Goal: Task Accomplishment & Management: Manage account settings

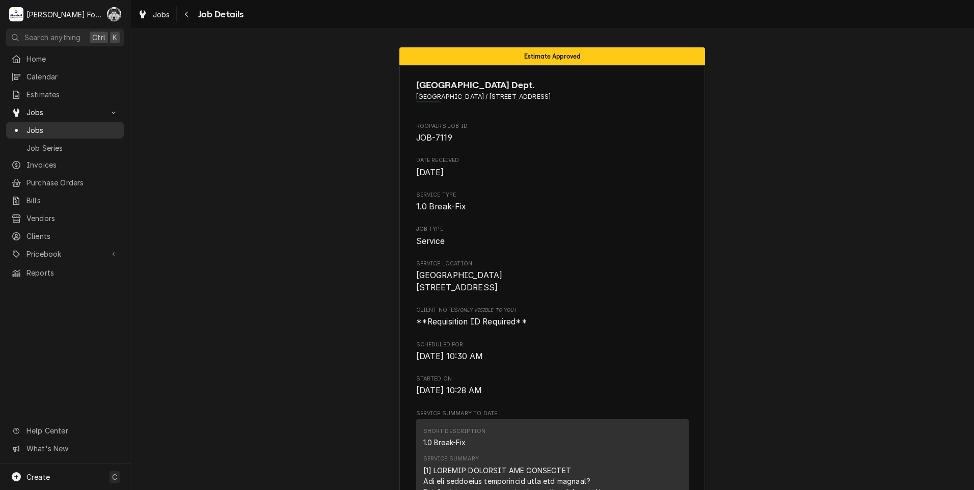
click at [28, 125] on span "Jobs" at bounding box center [72, 130] width 92 height 11
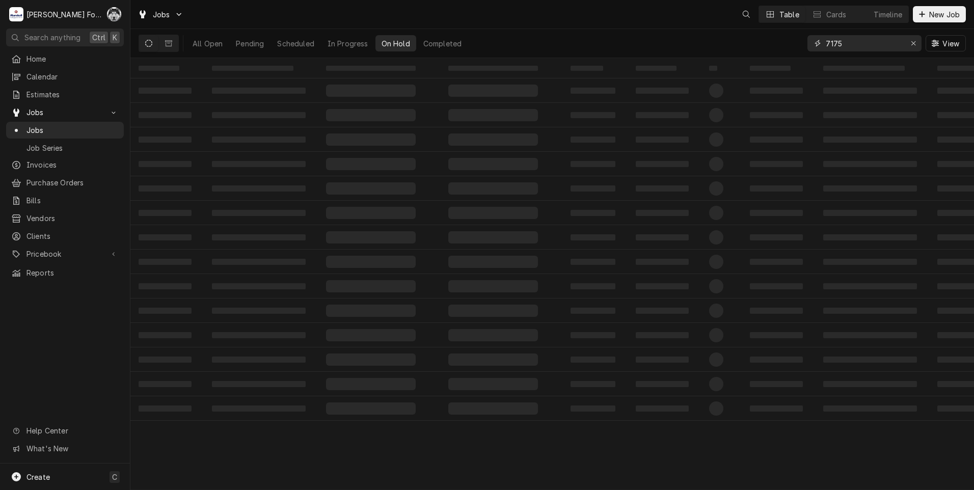
click at [854, 44] on input "7175" at bounding box center [864, 43] width 76 height 16
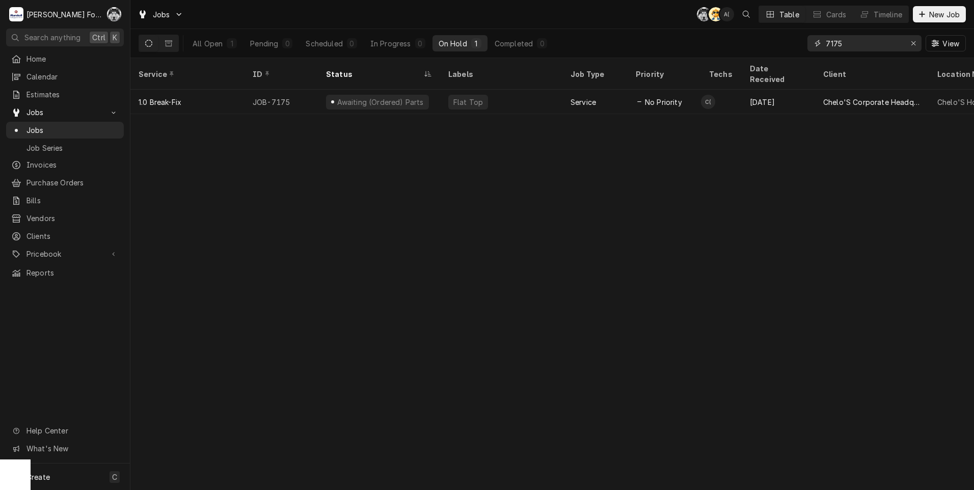
drag, startPoint x: 853, startPoint y: 44, endPoint x: 782, endPoint y: 54, distance: 72.0
click at [782, 54] on div "All Open 1 Pending 0 Scheduled 0 In Progress 0 On Hold 1 Completed 0 7175 View" at bounding box center [552, 43] width 827 height 29
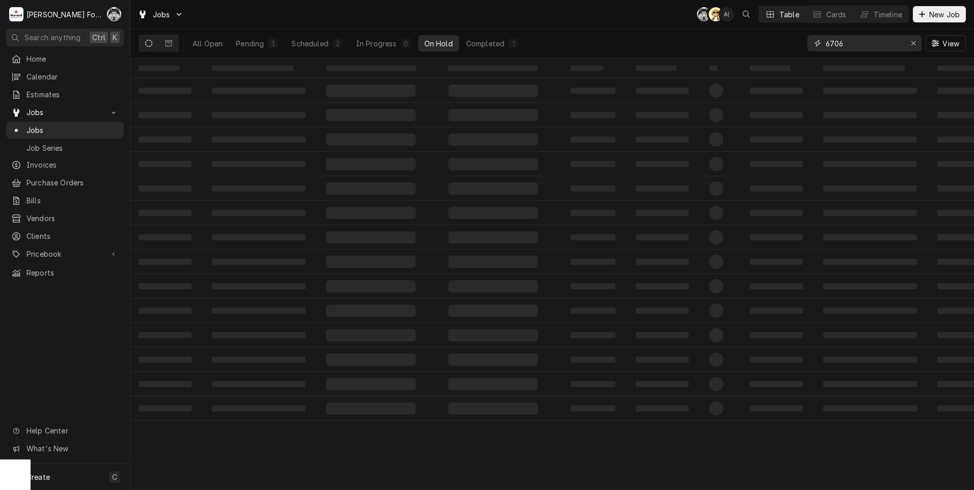
type input "6706"
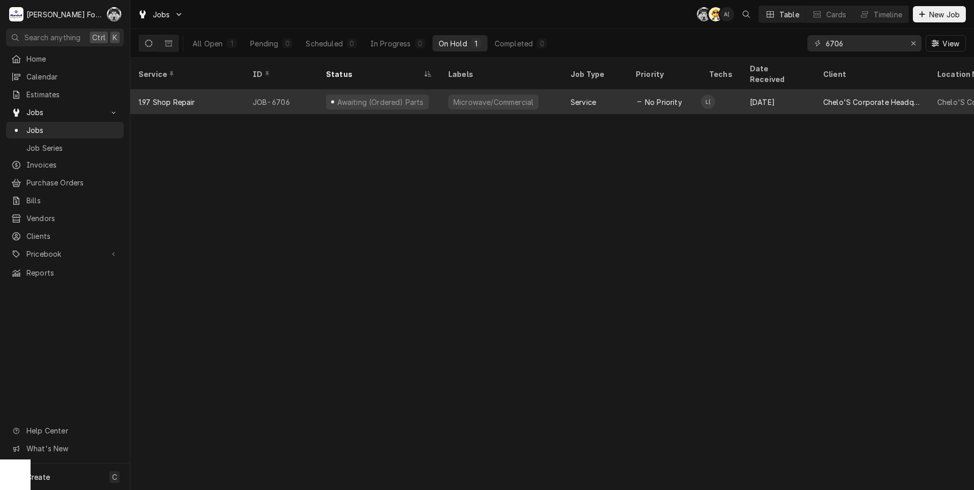
click at [404, 95] on div "Awaiting (Ordered) Parts" at bounding box center [377, 102] width 103 height 15
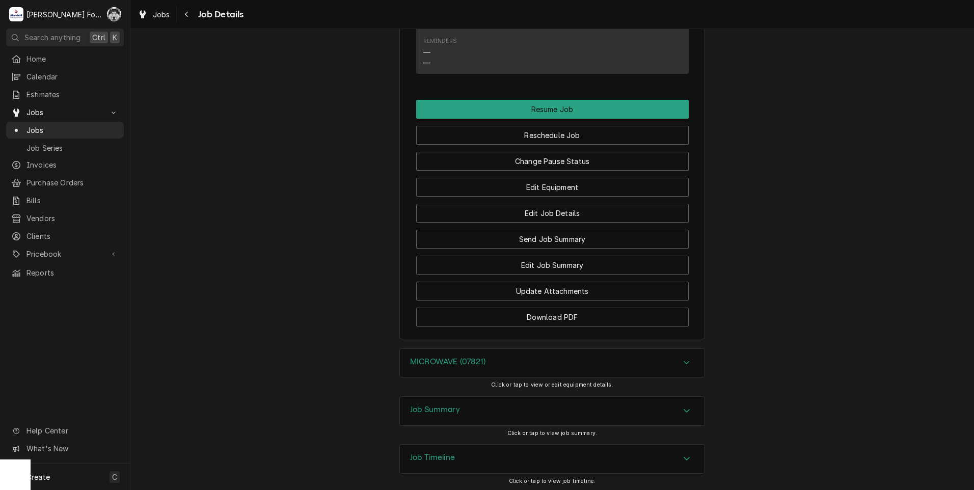
scroll to position [1000, 0]
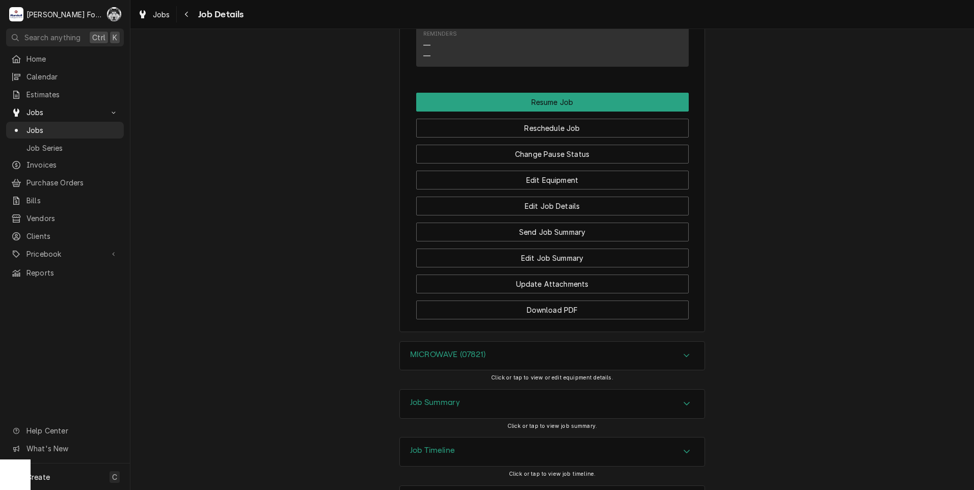
drag, startPoint x: 458, startPoint y: 289, endPoint x: 463, endPoint y: 316, distance: 28.0
click at [466, 390] on div "Job Summary" at bounding box center [552, 404] width 305 height 29
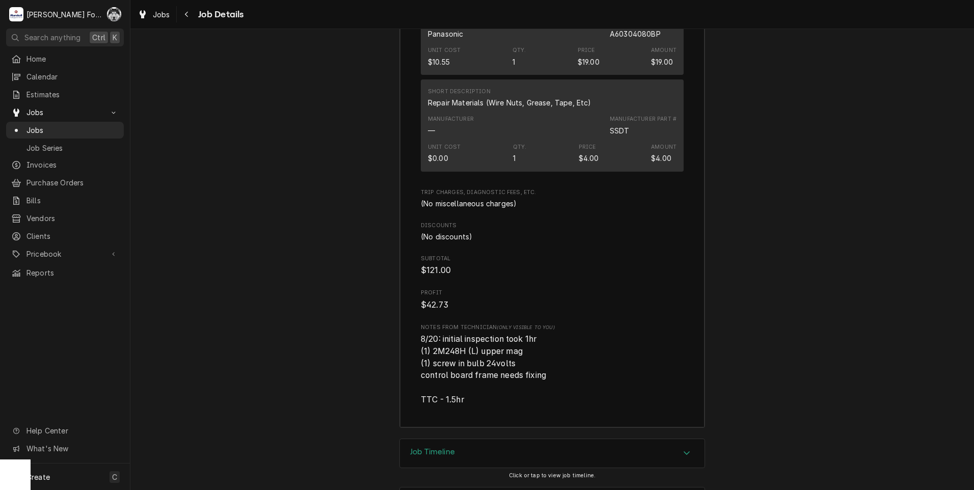
scroll to position [2074, 0]
click at [463, 438] on div "Job Timeline" at bounding box center [552, 452] width 305 height 29
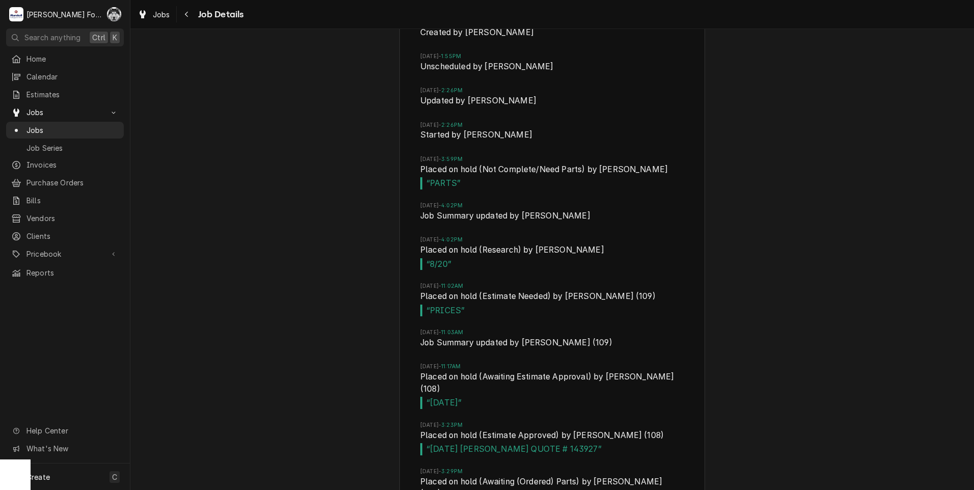
scroll to position [2582, 0]
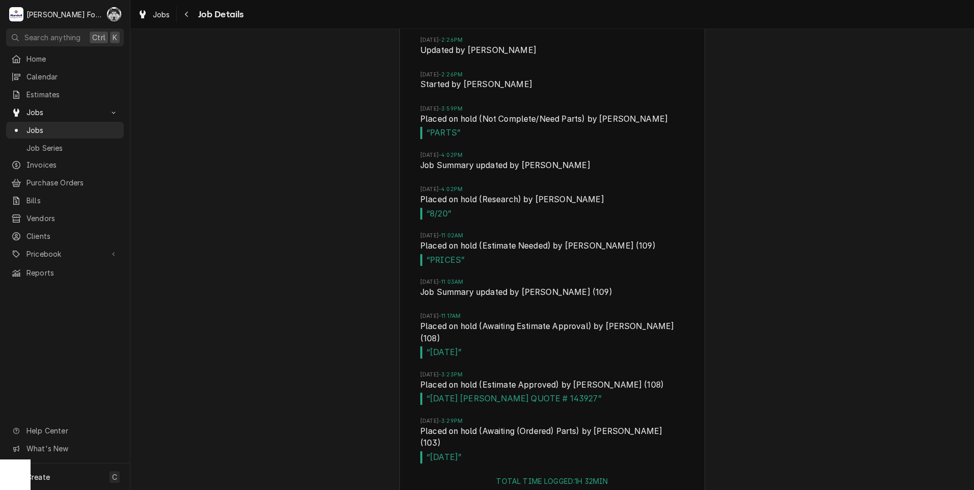
click at [347, 316] on div "Job Timeline Wed, Jul 30, 2025 - 1:54PM Created by Adam Testa Wed, Jul 30, 2025…" at bounding box center [551, 218] width 843 height 581
click at [37, 127] on span "Jobs" at bounding box center [72, 130] width 92 height 11
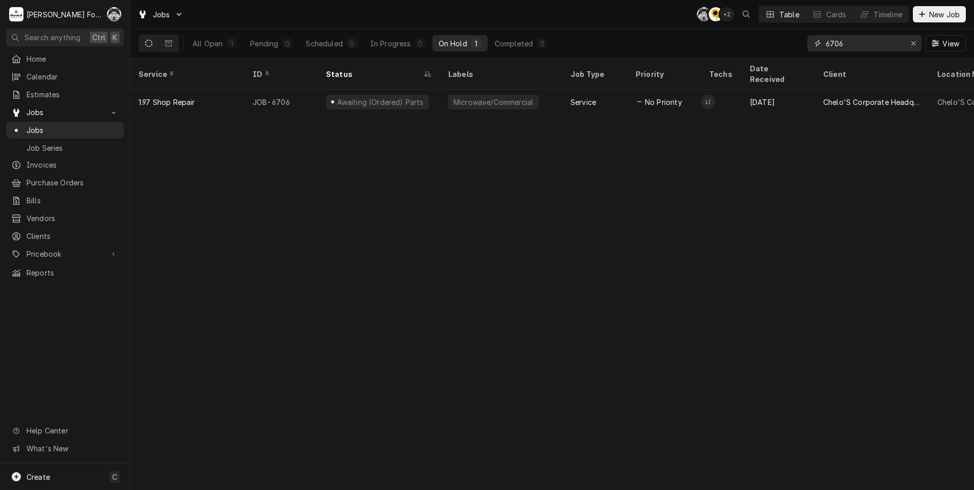
drag, startPoint x: 847, startPoint y: 44, endPoint x: 729, endPoint y: 50, distance: 117.3
click at [729, 50] on div "All Open 1 Pending 0 Scheduled 0 In Progress 0 On Hold 1 Completed 0 6706 View" at bounding box center [552, 43] width 827 height 29
type input "7172"
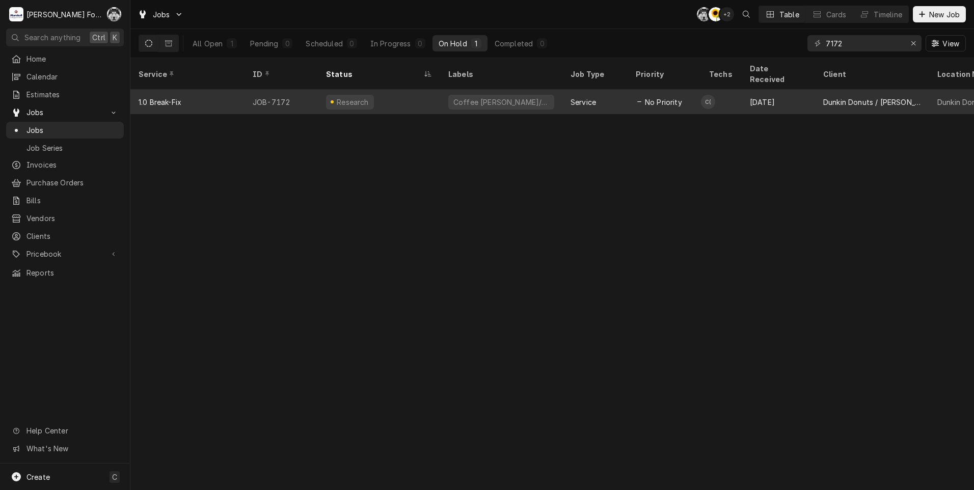
click at [520, 91] on div "Coffee Brewer/Iced" at bounding box center [501, 102] width 122 height 24
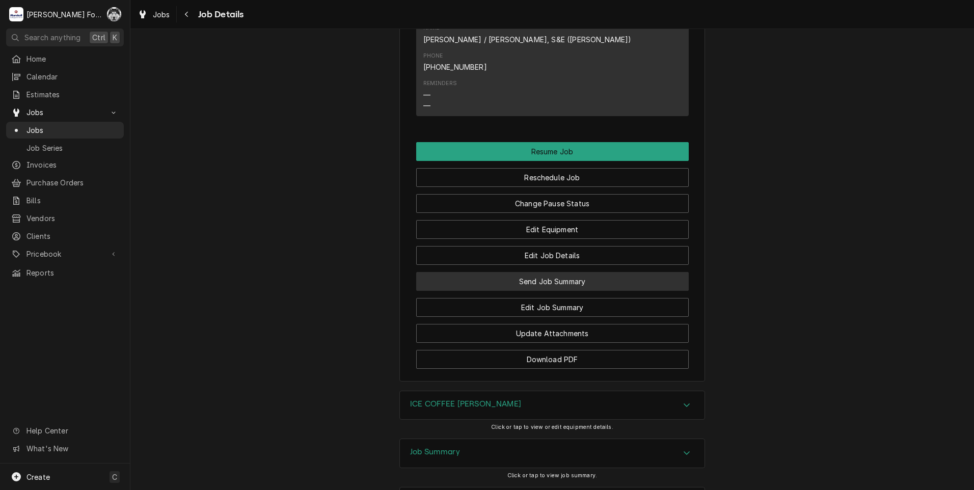
scroll to position [1172, 0]
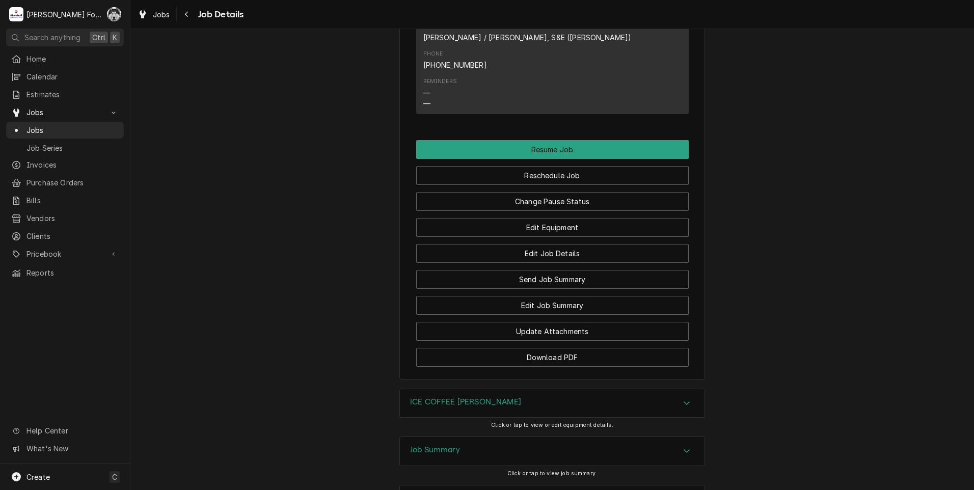
click at [486, 397] on h3 "ICE COFFEE BREWER" at bounding box center [465, 402] width 111 height 10
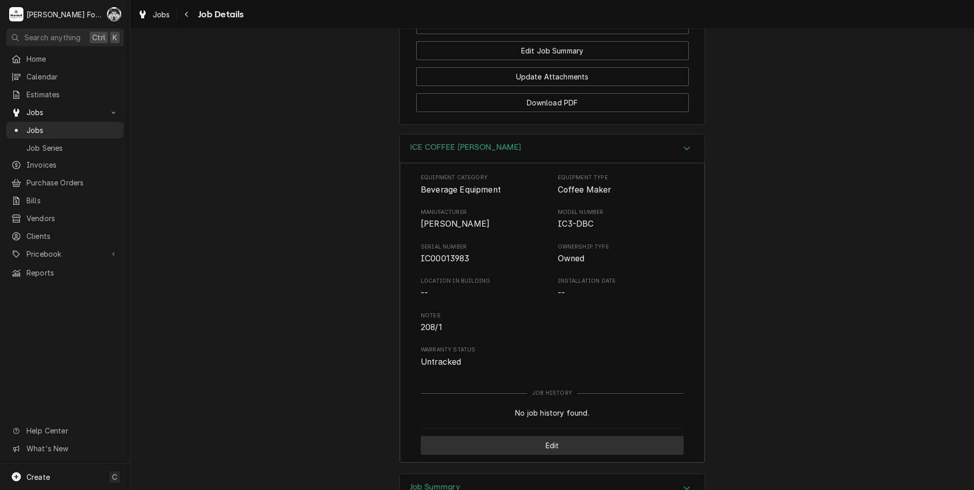
scroll to position [1477, 0]
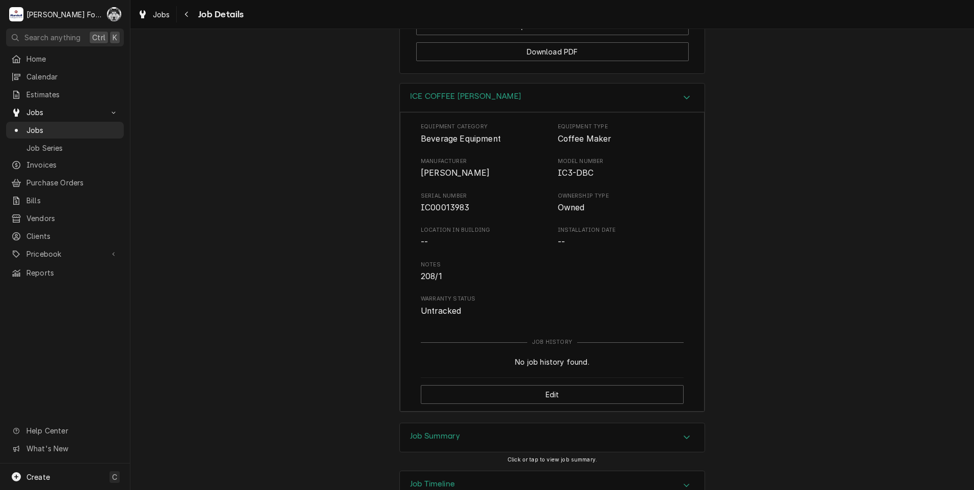
click at [489, 433] on div "Job Summary" at bounding box center [552, 437] width 305 height 29
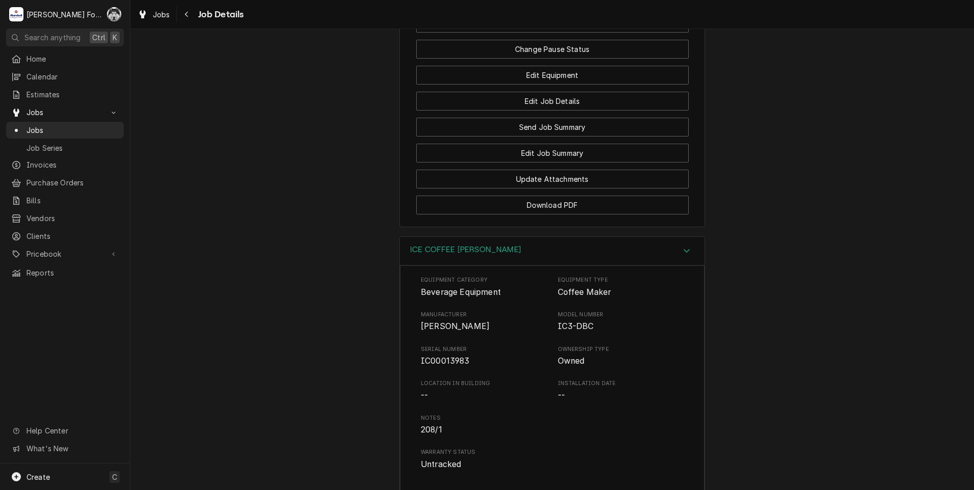
scroll to position [1324, 0]
click at [32, 113] on span "Jobs" at bounding box center [64, 112] width 77 height 11
click at [33, 114] on div "Jobs" at bounding box center [65, 112] width 114 height 13
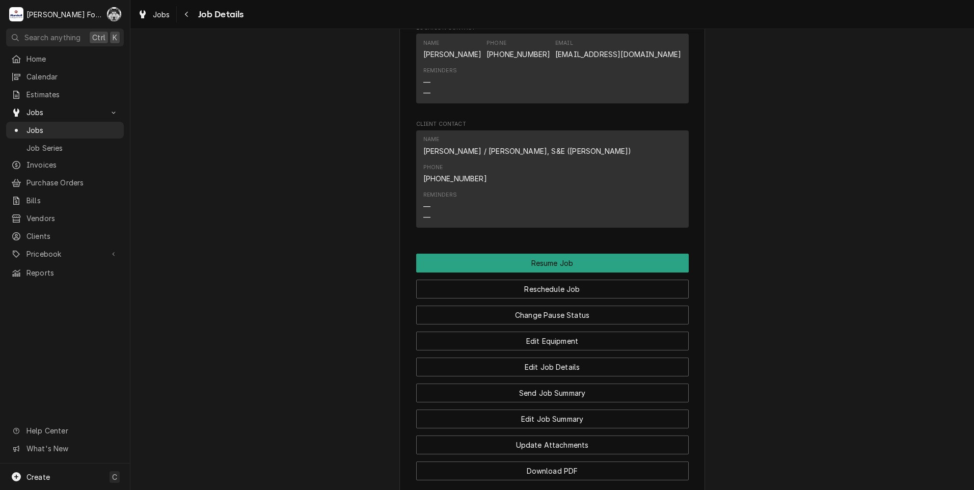
scroll to position [1019, 0]
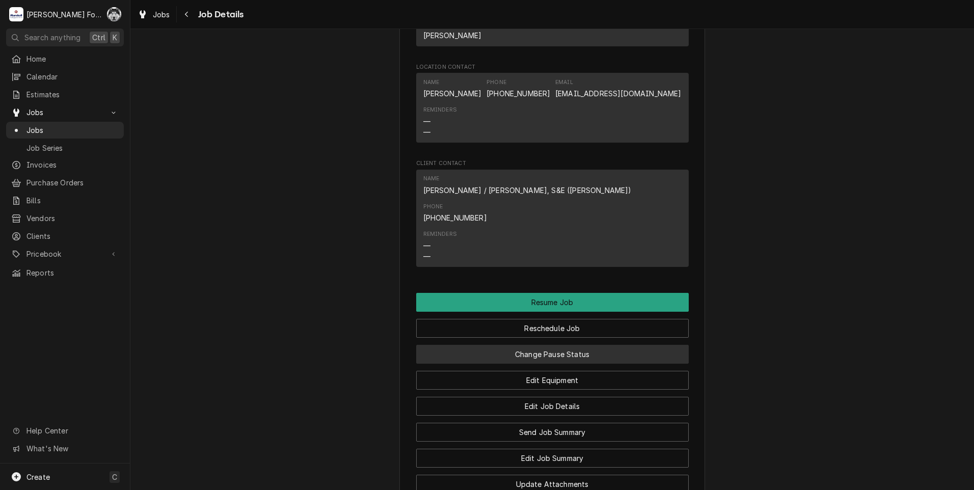
click at [521, 345] on button "Change Pause Status" at bounding box center [552, 354] width 273 height 19
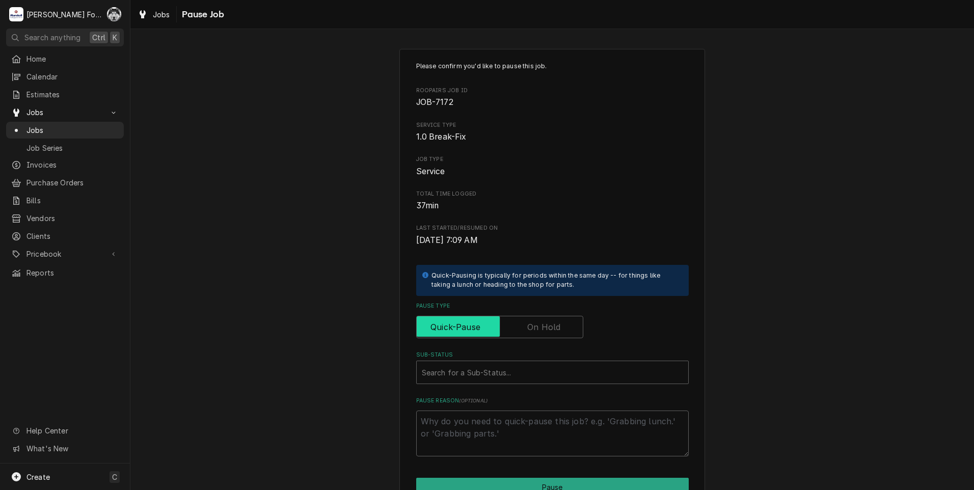
click at [530, 317] on input "Pause Type" at bounding box center [500, 327] width 158 height 22
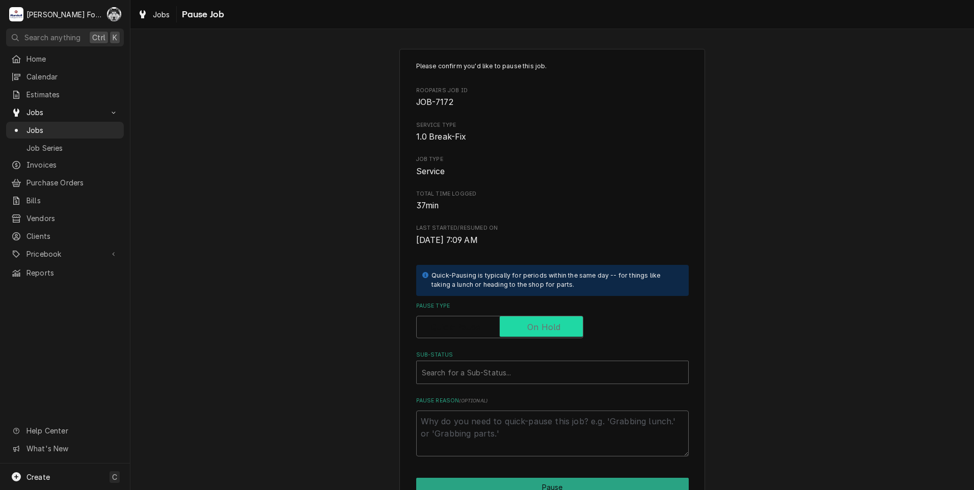
checkbox input "true"
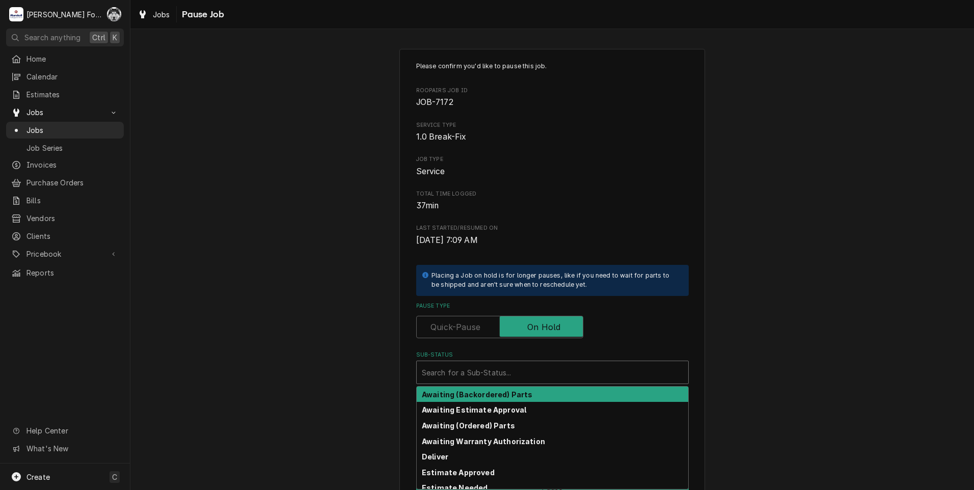
click at [502, 383] on div "Search for a Sub-Status..." at bounding box center [552, 372] width 271 height 22
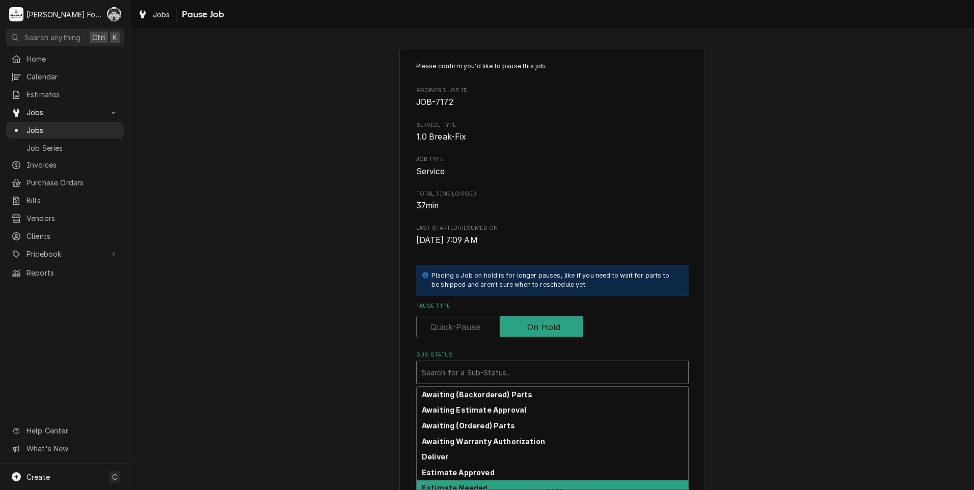
click at [473, 485] on strong "Estimate Needed" at bounding box center [455, 487] width 66 height 9
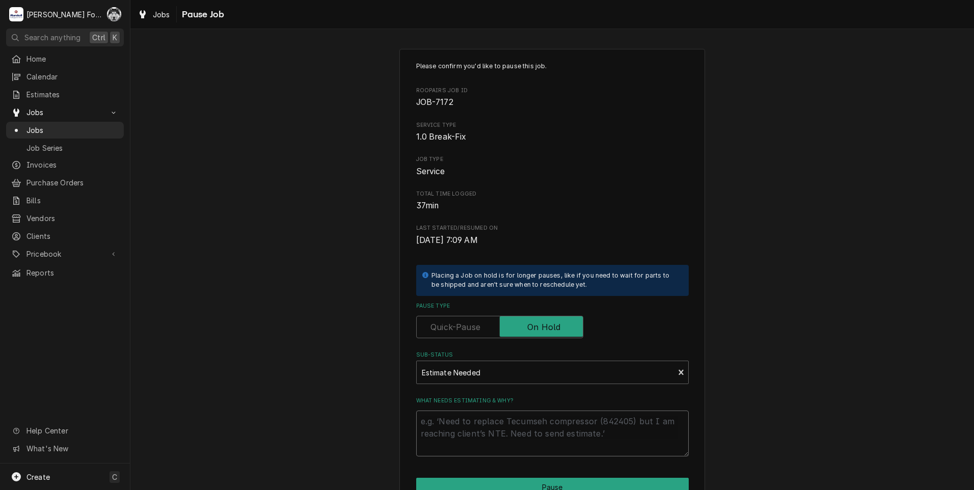
click at [478, 429] on textarea "What needs estimating & why?" at bounding box center [552, 434] width 273 height 46
type textarea "x"
type textarea "P"
type textarea "x"
type textarea "PA"
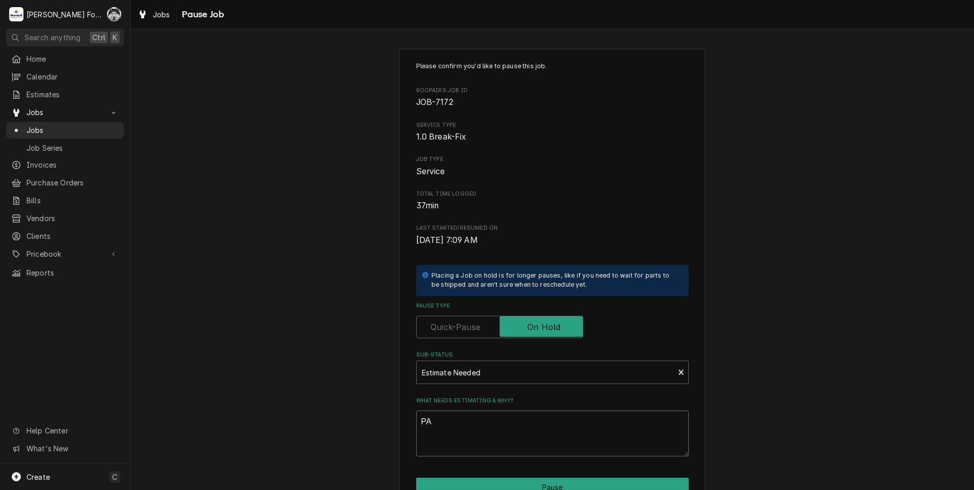
type textarea "x"
type textarea "PAR"
type textarea "x"
type textarea "PART"
type textarea "x"
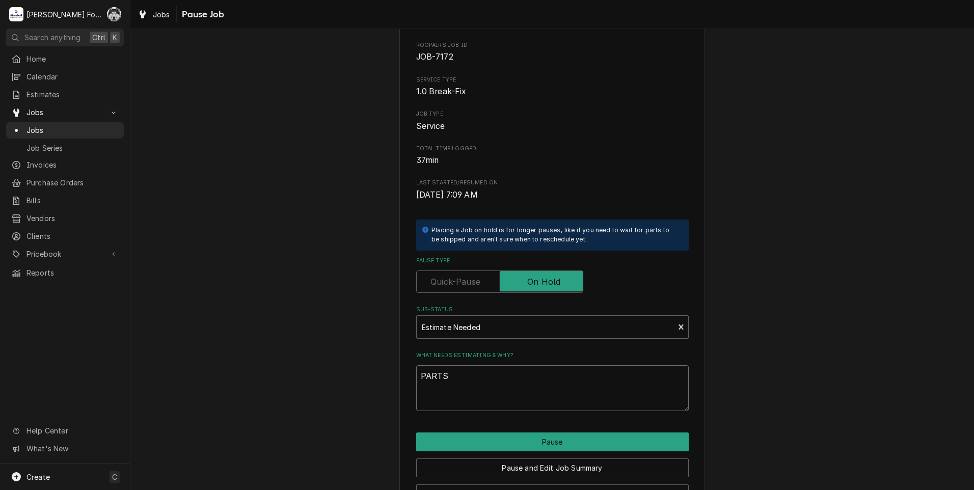
scroll to position [80, 0]
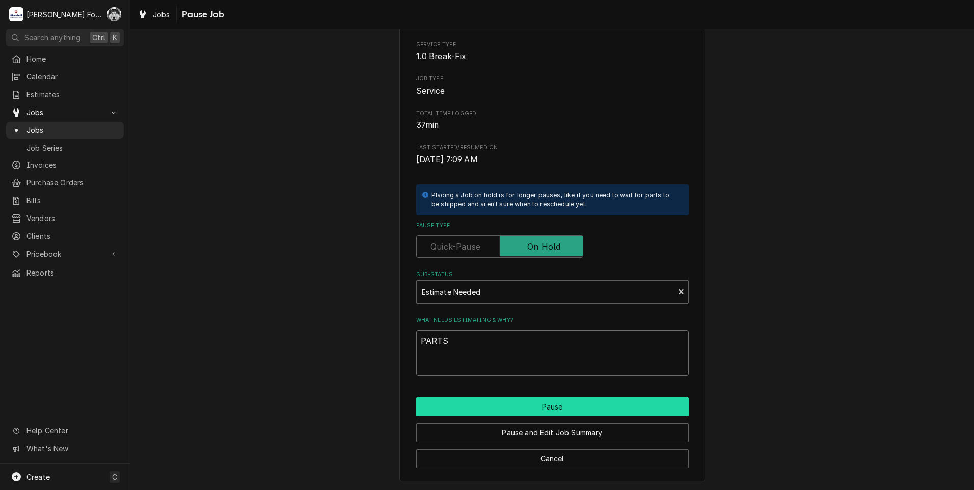
type textarea "PARTS"
click at [552, 406] on button "Pause" at bounding box center [552, 406] width 273 height 19
type textarea "x"
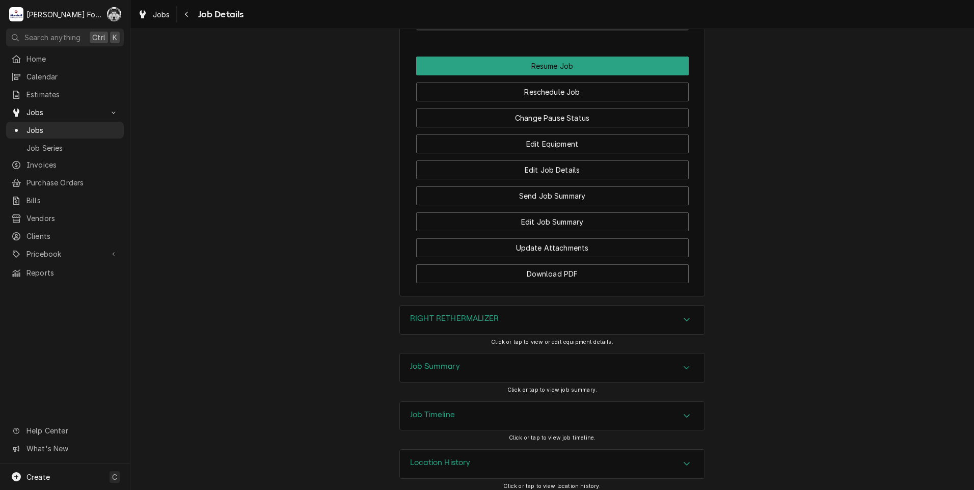
scroll to position [1322, 0]
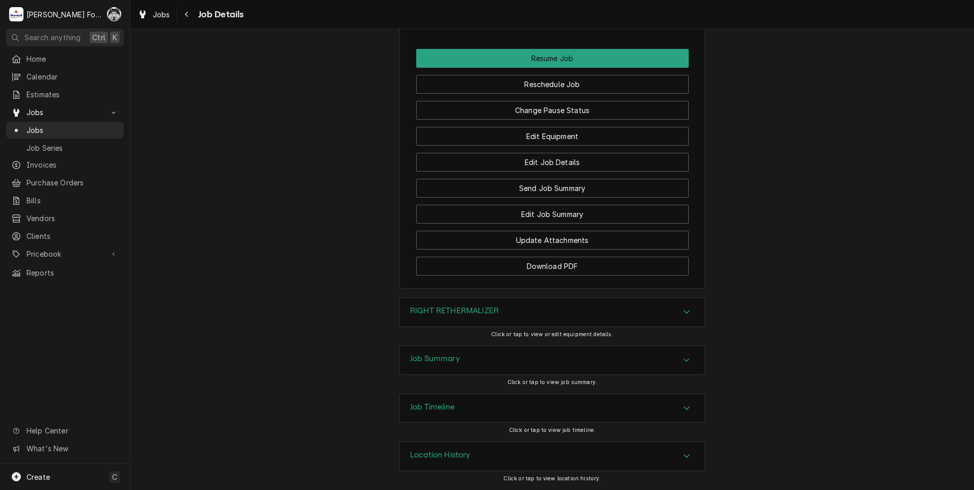
click at [545, 314] on div "RIGHT RETHERMALIZER" at bounding box center [552, 312] width 305 height 29
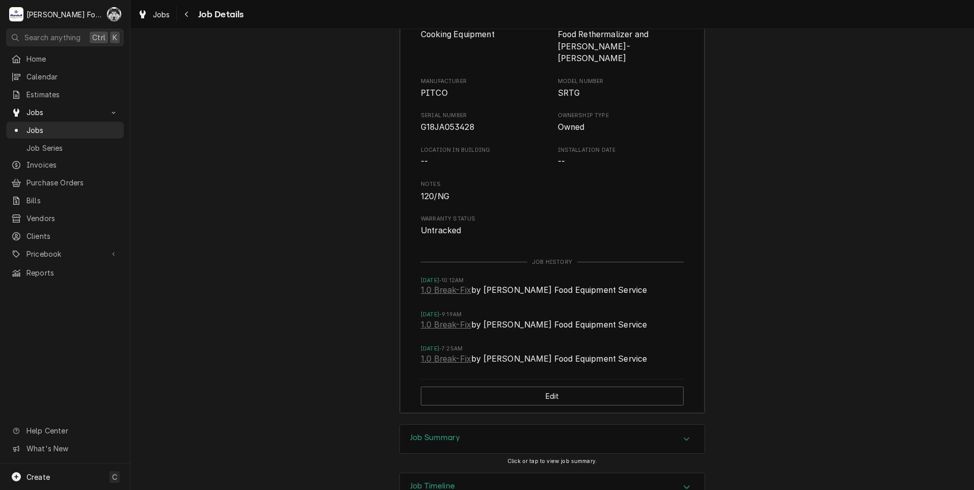
scroll to position [1708, 0]
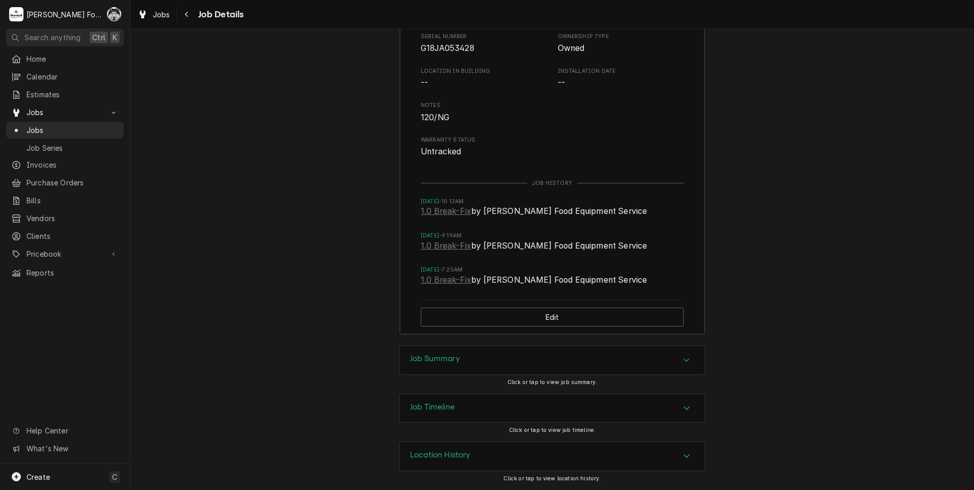
click at [528, 369] on div "Job Summary" at bounding box center [552, 360] width 305 height 29
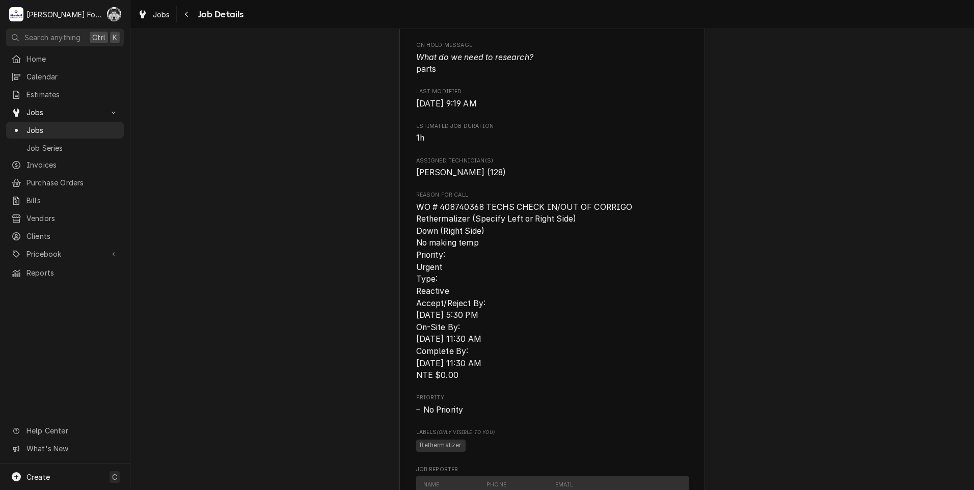
scroll to position [0, 0]
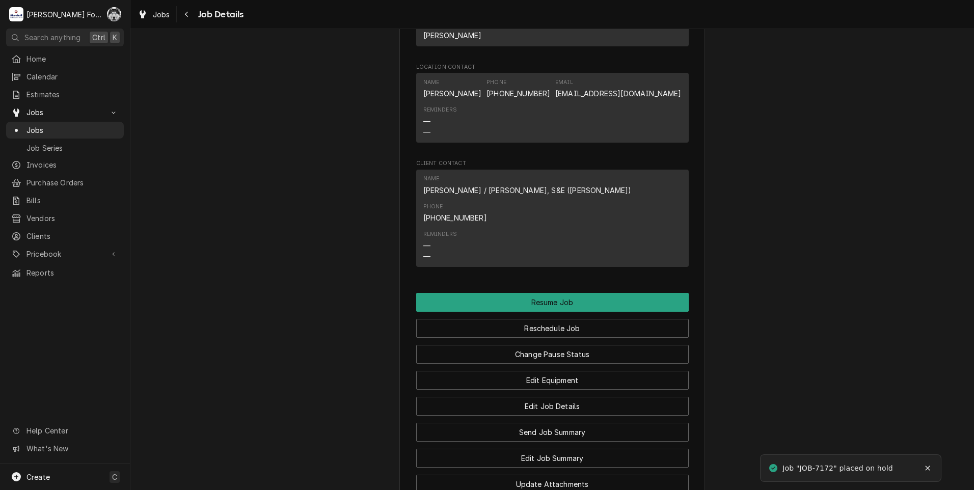
scroll to position [1188, 0]
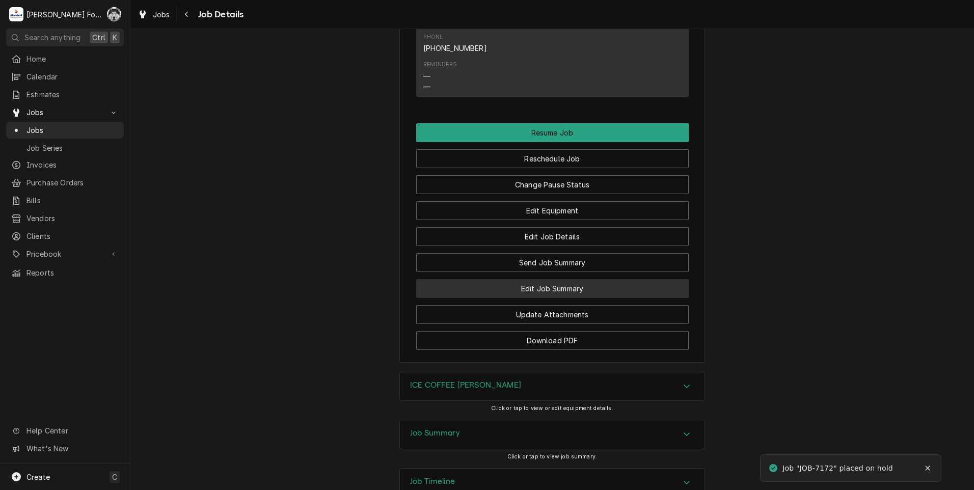
click at [515, 279] on button "Edit Job Summary" at bounding box center [552, 288] width 273 height 19
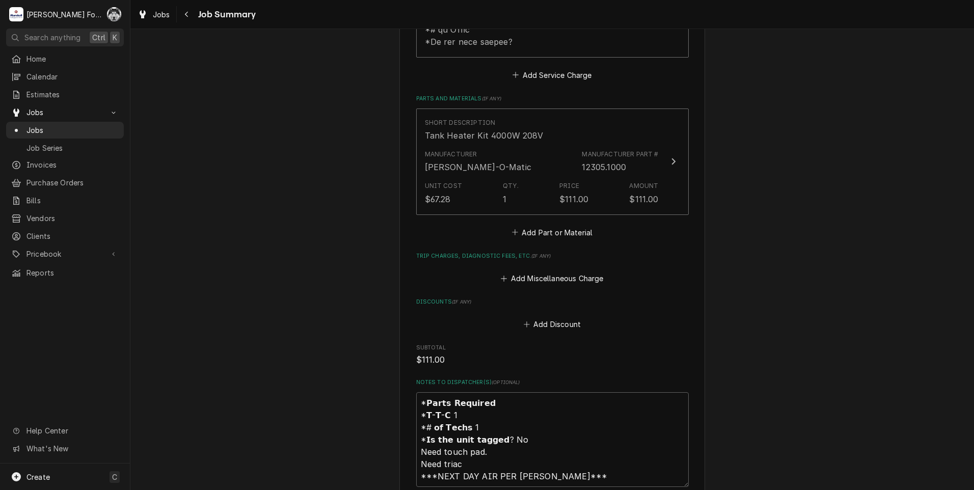
scroll to position [679, 0]
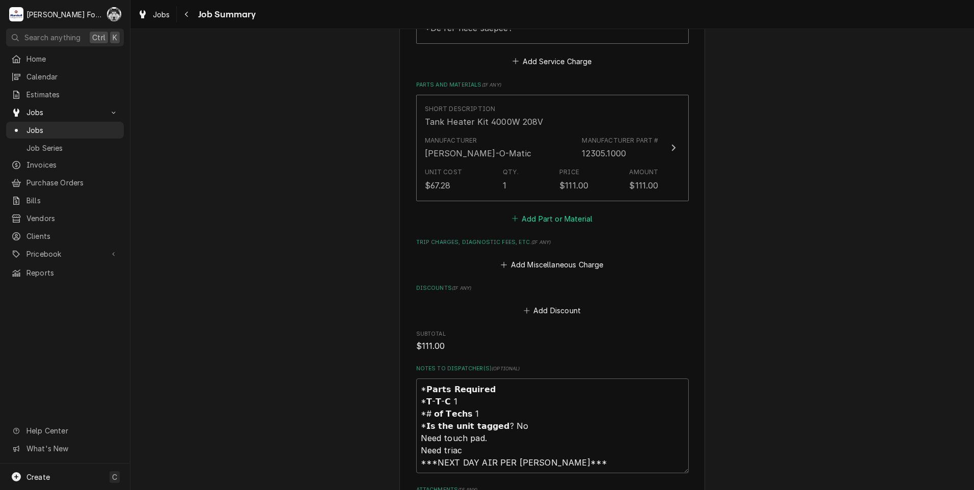
click at [555, 211] on button "Add Part or Material" at bounding box center [552, 218] width 84 height 14
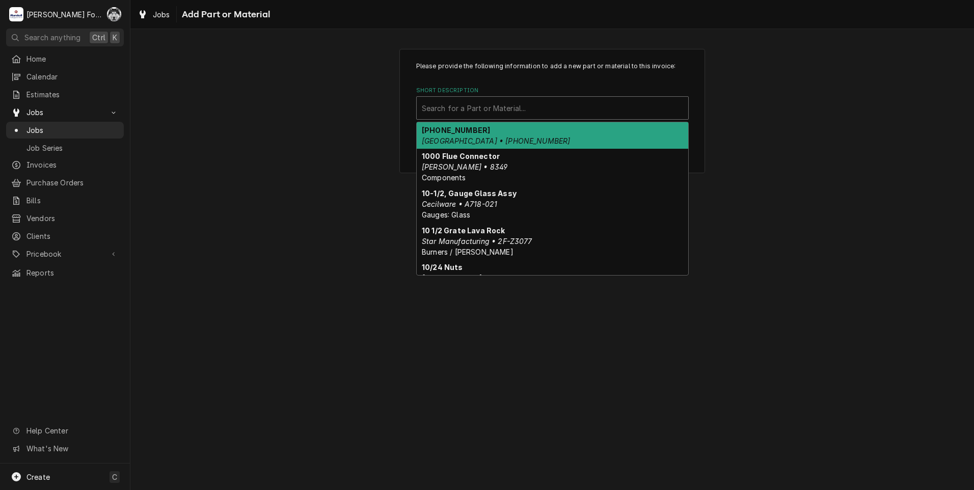
click at [500, 108] on div "Short Description" at bounding box center [552, 108] width 261 height 18
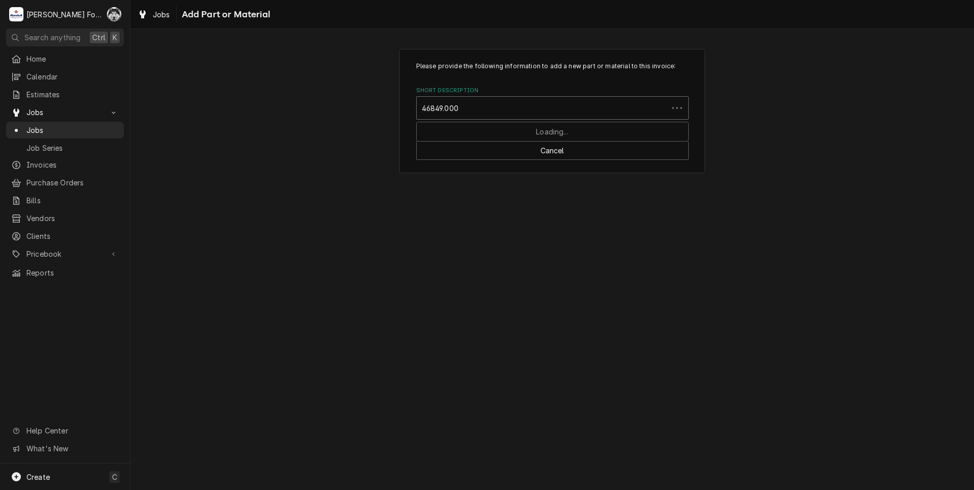
type input "46849.0002"
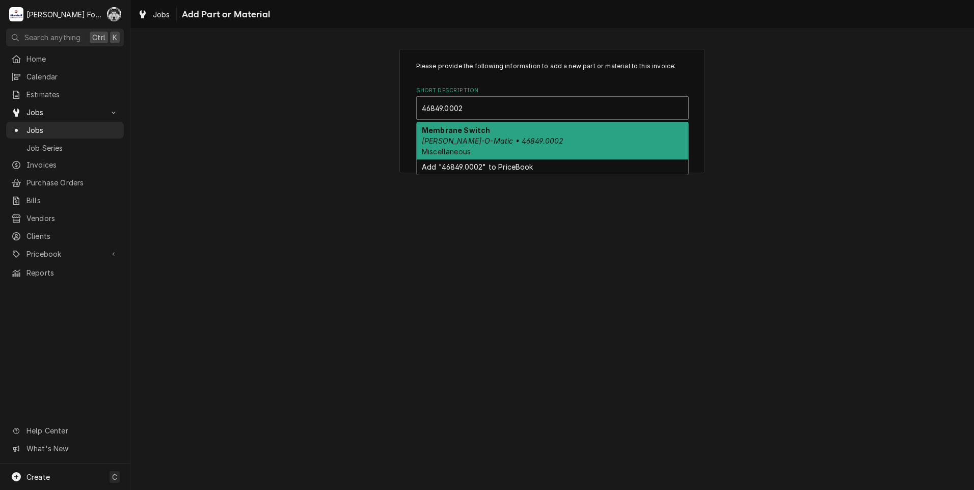
click at [462, 148] on span "Miscellaneous" at bounding box center [446, 151] width 49 height 9
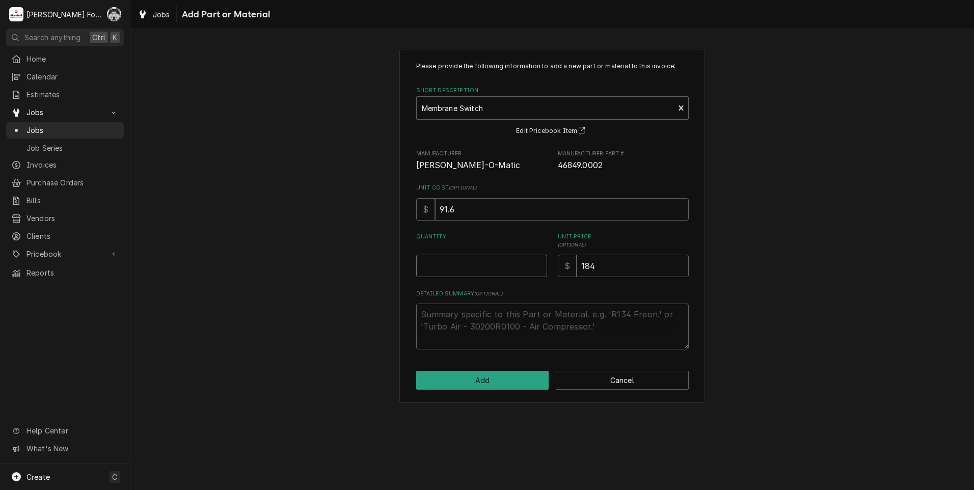
type textarea "x"
type input "0.5"
click at [535, 262] on input "0.5" at bounding box center [481, 266] width 131 height 22
type textarea "x"
type input "1"
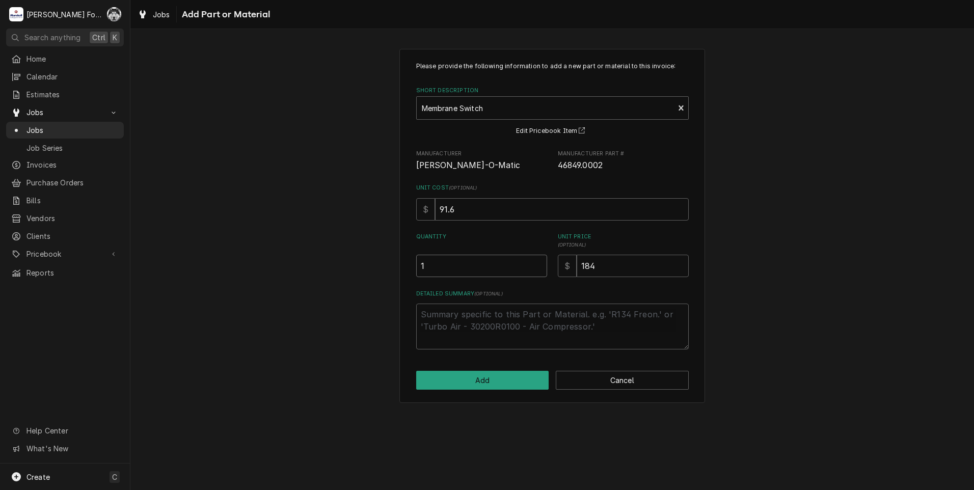
click at [535, 262] on input "1" at bounding box center [481, 266] width 131 height 22
drag, startPoint x: 632, startPoint y: 271, endPoint x: 478, endPoint y: 279, distance: 154.0
click at [481, 279] on div "Please provide the following information to add a new part or material to this …" at bounding box center [552, 206] width 273 height 288
type textarea "x"
type input "1"
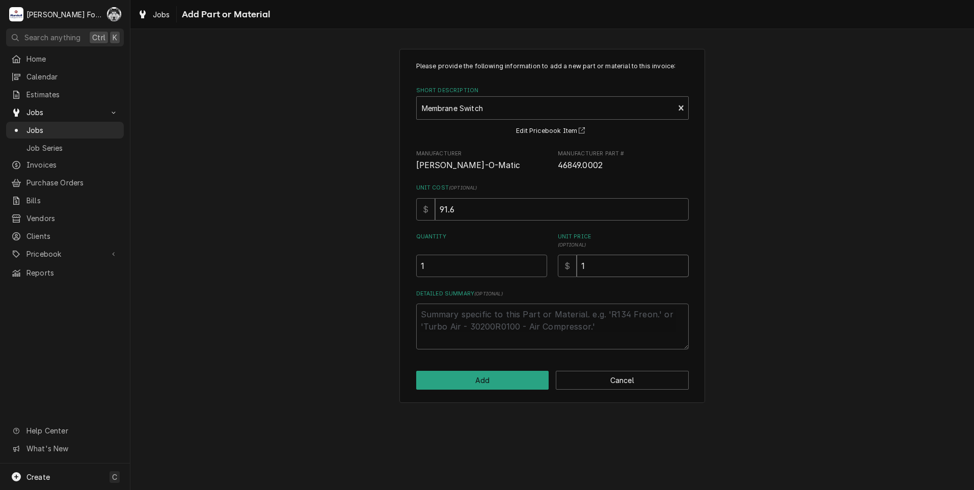
type textarea "x"
type input "19"
type textarea "x"
type input "191"
click at [486, 389] on button "Add" at bounding box center [482, 380] width 133 height 19
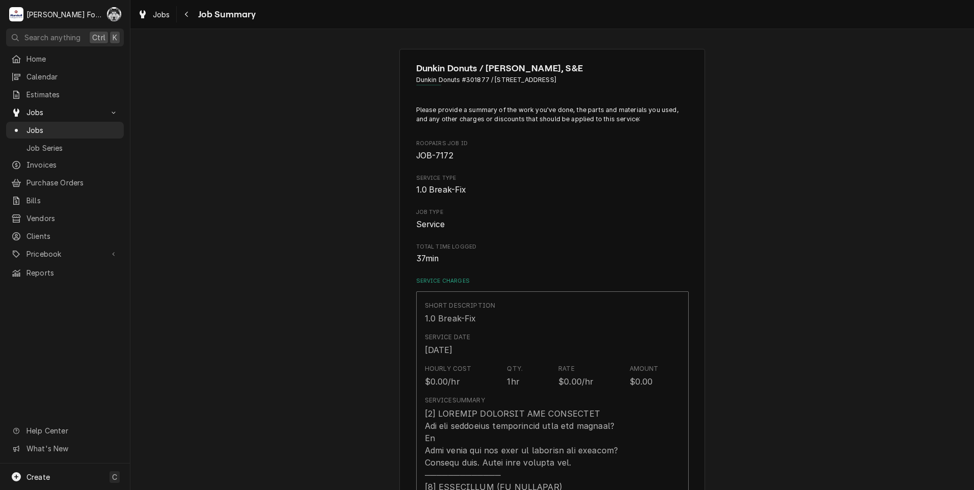
scroll to position [679, 0]
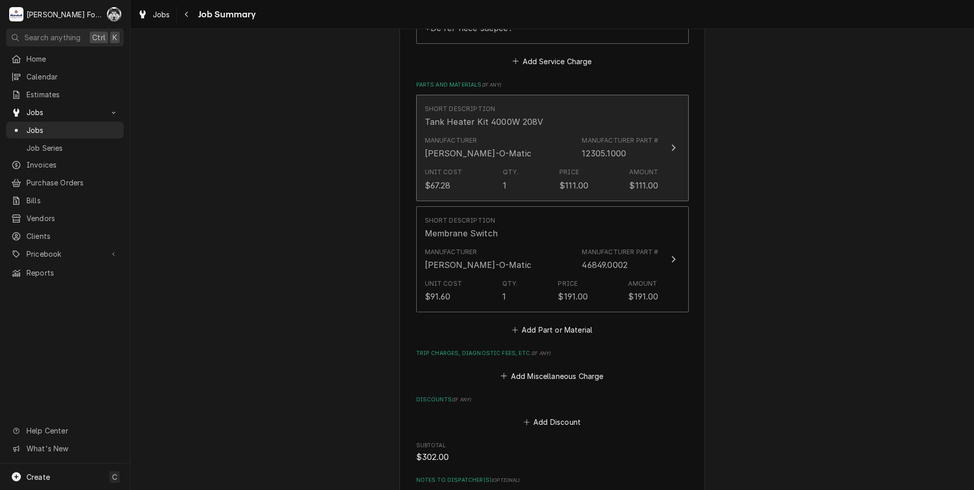
click at [513, 141] on div "Manufacturer Bunn-O-Matic Manufacturer Part # 12305.1000" at bounding box center [542, 148] width 234 height 32
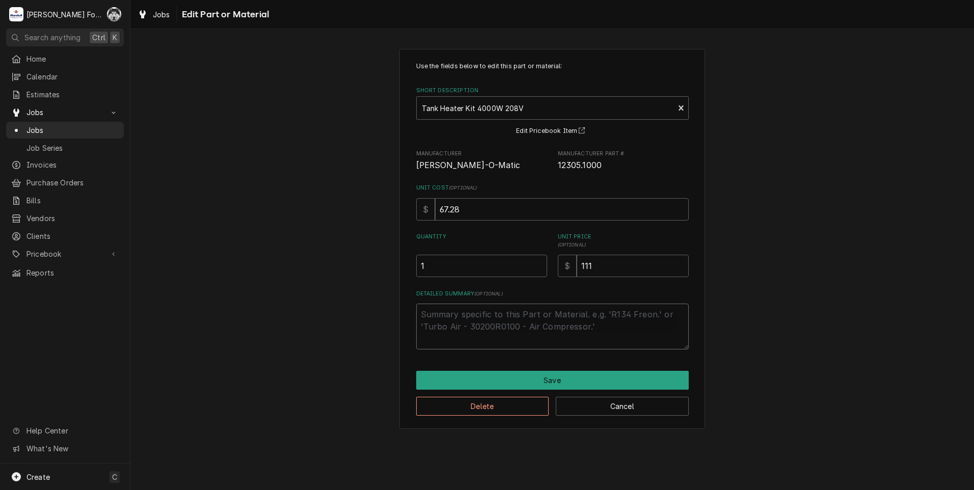
click at [544, 336] on textarea "Detailed Summary ( optional )" at bounding box center [552, 327] width 273 height 46
type textarea "x"
type textarea "I"
type textarea "x"
type textarea "IN"
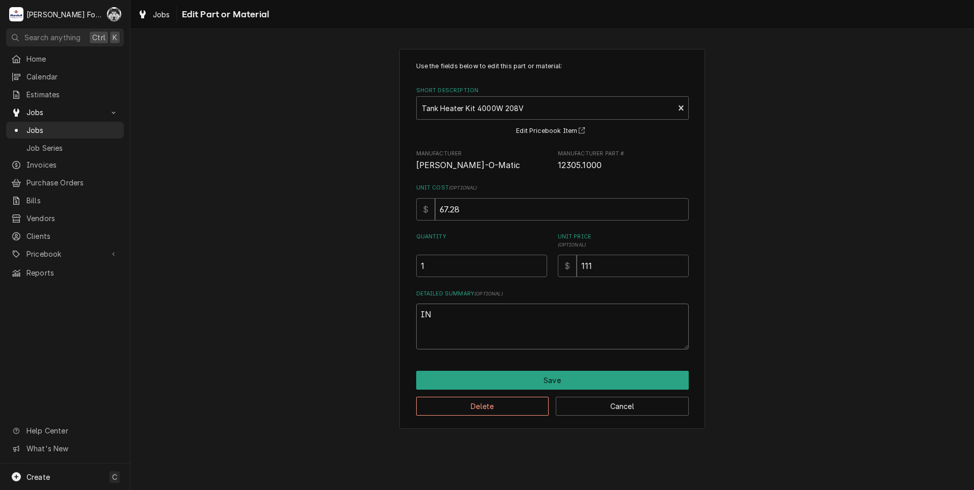
type textarea "x"
type textarea "INS"
type textarea "x"
type textarea "INST"
type textarea "x"
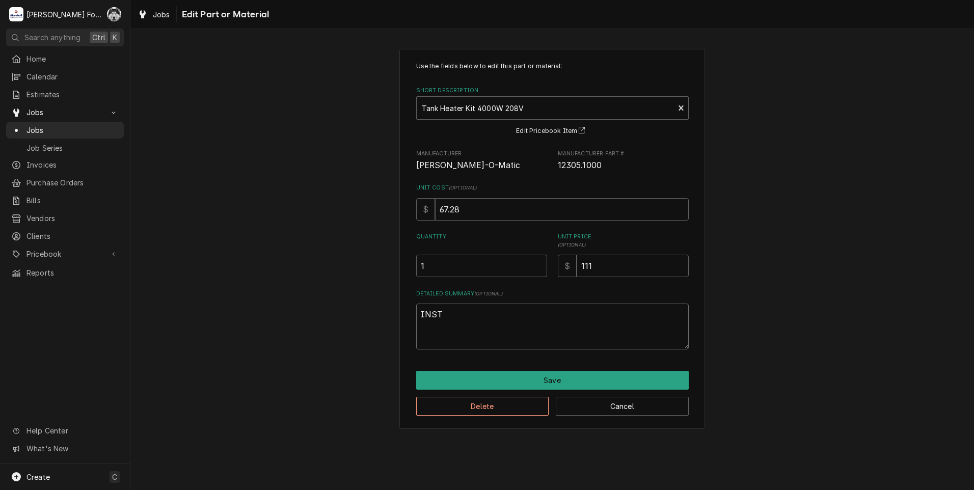
type textarea "INSTA"
type textarea "x"
type textarea "INSTAL"
type textarea "x"
type textarea "INSTALL"
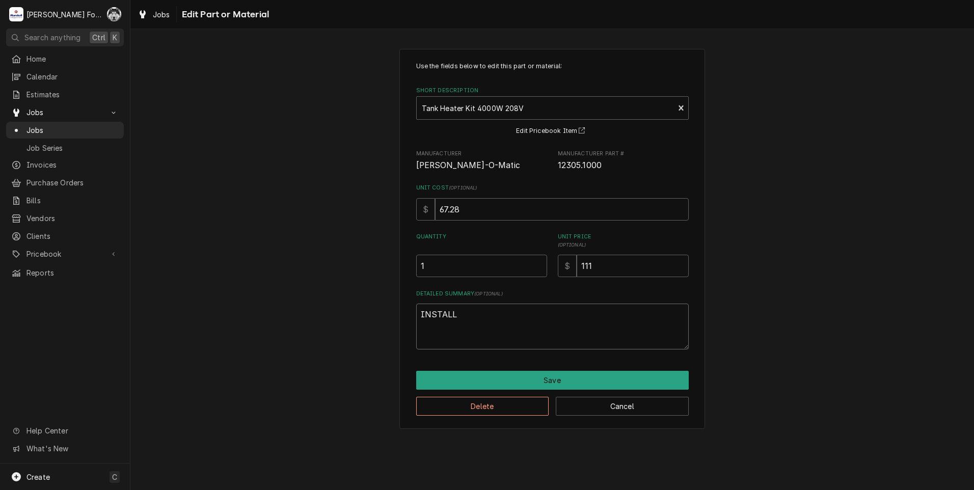
type textarea "x"
type textarea "INSTALLE"
type textarea "x"
type textarea "INSTALLED"
drag, startPoint x: 602, startPoint y: 268, endPoint x: 472, endPoint y: 289, distance: 131.6
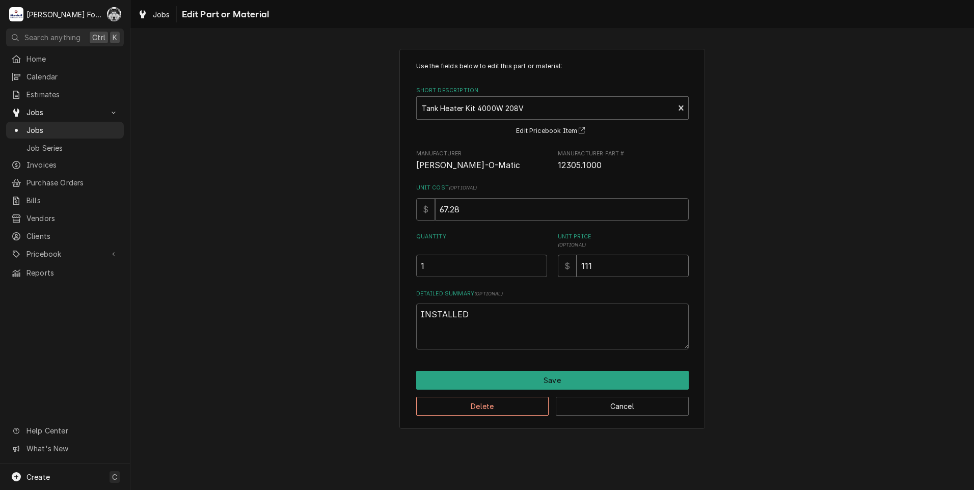
click at [472, 289] on div "Use the fields below to edit this part or material: Short Description Tank Heat…" at bounding box center [552, 206] width 273 height 288
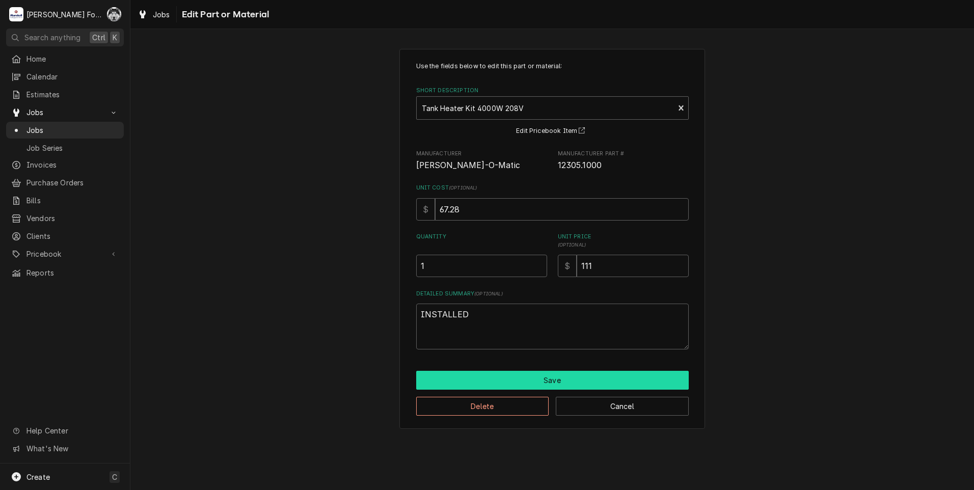
click at [555, 378] on button "Save" at bounding box center [552, 380] width 273 height 19
type textarea "x"
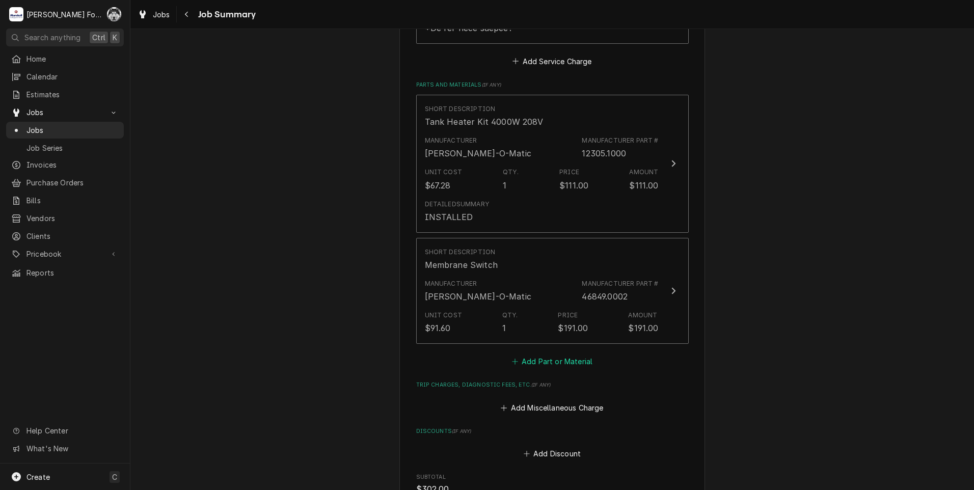
click at [540, 355] on button "Add Part or Material" at bounding box center [552, 362] width 84 height 14
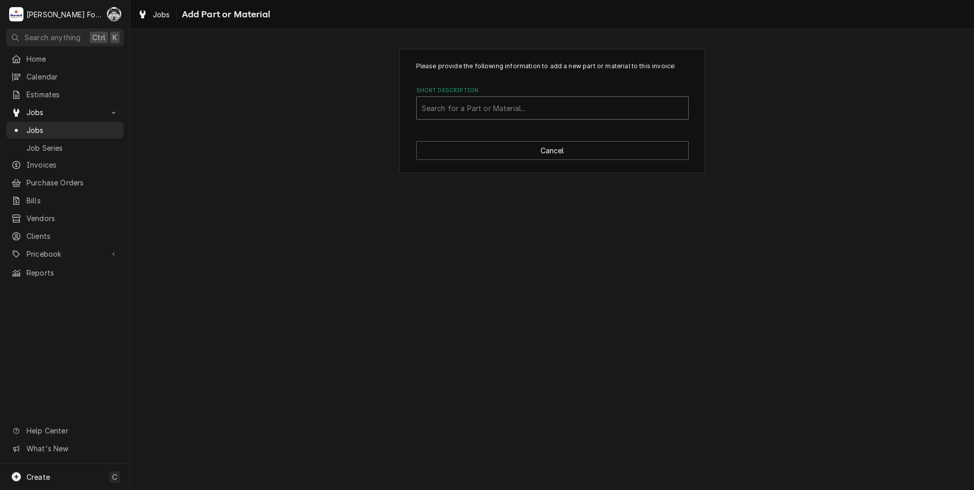
click at [574, 100] on div "Short Description" at bounding box center [552, 108] width 261 height 18
type input "12565.0037"
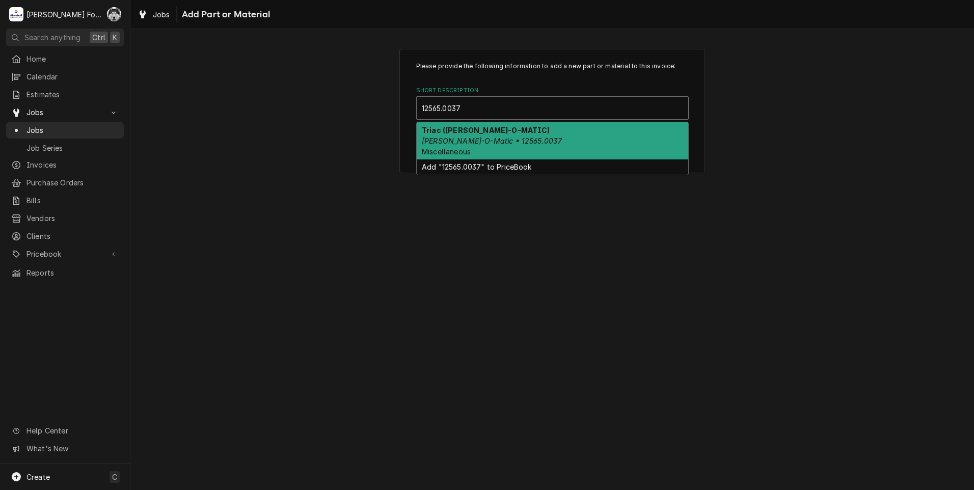
click at [569, 129] on div "Triac (BUNN-O-MATIC) Bunn-O-Matic • 12565.0037 Miscellaneous" at bounding box center [552, 140] width 271 height 37
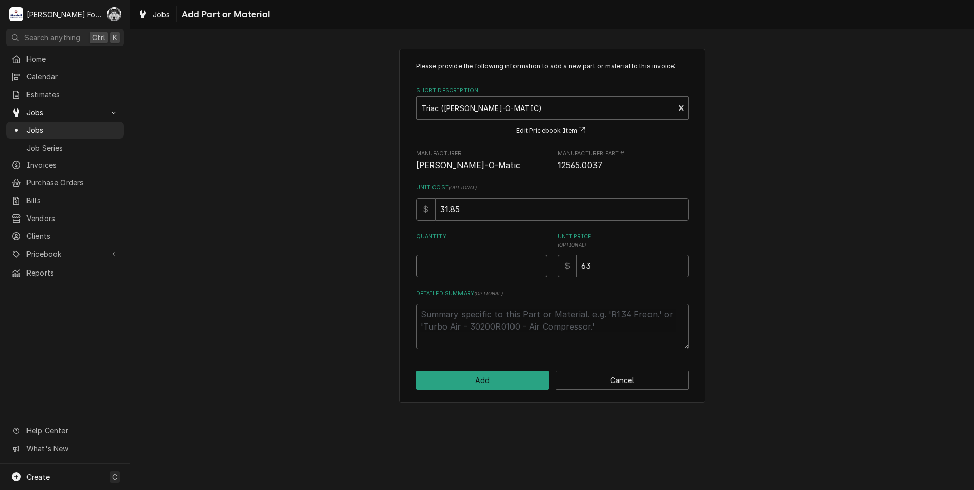
type textarea "x"
type input "0.5"
click at [540, 261] on input "0.5" at bounding box center [481, 266] width 131 height 22
type textarea "x"
type input "1"
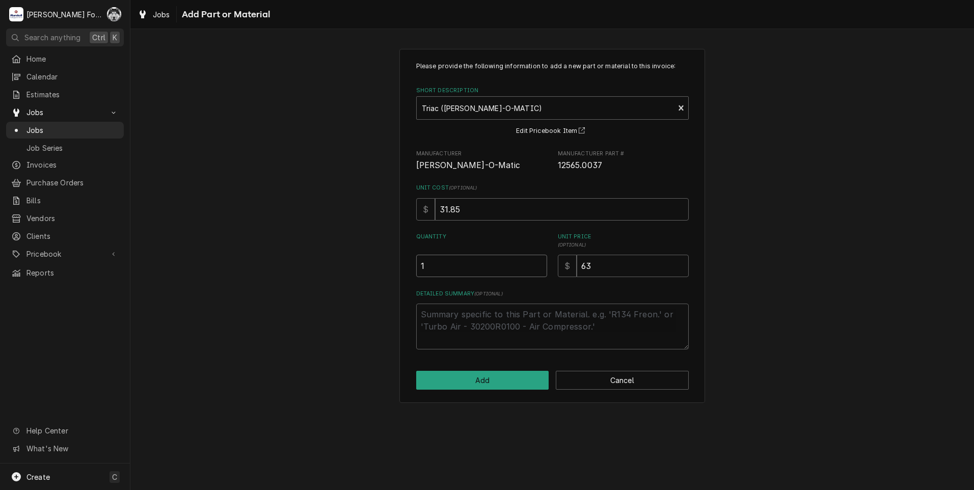
click at [540, 261] on input "1" at bounding box center [481, 266] width 131 height 22
drag, startPoint x: 620, startPoint y: 274, endPoint x: 527, endPoint y: 282, distance: 93.6
click at [536, 282] on div "Please provide the following information to add a new part or material to this …" at bounding box center [552, 206] width 273 height 288
type textarea "x"
type input "7"
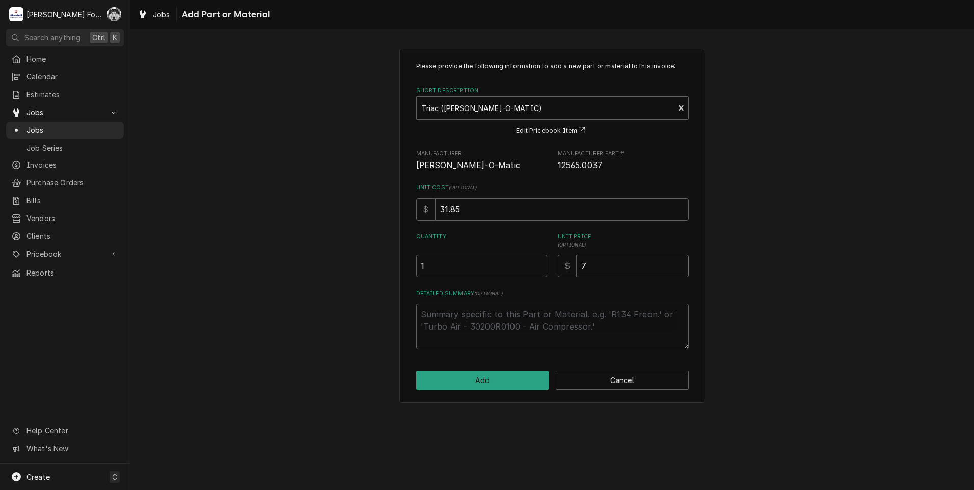
type textarea "x"
type input "71"
click at [498, 377] on button "Add" at bounding box center [482, 380] width 133 height 19
type textarea "x"
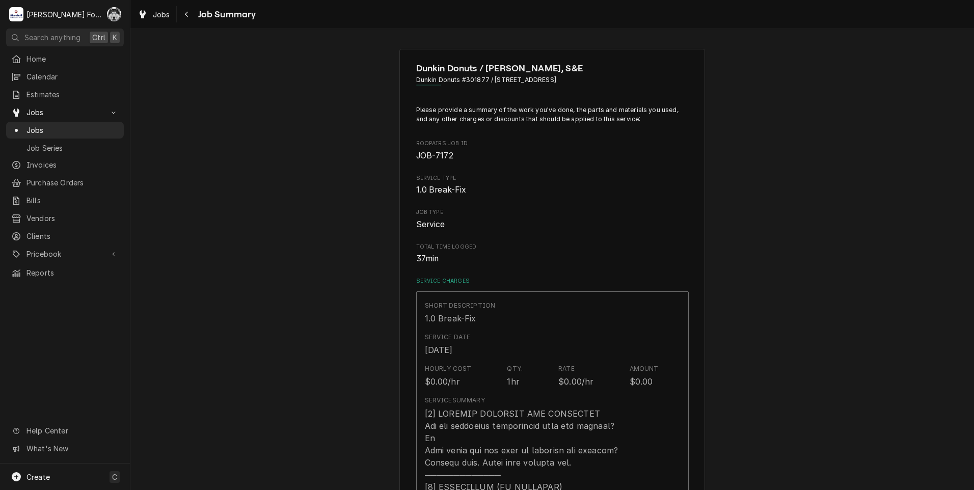
scroll to position [679, 0]
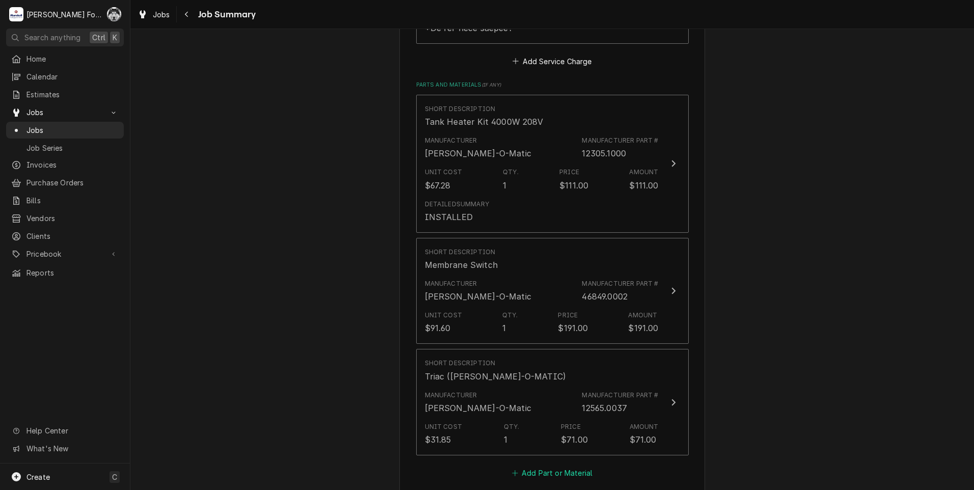
click at [527, 466] on button "Add Part or Material" at bounding box center [552, 473] width 84 height 14
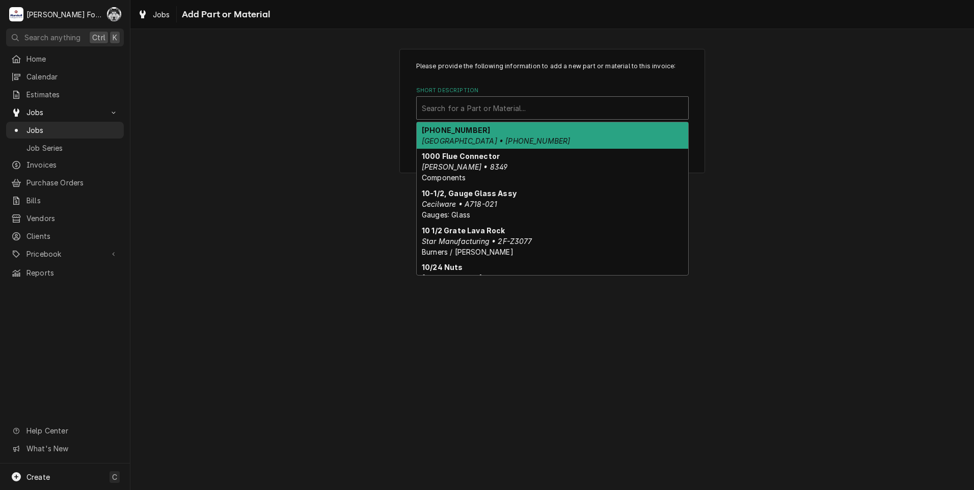
click at [595, 112] on div "Short Description" at bounding box center [552, 108] width 261 height 18
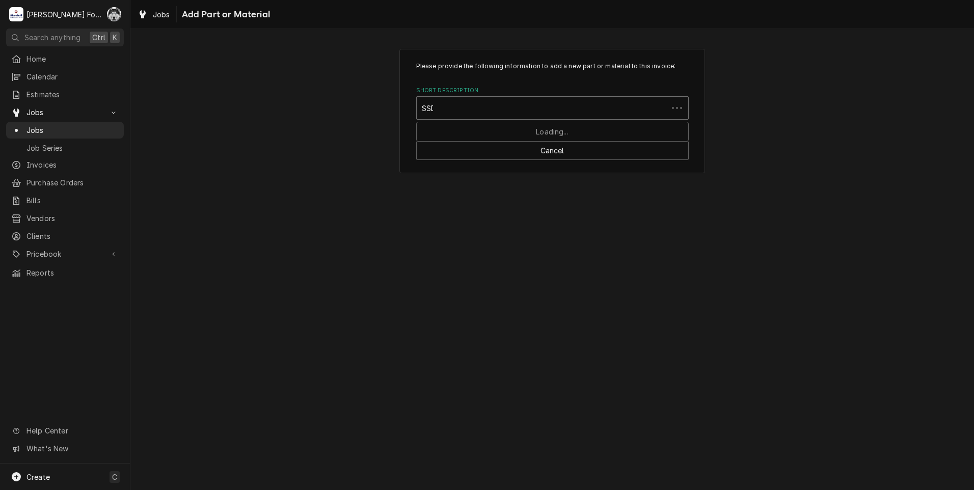
type input "SSDT"
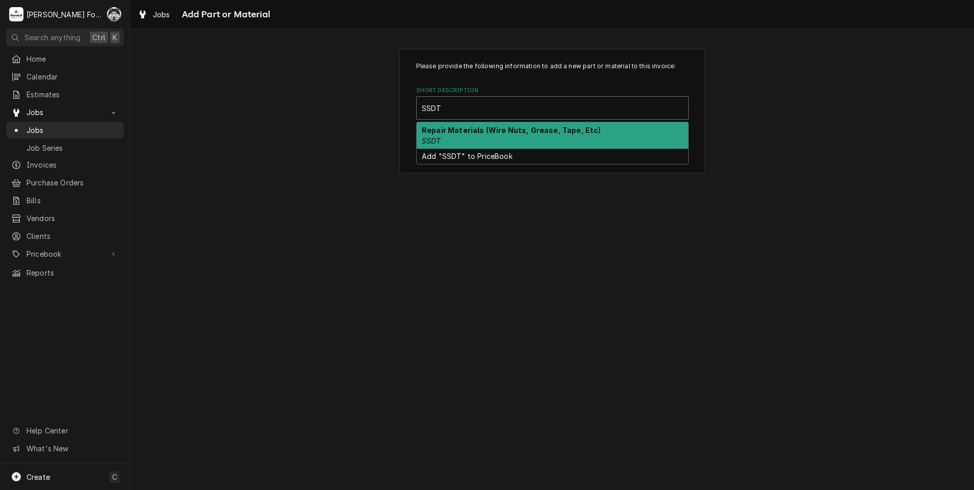
drag, startPoint x: 546, startPoint y: 133, endPoint x: 546, endPoint y: 139, distance: 5.1
click at [546, 133] on strong "Repair Materials (Wire Nuts, Grease, Tape, Etc)" at bounding box center [511, 130] width 179 height 9
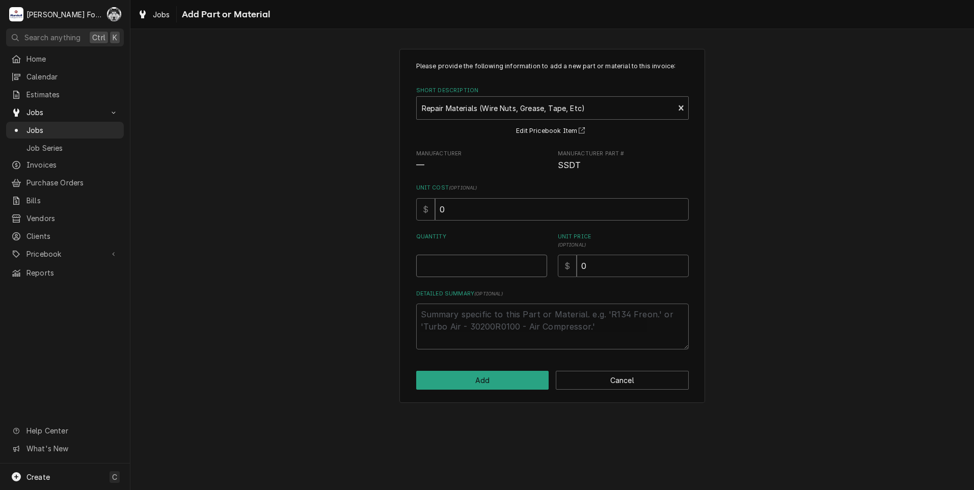
type textarea "x"
type input "0.5"
click at [535, 261] on input "0.5" at bounding box center [481, 266] width 131 height 22
type textarea "x"
type input "1"
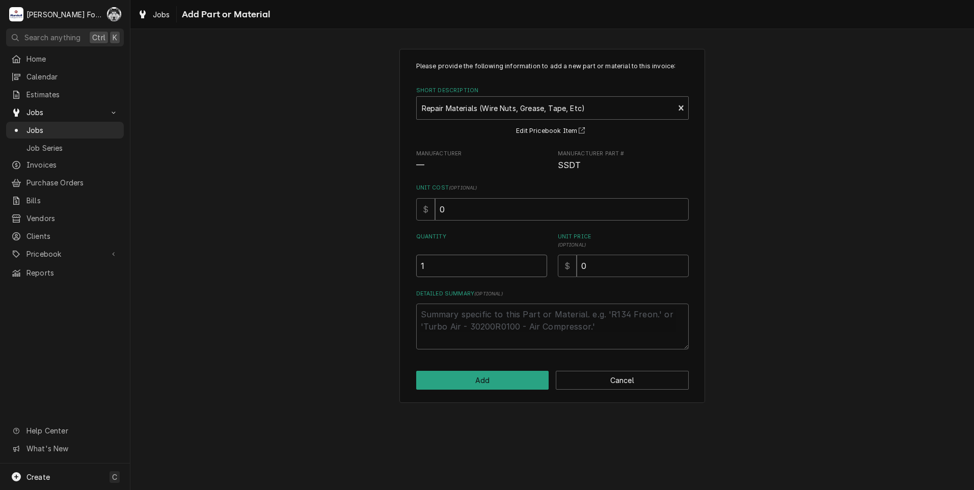
click at [535, 261] on input "1" at bounding box center [481, 266] width 131 height 22
drag, startPoint x: 601, startPoint y: 268, endPoint x: 550, endPoint y: 274, distance: 50.7
click at [555, 274] on div "Quantity 1 Unit Price ( optional ) $ 0" at bounding box center [552, 255] width 273 height 44
type textarea "x"
type input "6"
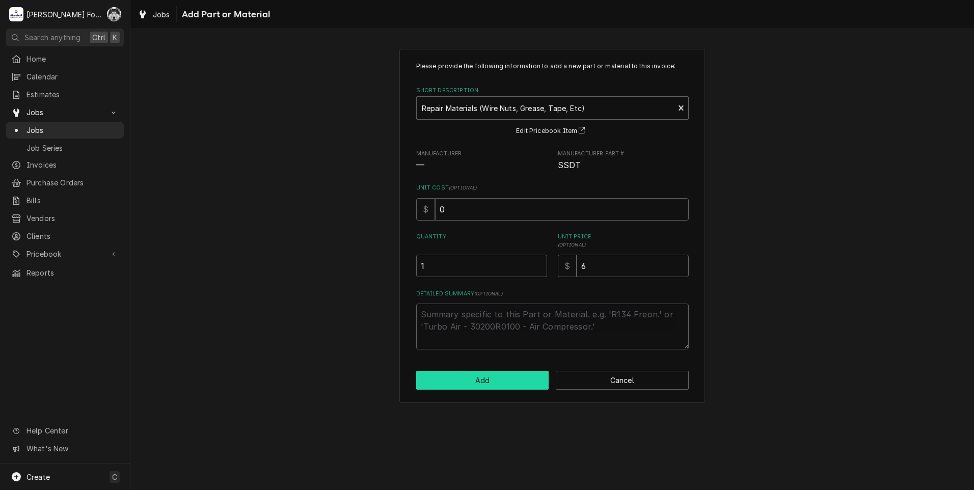
click at [503, 377] on button "Add" at bounding box center [482, 380] width 133 height 19
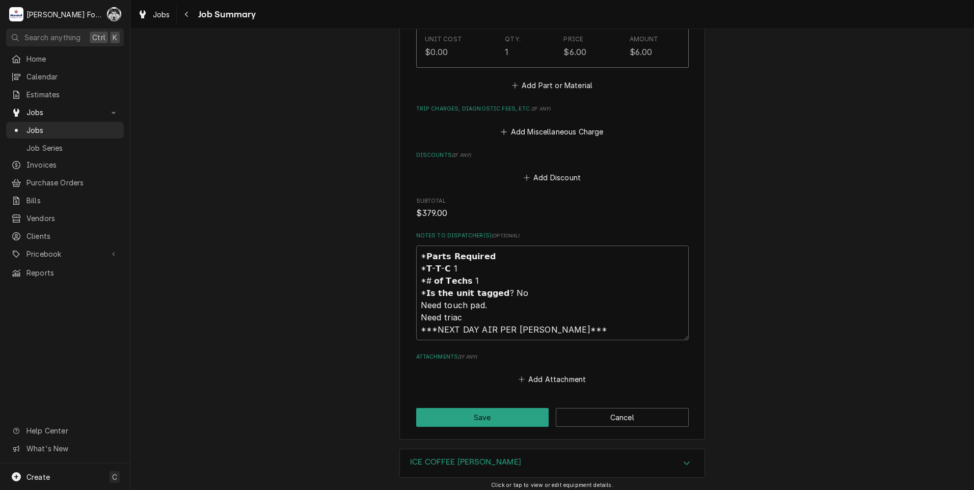
scroll to position [1220, 0]
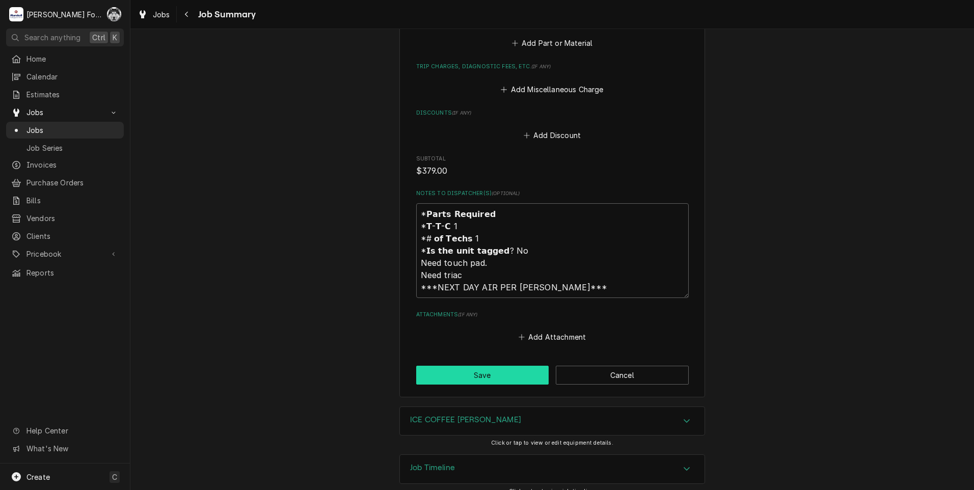
click at [480, 366] on button "Save" at bounding box center [482, 375] width 133 height 19
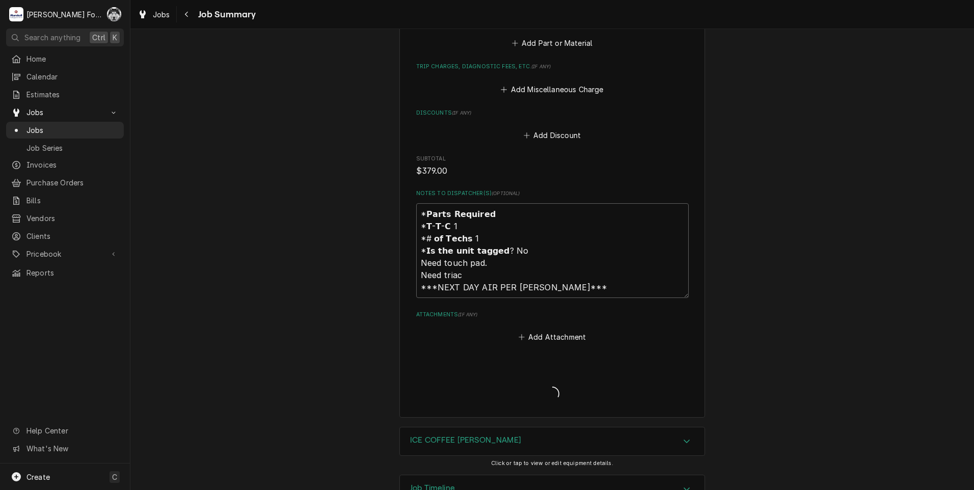
type textarea "x"
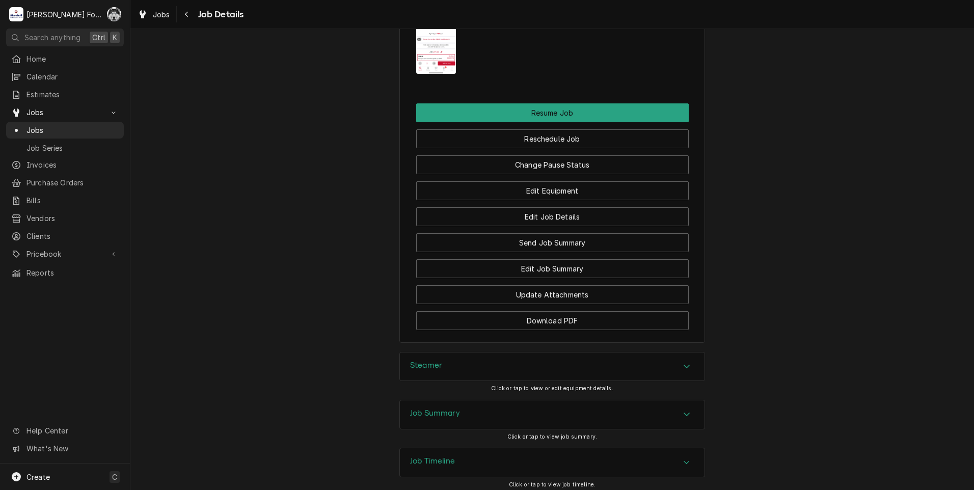
scroll to position [1113, 0]
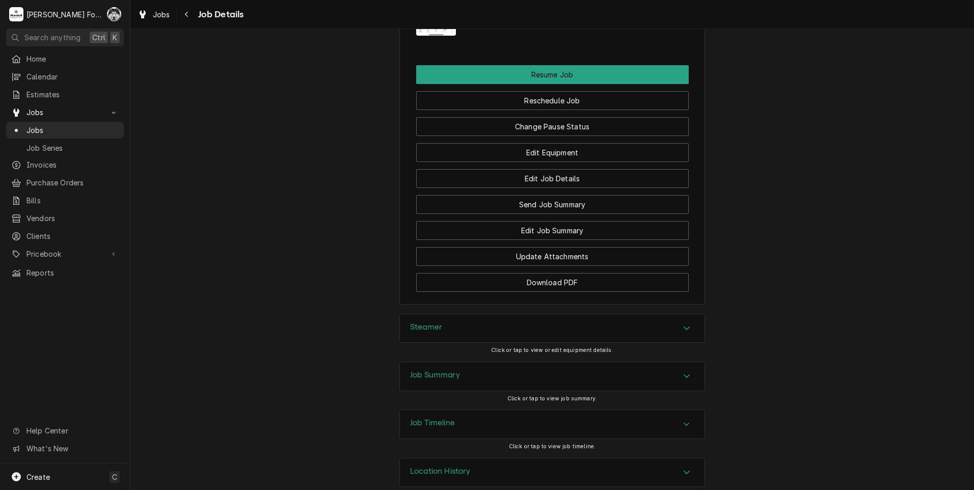
click at [470, 319] on div "Steamer" at bounding box center [552, 328] width 305 height 29
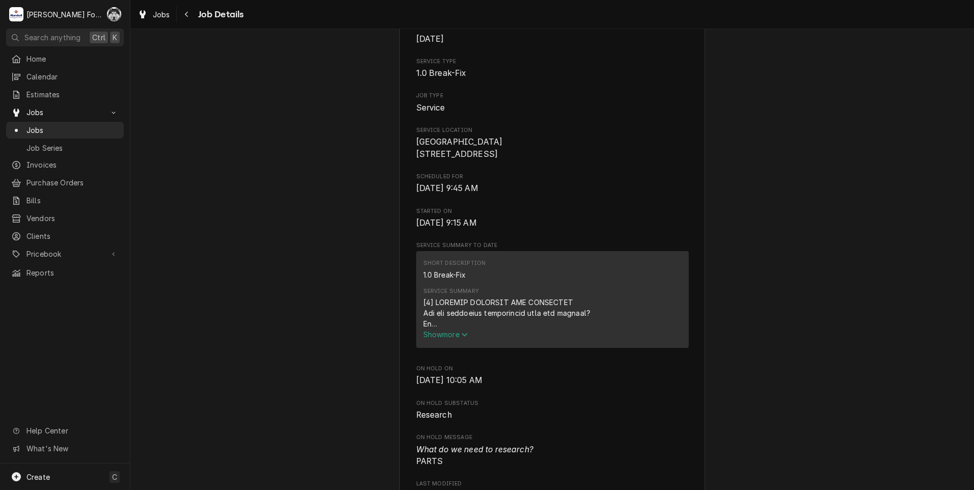
scroll to position [0, 0]
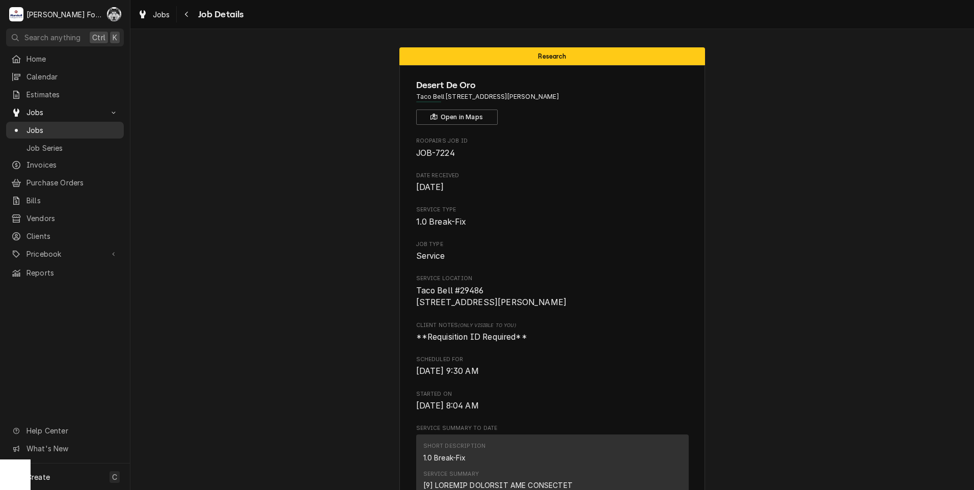
click at [31, 127] on span "Jobs" at bounding box center [72, 130] width 92 height 11
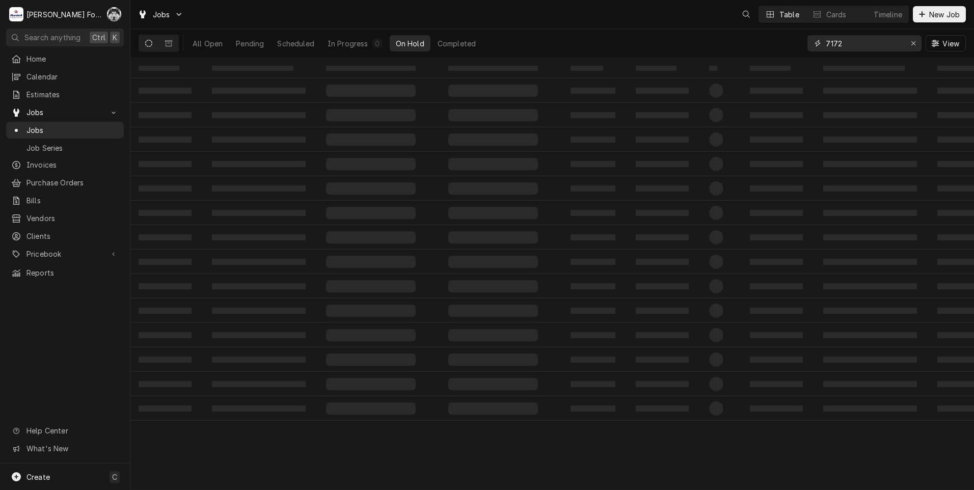
click at [741, 61] on div "Jobs Table Cards Timeline New Job All Open Pending Scheduled In Progress 0 On H…" at bounding box center [551, 245] width 843 height 490
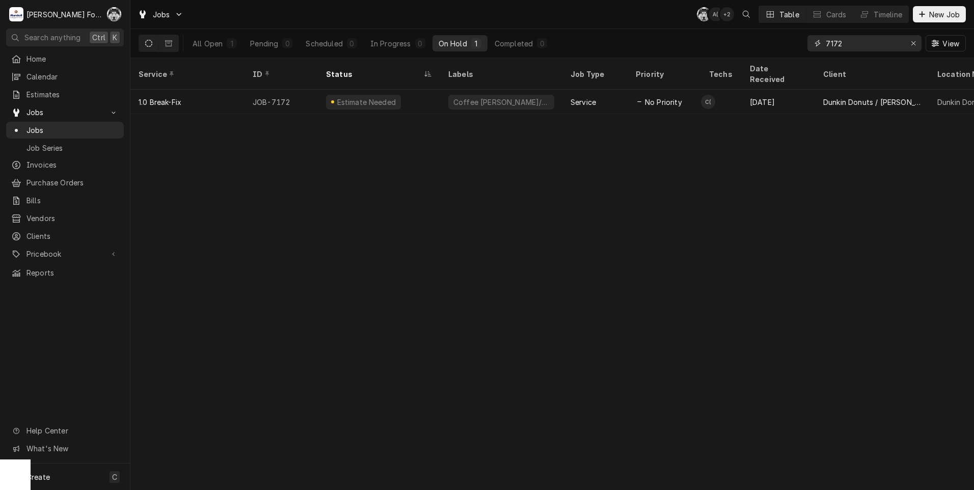
type input "7"
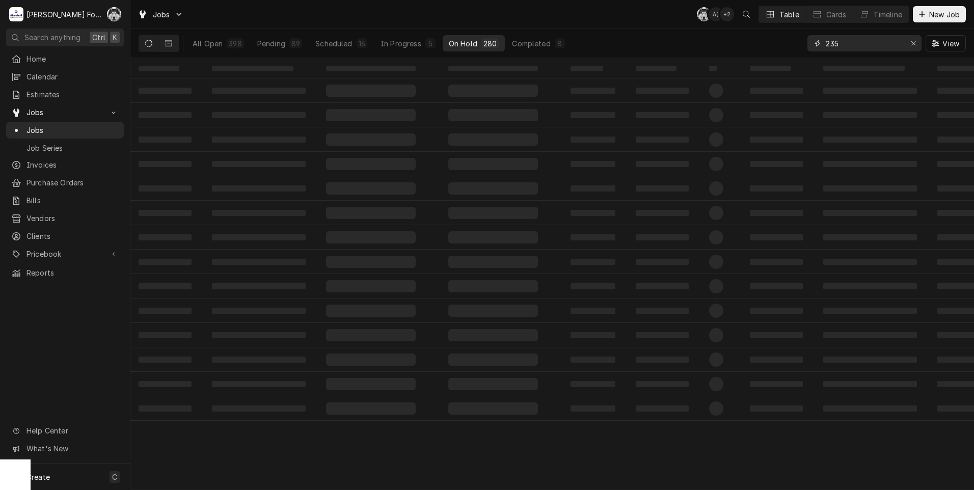
type input "235"
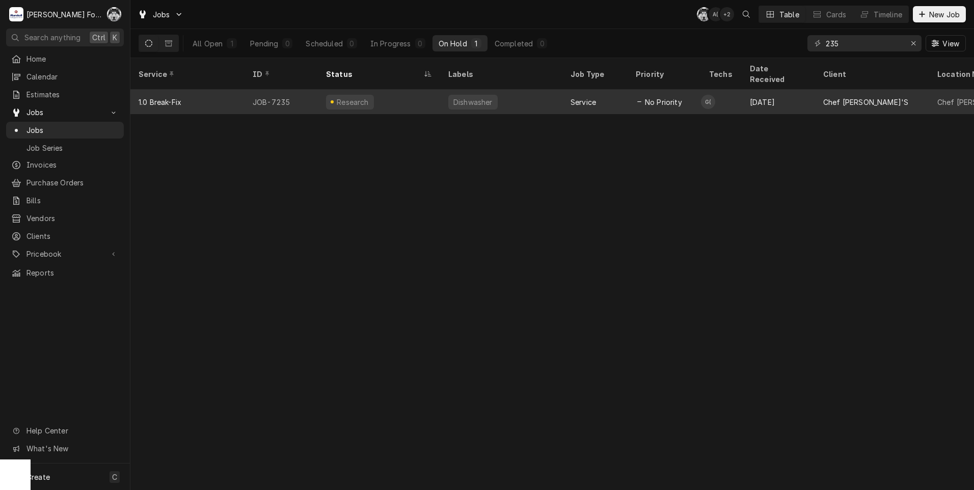
click at [553, 97] on div "Dishwasher" at bounding box center [501, 102] width 122 height 24
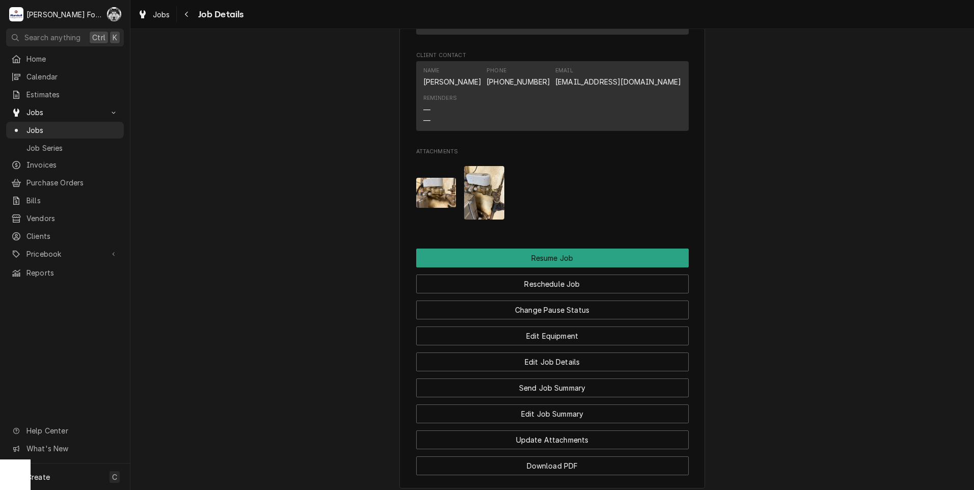
scroll to position [1059, 0]
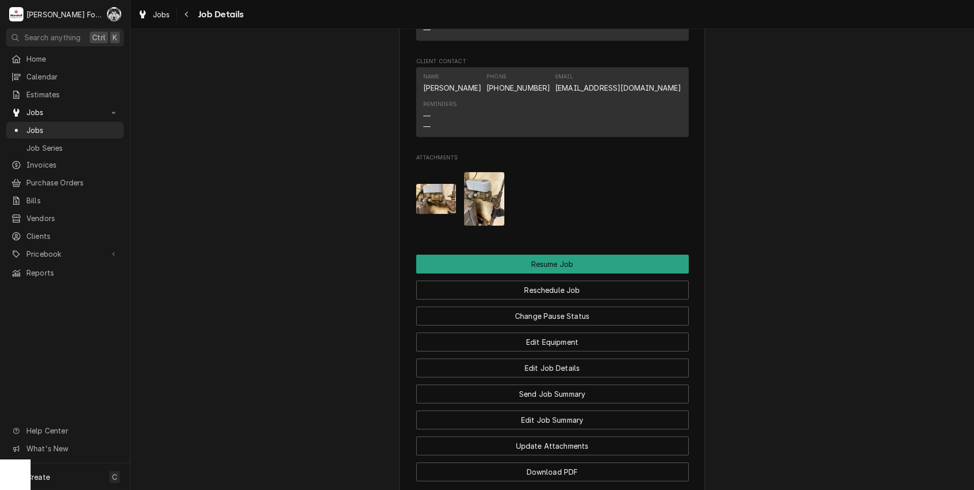
click at [422, 214] on img "Attachments" at bounding box center [436, 199] width 40 height 30
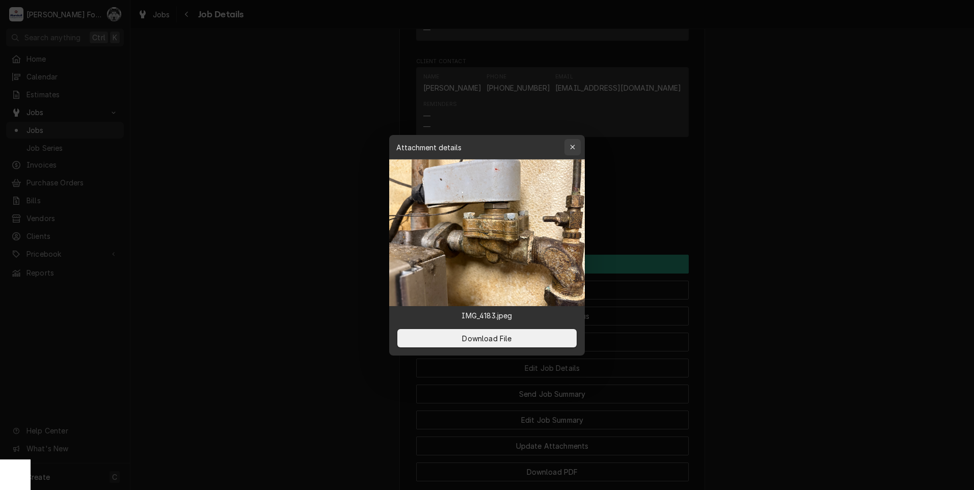
click at [568, 148] on div "button" at bounding box center [572, 147] width 10 height 10
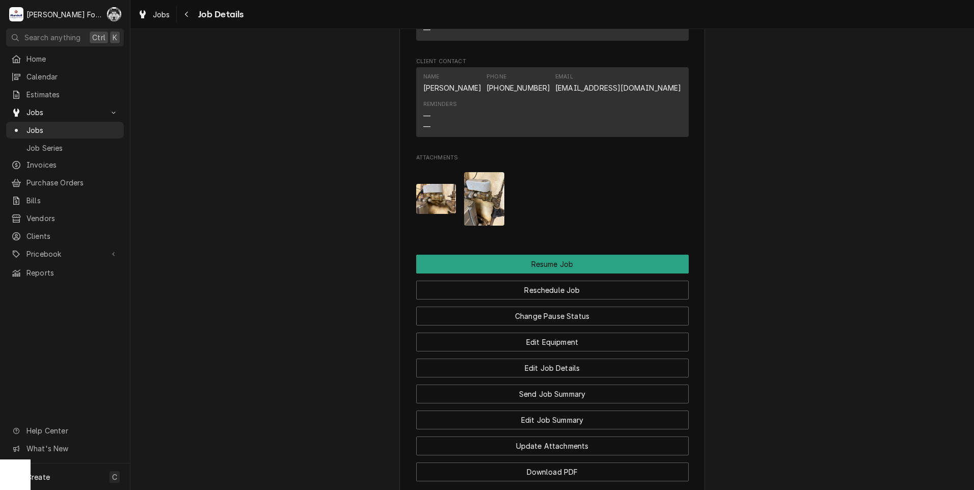
click at [470, 221] on img "Attachments" at bounding box center [484, 198] width 40 height 53
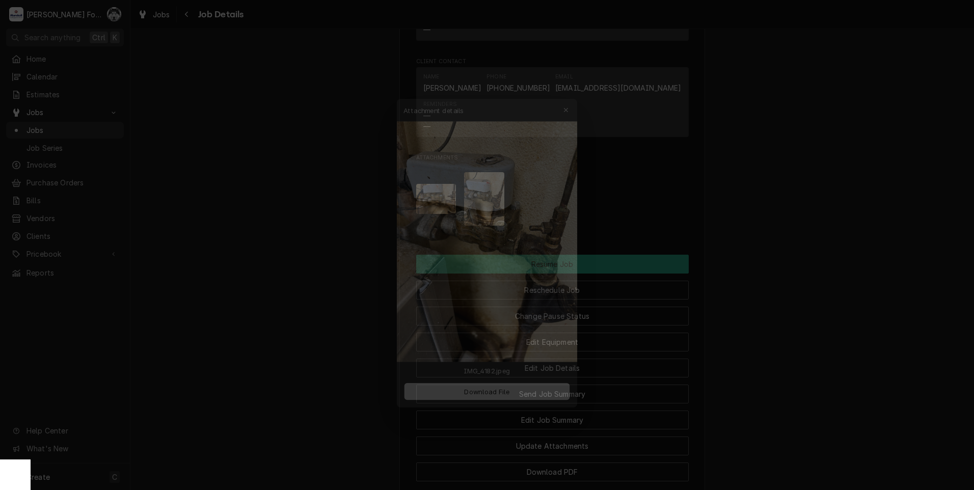
click at [699, 200] on div at bounding box center [487, 245] width 974 height 490
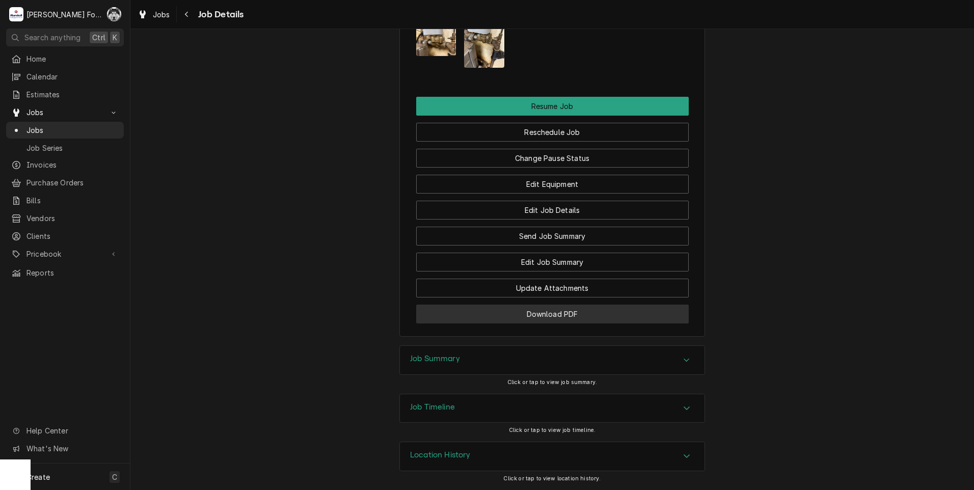
scroll to position [1229, 0]
click at [469, 353] on div "Job Summary" at bounding box center [552, 360] width 305 height 29
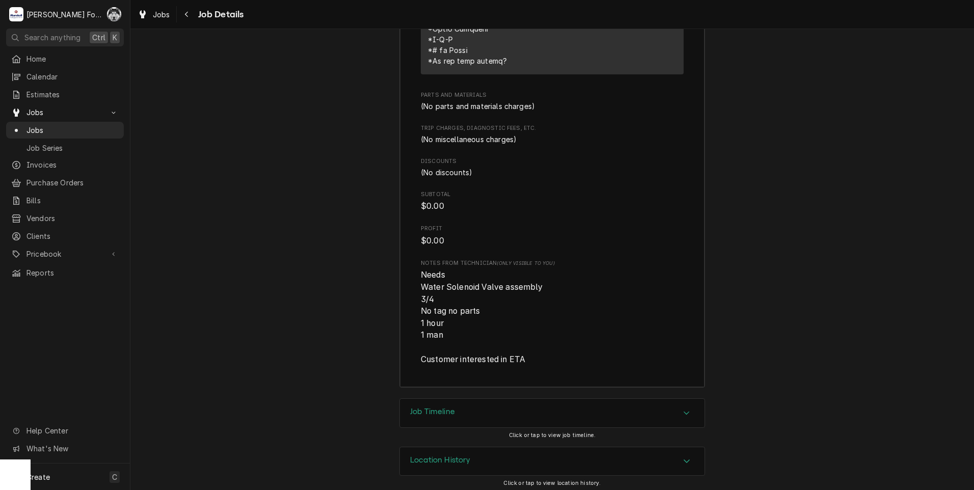
scroll to position [2048, 0]
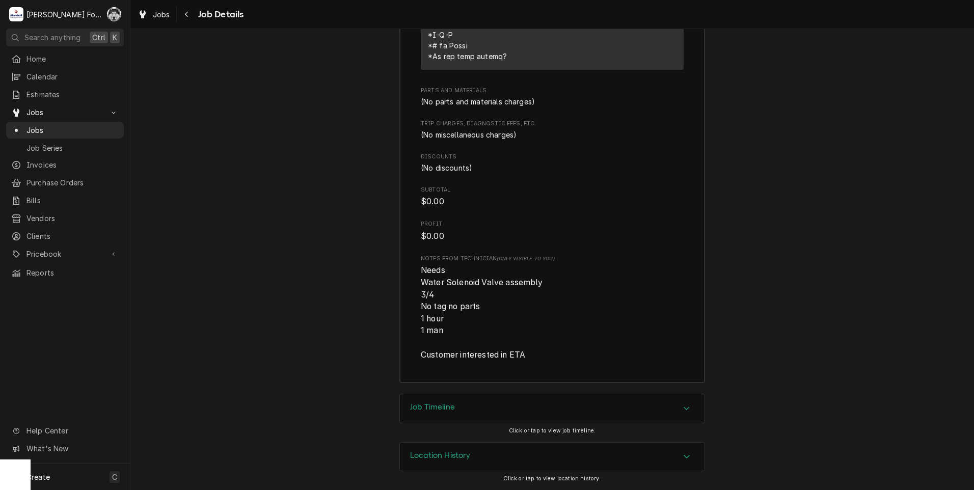
click at [474, 413] on div "Job Timeline" at bounding box center [552, 408] width 305 height 29
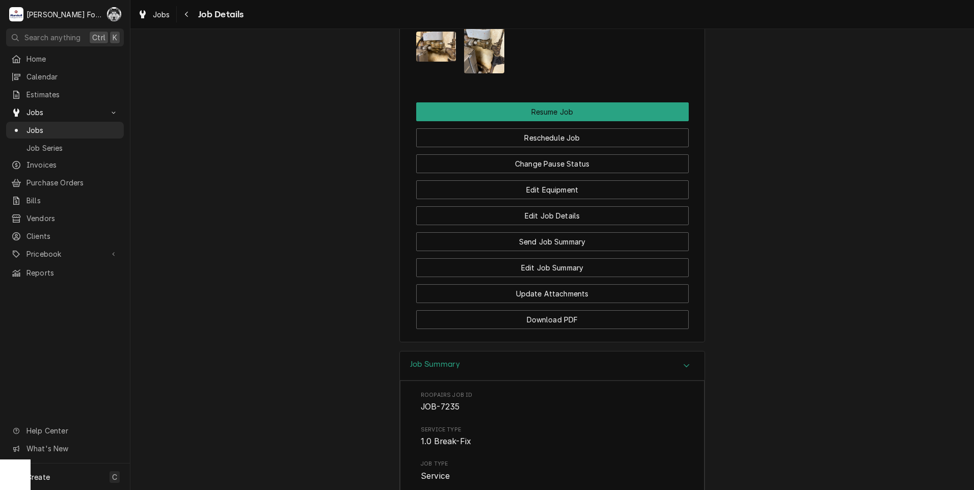
scroll to position [1041, 0]
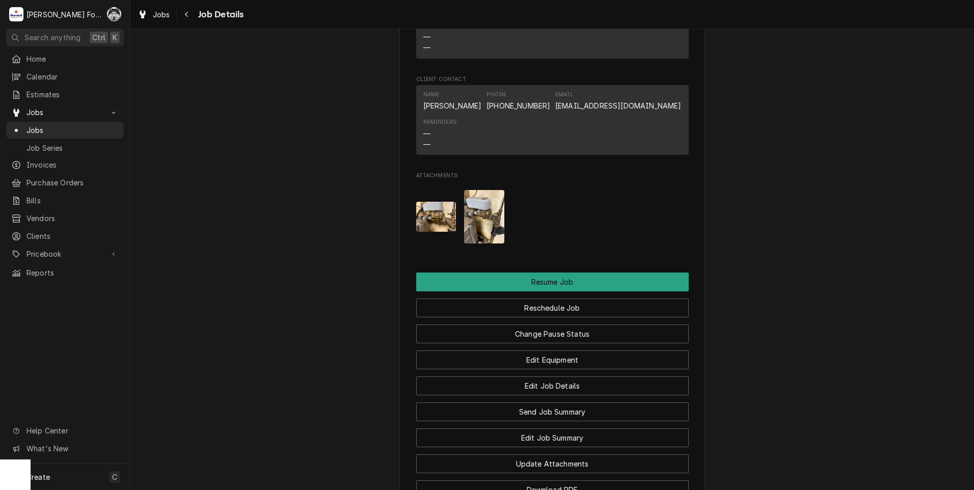
click at [480, 215] on img "Attachments" at bounding box center [484, 216] width 40 height 53
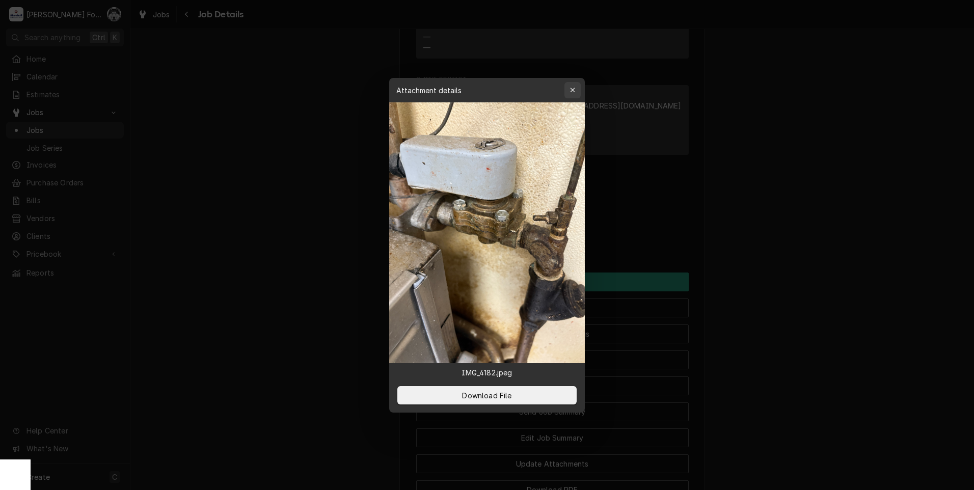
click at [574, 90] on icon "button" at bounding box center [573, 90] width 6 height 7
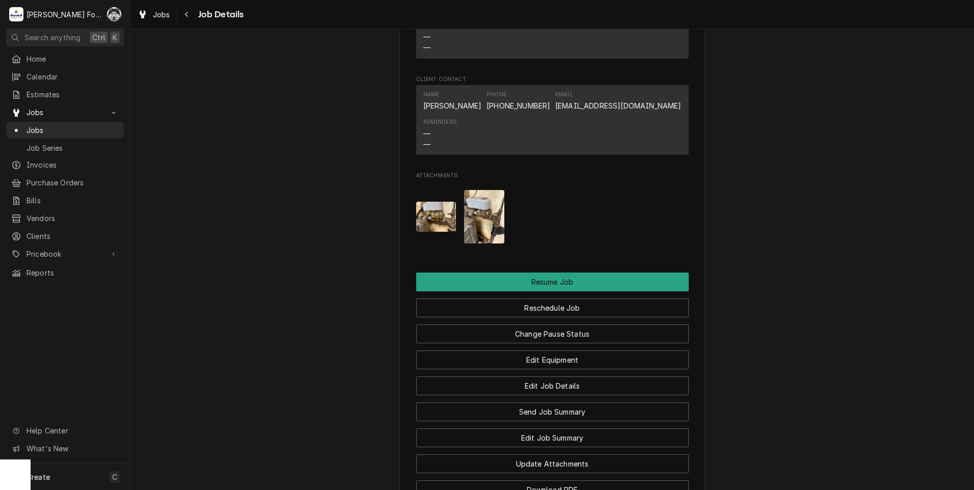
scroll to position [1381, 0]
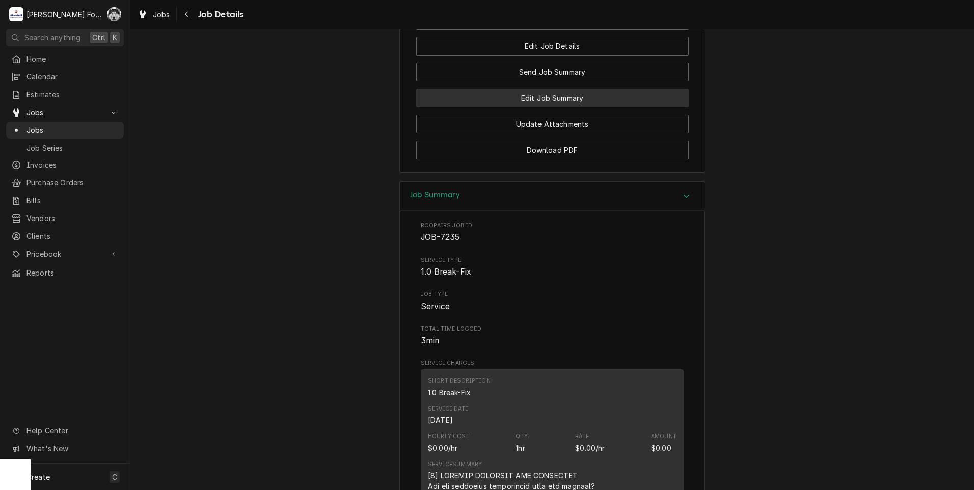
click at [584, 107] on button "Edit Job Summary" at bounding box center [552, 98] width 273 height 19
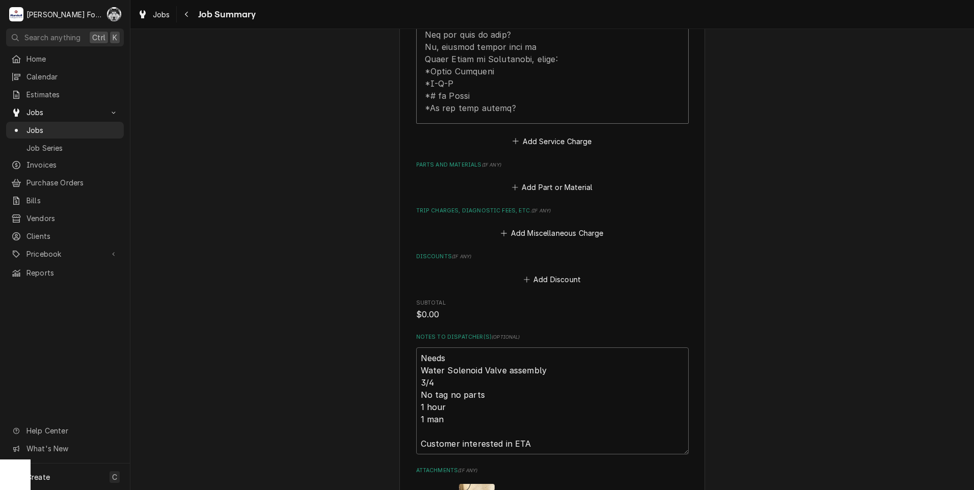
scroll to position [679, 0]
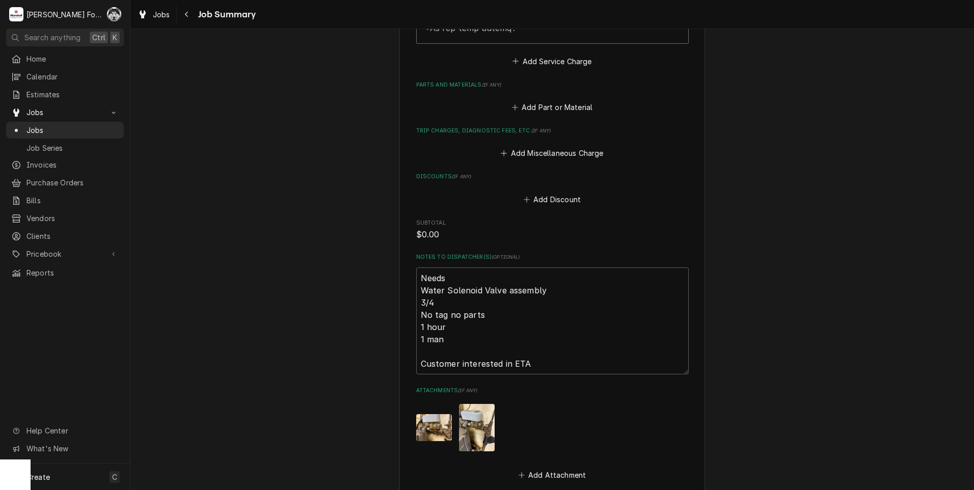
click at [564, 219] on span "Subtotal" at bounding box center [552, 223] width 273 height 8
click at [551, 95] on div "Add Part or Material" at bounding box center [552, 105] width 273 height 20
click at [554, 100] on button "Add Part or Material" at bounding box center [552, 107] width 84 height 14
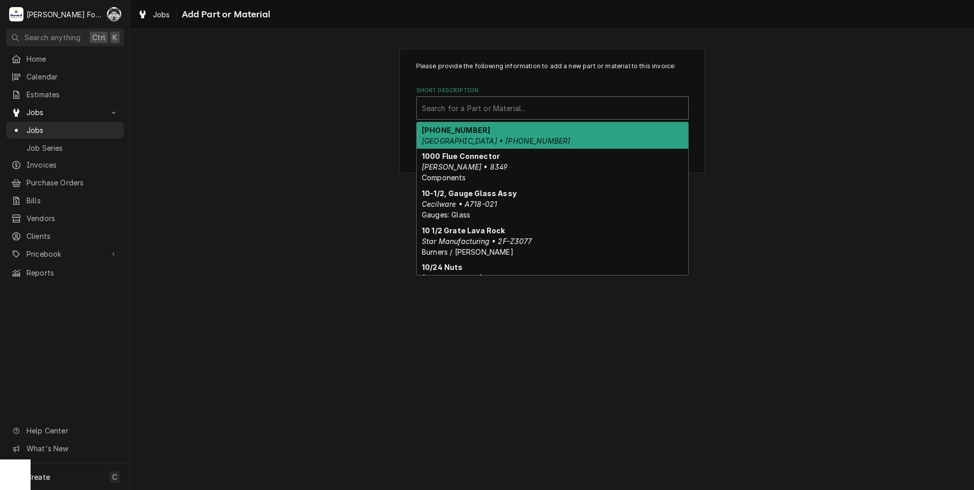
click at [562, 107] on div "Short Description" at bounding box center [552, 108] width 261 height 18
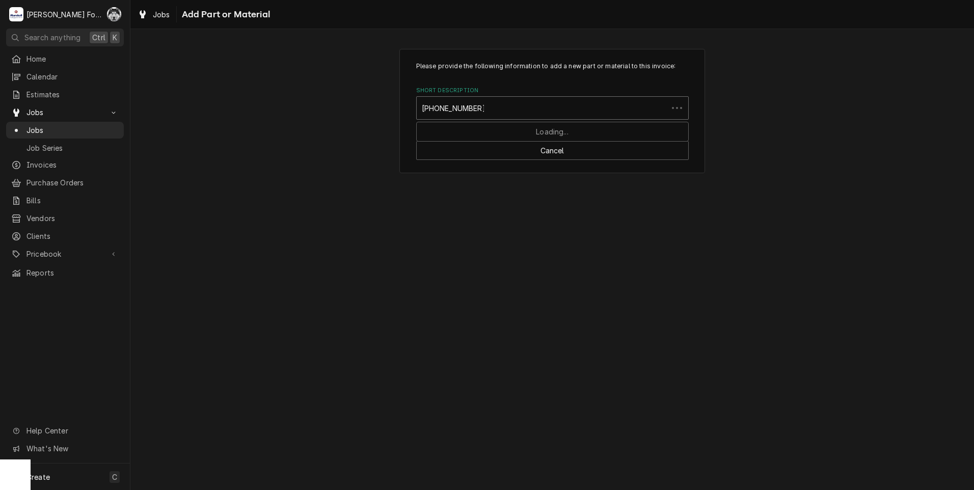
type input "00-270329-00003"
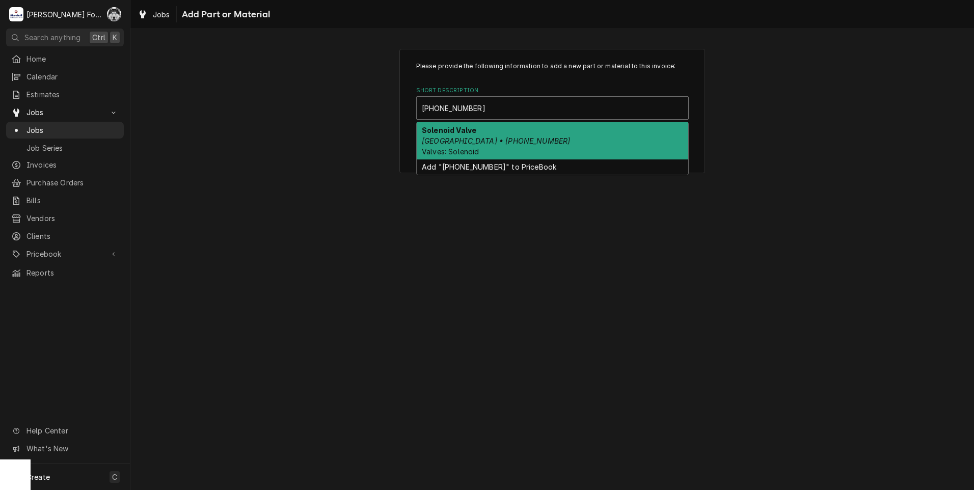
click at [495, 137] on em "Hobart • 00-270329-00003" at bounding box center [496, 141] width 148 height 9
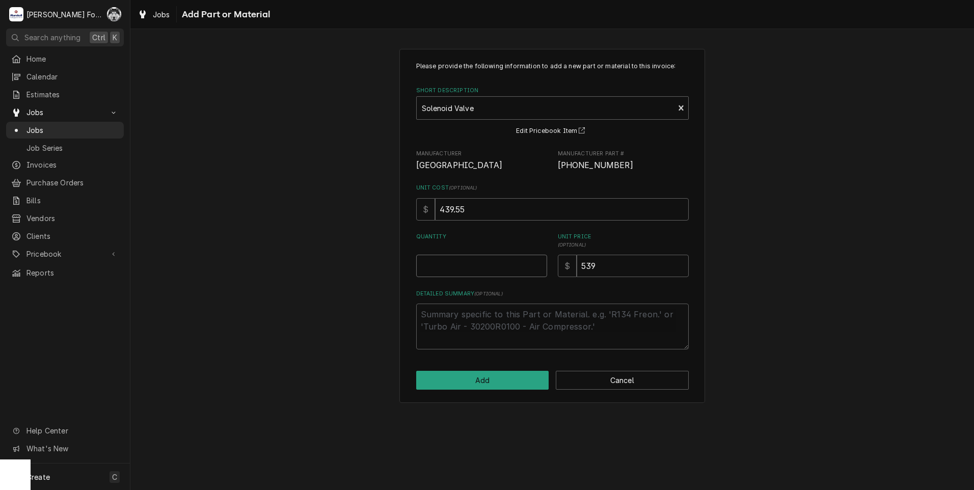
type textarea "x"
type input "0.5"
click at [540, 263] on input "0.5" at bounding box center [481, 266] width 131 height 22
type textarea "x"
type input "1"
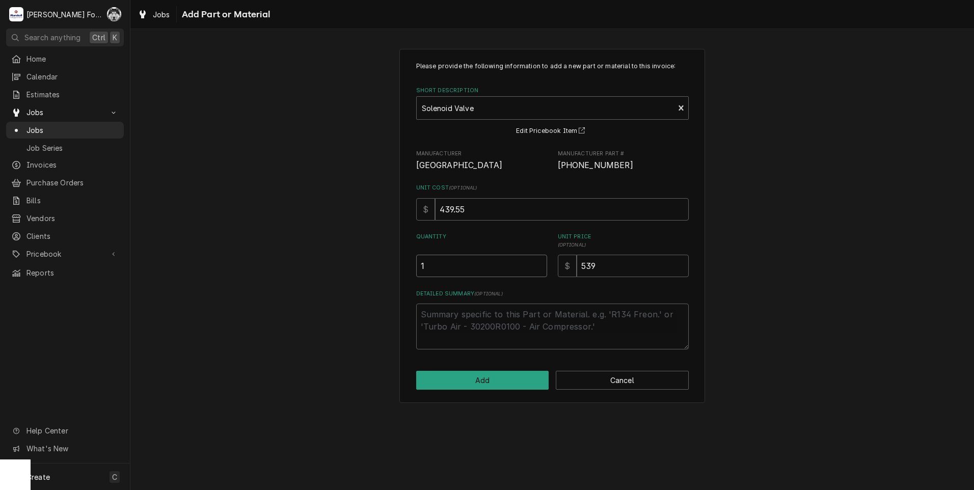
click at [540, 263] on input "1" at bounding box center [481, 266] width 131 height 22
drag, startPoint x: 629, startPoint y: 266, endPoint x: 459, endPoint y: 289, distance: 170.6
click at [469, 290] on div "Please provide the following information to add a new part or material to this …" at bounding box center [552, 206] width 273 height 288
type textarea "x"
type input "5"
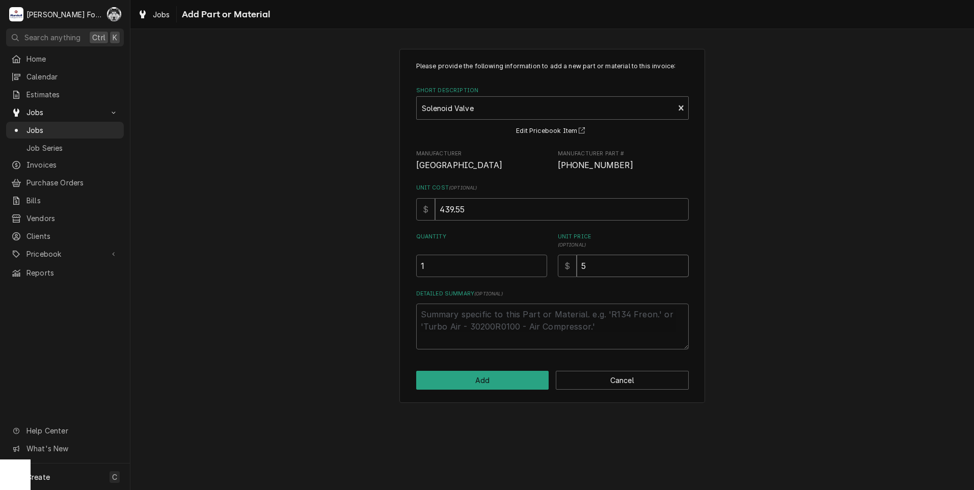
type textarea "x"
type input "58"
type textarea "x"
type input "589"
click at [493, 378] on button "Add" at bounding box center [482, 380] width 133 height 19
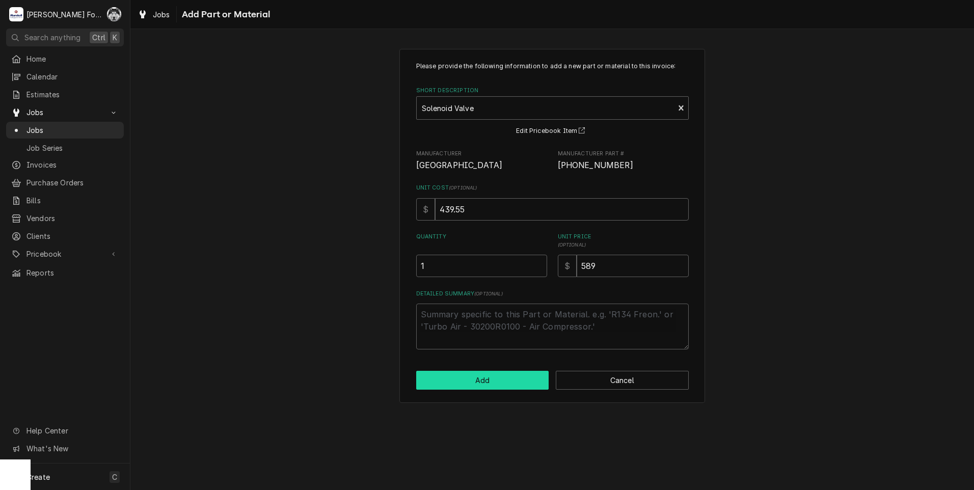
type textarea "x"
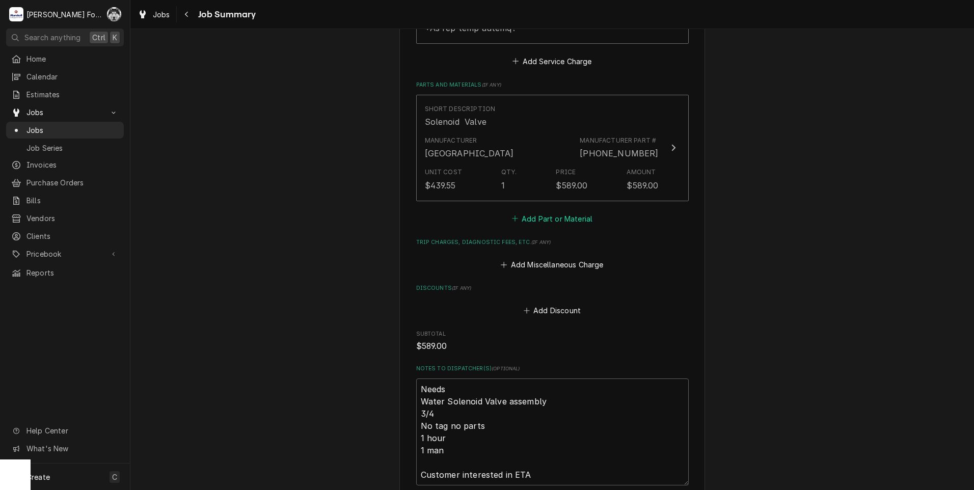
click at [567, 211] on button "Add Part or Material" at bounding box center [552, 218] width 84 height 14
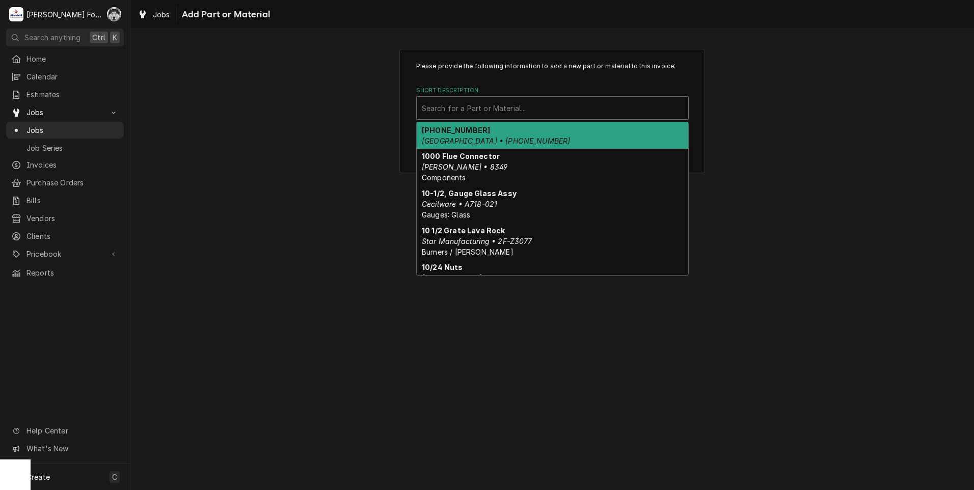
click at [540, 106] on div "Short Description" at bounding box center [552, 108] width 261 height 18
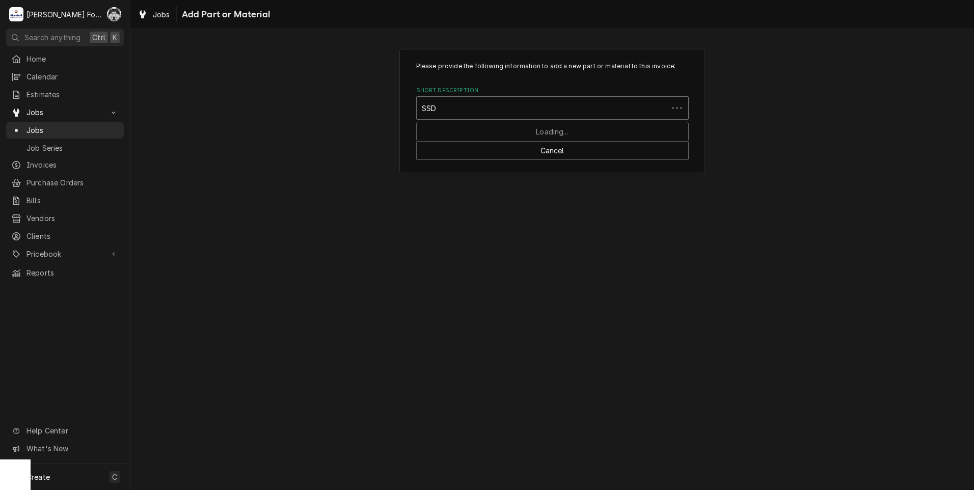
type input "SSDT"
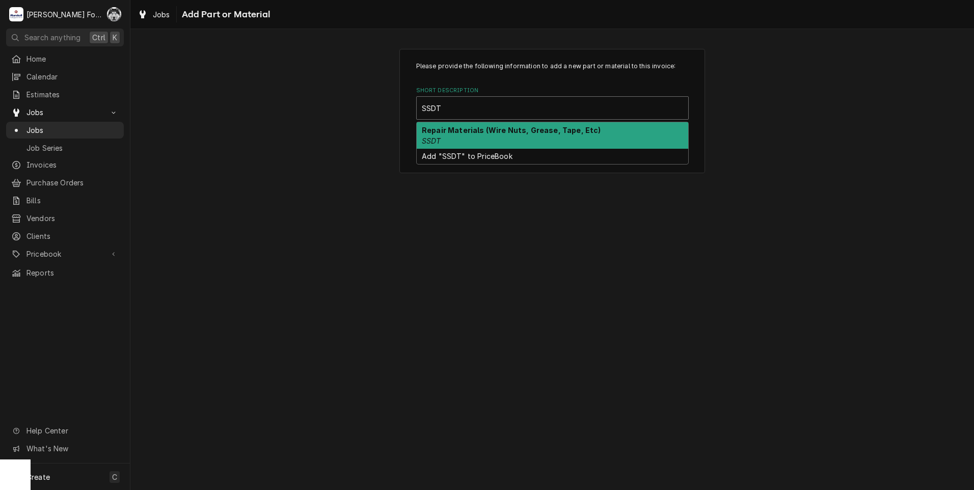
click at [525, 132] on strong "Repair Materials (Wire Nuts, Grease, Tape, Etc)" at bounding box center [511, 130] width 179 height 9
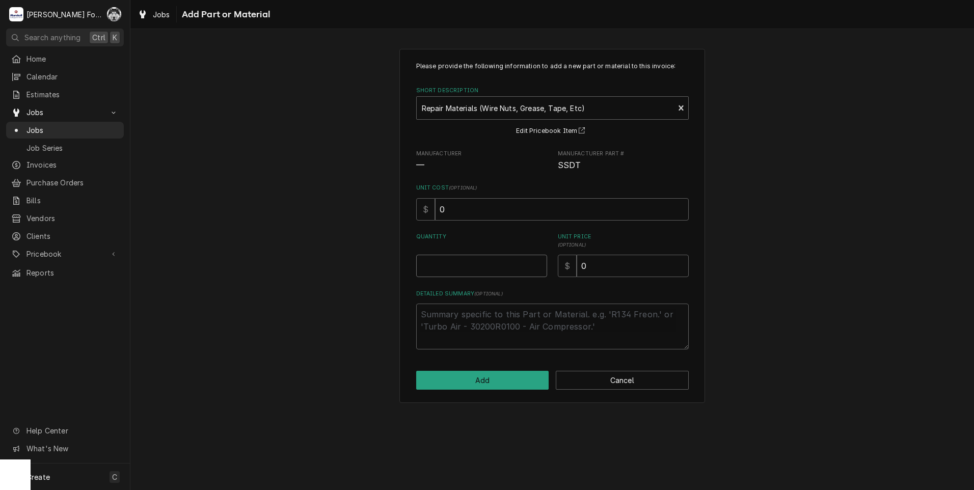
type textarea "x"
type input "0.5"
click at [536, 263] on input "0.5" at bounding box center [481, 266] width 131 height 22
type textarea "x"
type input "1"
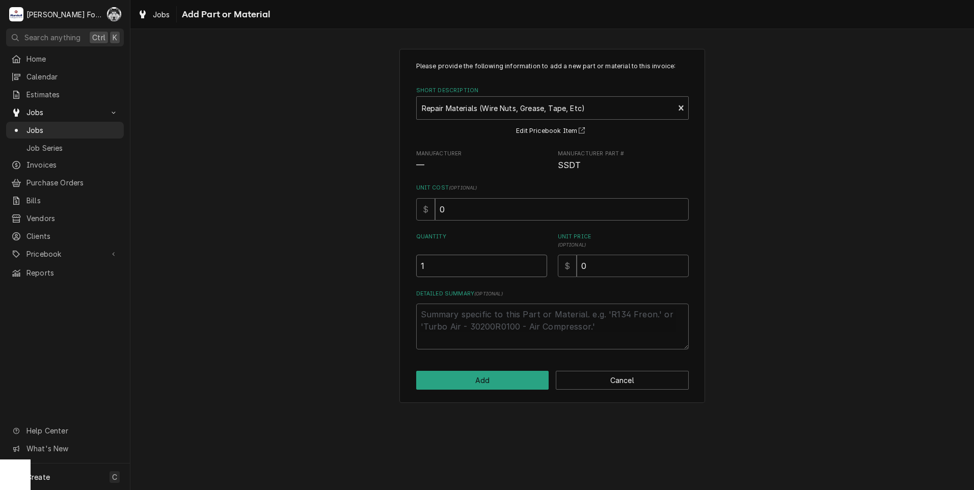
click at [536, 263] on input "1" at bounding box center [481, 266] width 131 height 22
drag, startPoint x: 643, startPoint y: 273, endPoint x: 552, endPoint y: 279, distance: 90.9
click at [560, 278] on div "Please provide the following information to add a new part or material to this …" at bounding box center [552, 206] width 273 height 288
type textarea "x"
type input "1"
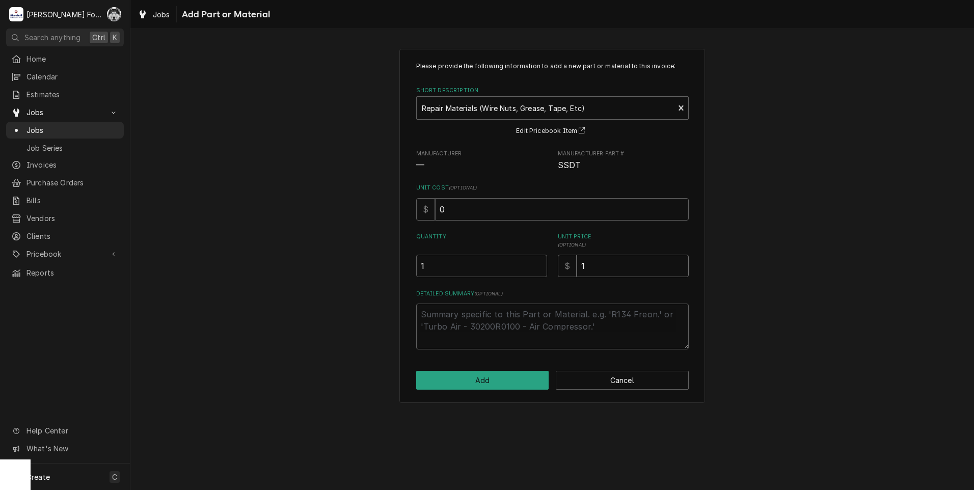
type textarea "x"
type input "12"
click at [507, 388] on button "Add" at bounding box center [482, 380] width 133 height 19
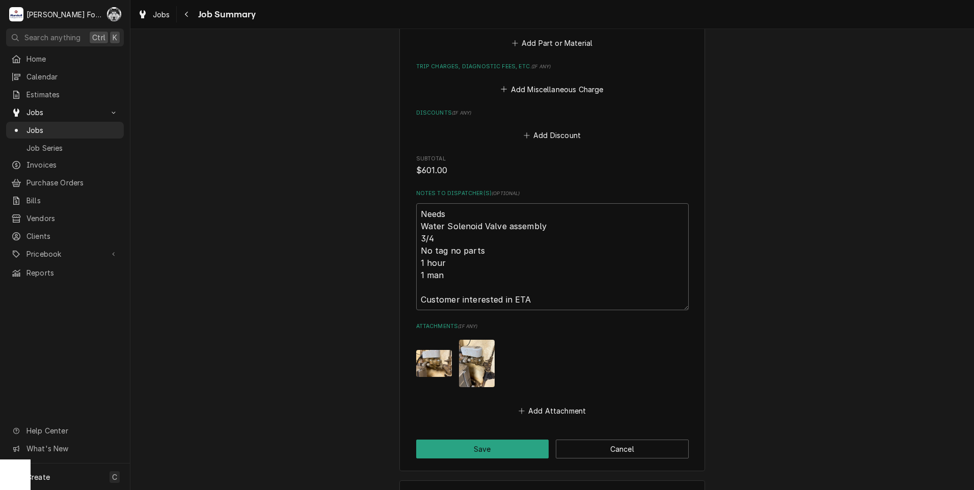
scroll to position [992, 0]
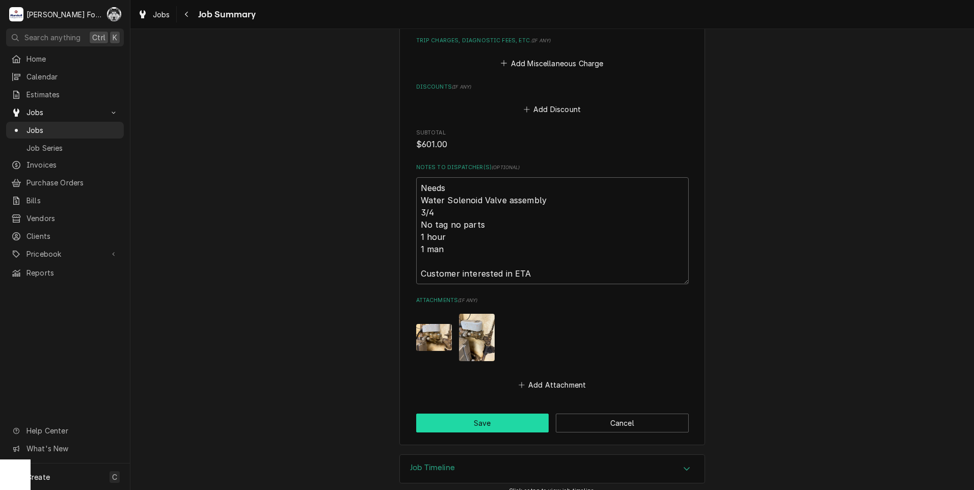
click at [465, 417] on button "Save" at bounding box center [482, 423] width 133 height 19
type textarea "x"
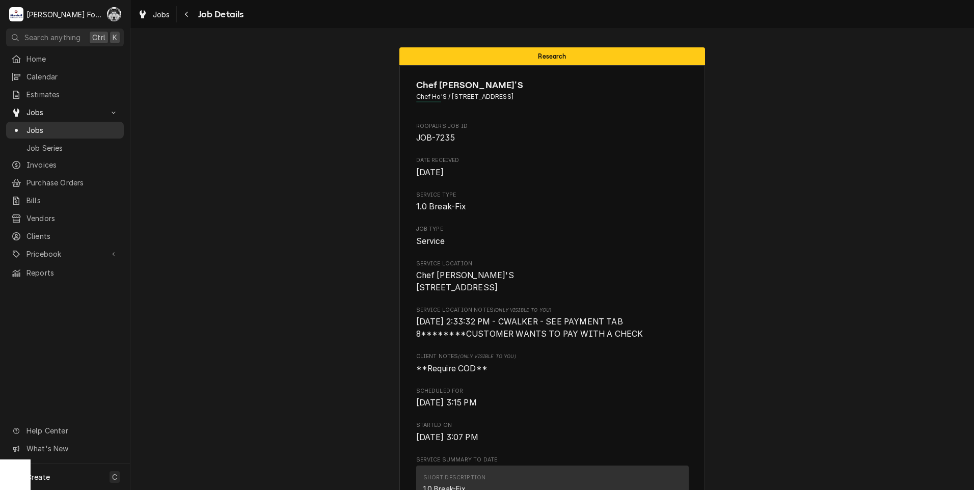
click at [25, 127] on div "Jobs" at bounding box center [64, 130] width 107 height 11
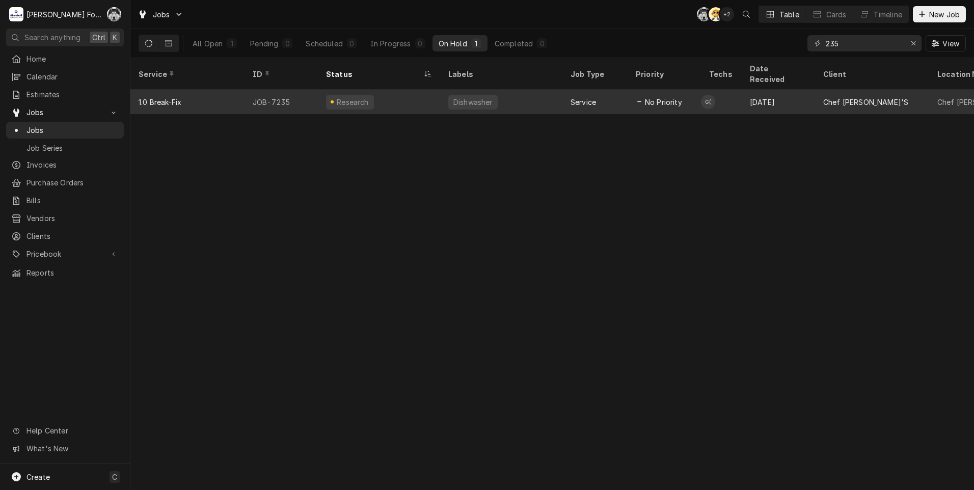
click at [334, 95] on div "Research" at bounding box center [350, 102] width 48 height 15
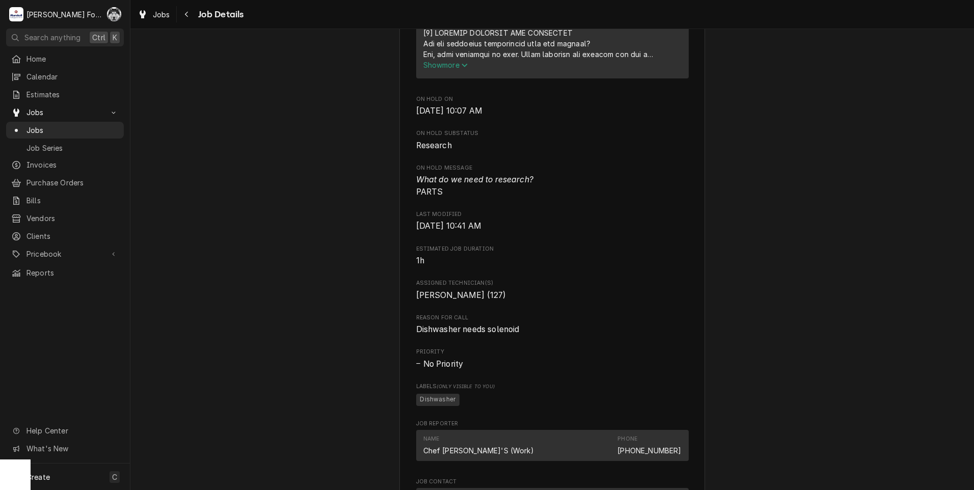
scroll to position [1229, 0]
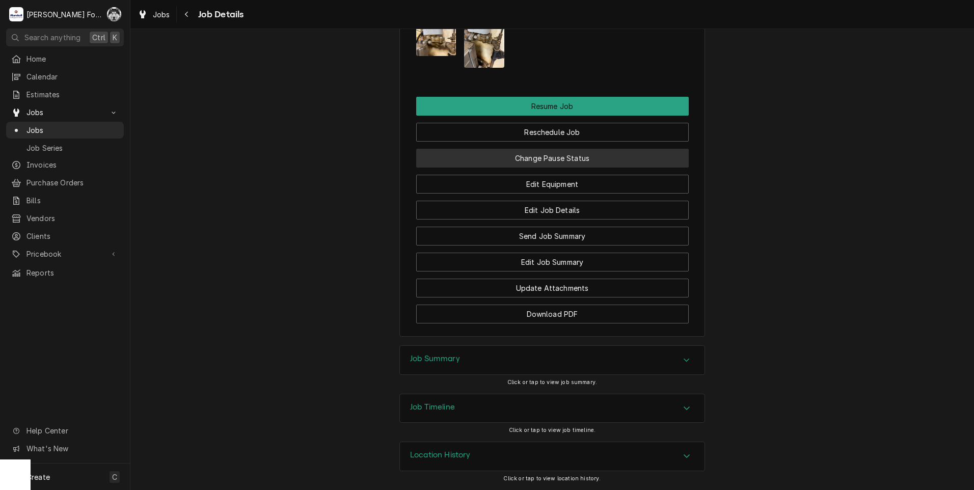
click at [541, 164] on button "Change Pause Status" at bounding box center [552, 158] width 273 height 19
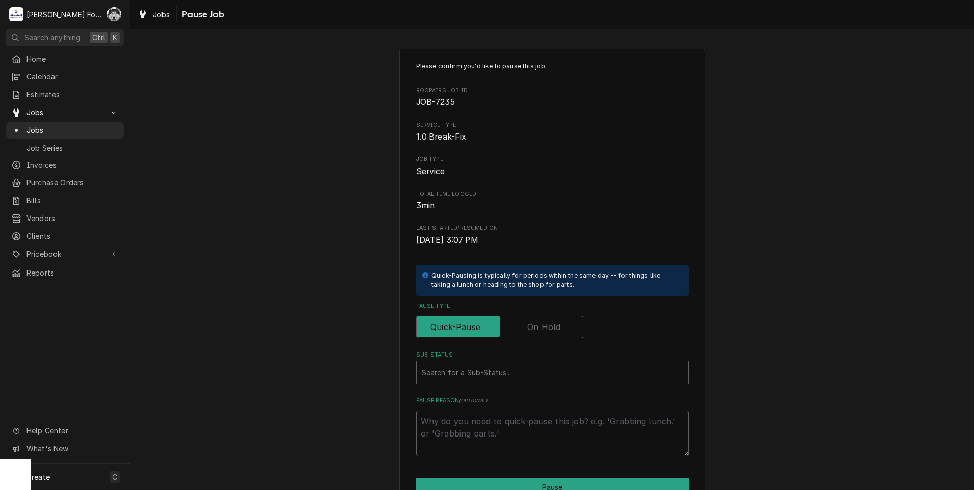
drag, startPoint x: 553, startPoint y: 341, endPoint x: 550, endPoint y: 333, distance: 9.2
click at [552, 340] on div "Please confirm you'd like to pause this job. Roopairs Job ID JOB-7235 Service T…" at bounding box center [552, 259] width 273 height 395
click at [549, 331] on label "Pause Type" at bounding box center [499, 327] width 167 height 22
click at [549, 331] on input "Pause Type" at bounding box center [500, 327] width 158 height 22
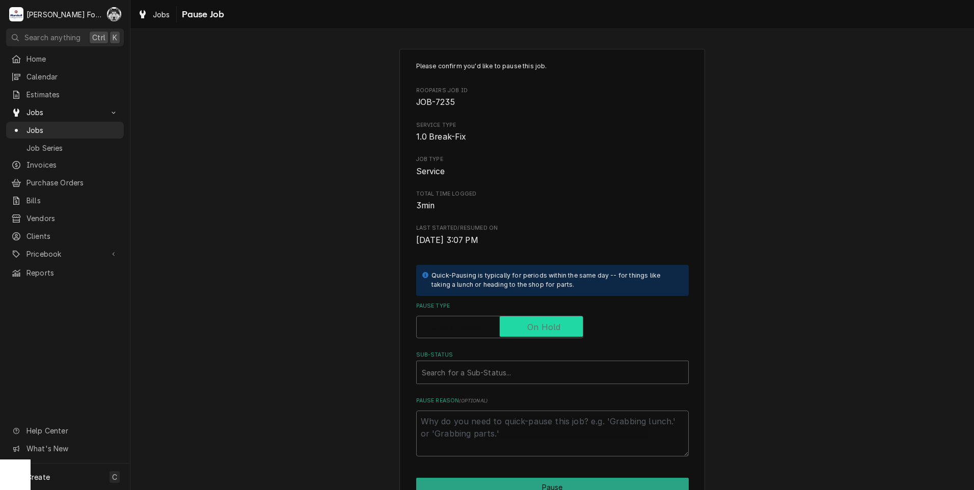
checkbox input "true"
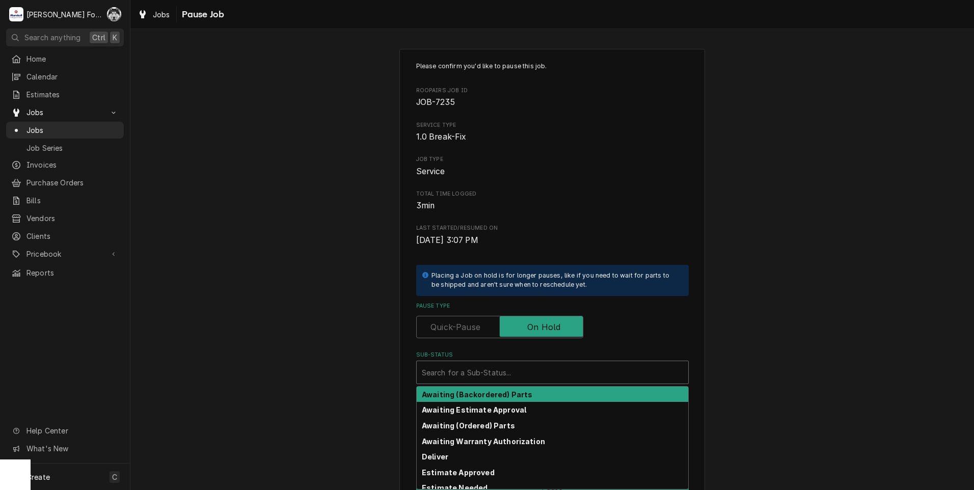
click at [498, 383] on div "Search for a Sub-Status..." at bounding box center [552, 372] width 271 height 22
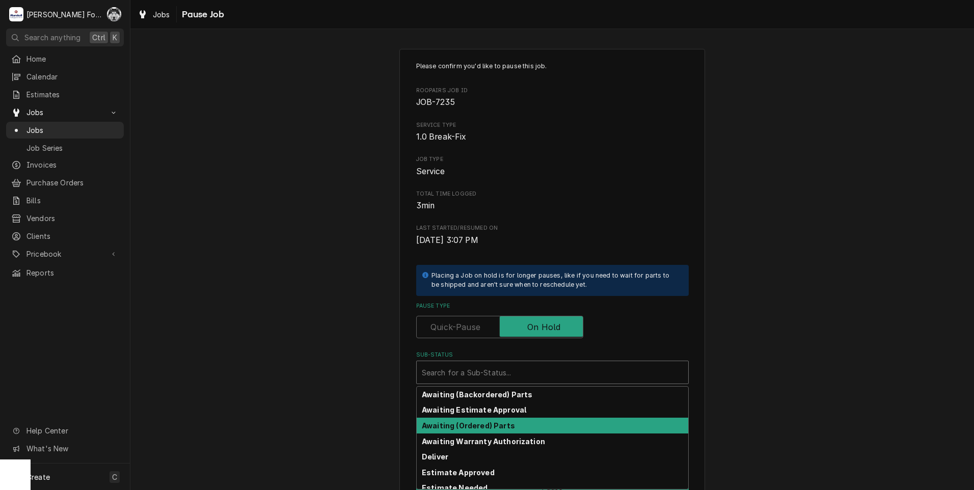
click at [493, 419] on div "Awaiting (Ordered) Parts" at bounding box center [552, 426] width 271 height 16
click at [515, 371] on div "Sub-Status" at bounding box center [546, 372] width 248 height 18
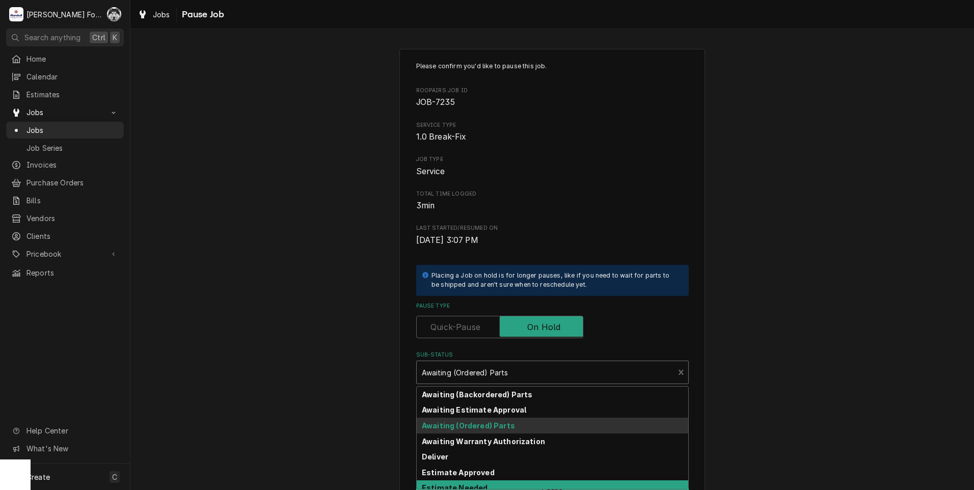
click at [493, 481] on div "Estimate Needed" at bounding box center [552, 488] width 271 height 16
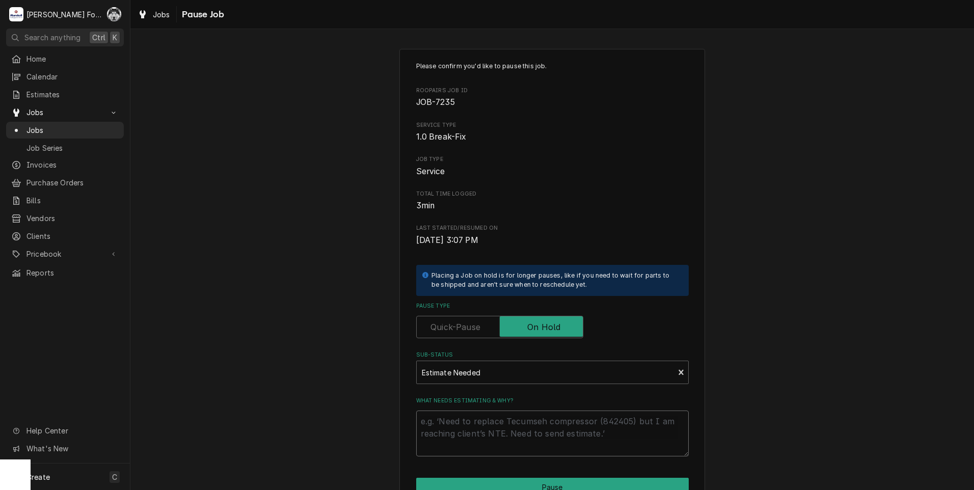
click at [489, 432] on textarea "What needs estimating & why?" at bounding box center [552, 434] width 273 height 46
type textarea "x"
type textarea "P"
type textarea "x"
type textarea "PA"
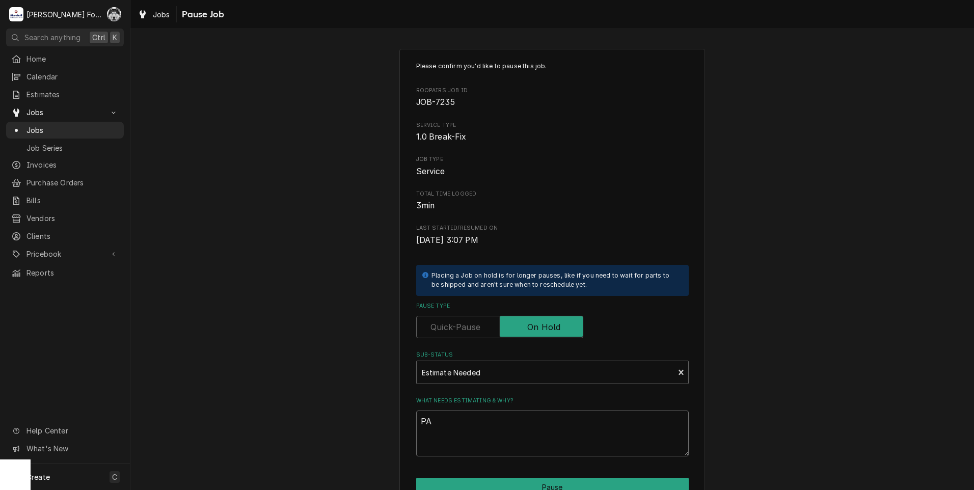
type textarea "x"
type textarea "PAR"
type textarea "x"
type textarea "PART"
type textarea "x"
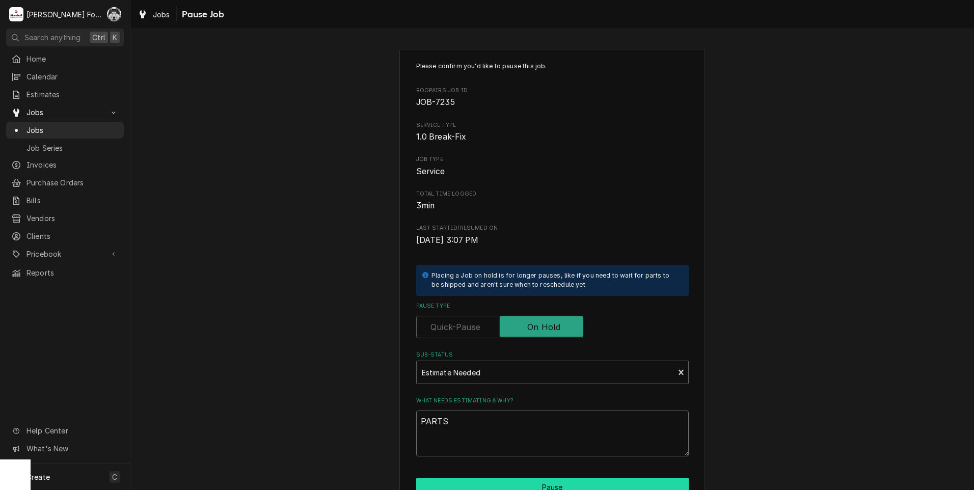
type textarea "PARTS"
click at [515, 484] on button "Pause" at bounding box center [552, 487] width 273 height 19
type textarea "x"
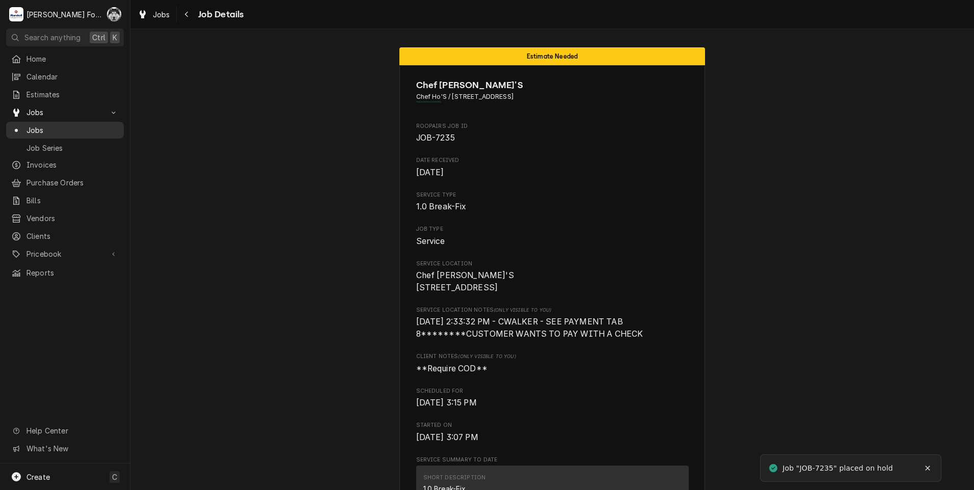
click at [34, 127] on span "Jobs" at bounding box center [72, 130] width 92 height 11
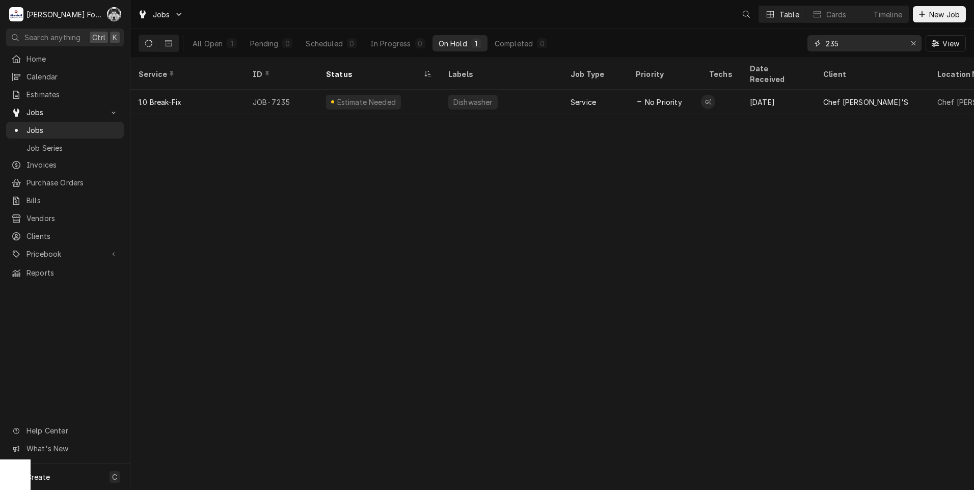
drag, startPoint x: 0, startPoint y: 0, endPoint x: 767, endPoint y: 47, distance: 768.5
click at [771, 45] on div "All Open 1 Pending 0 Scheduled 0 In Progress 0 On Hold 1 Completed 0 235 View" at bounding box center [552, 43] width 827 height 29
type input "7239"
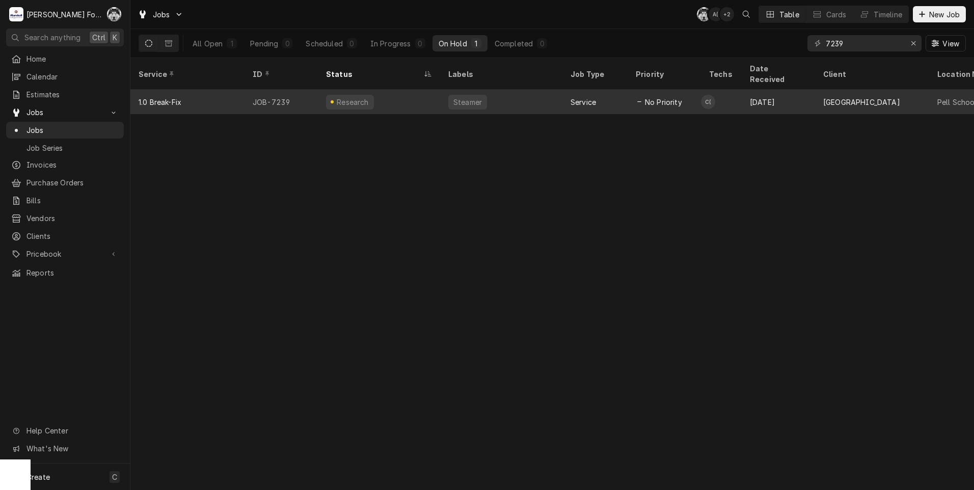
click at [472, 95] on div "Steamer" at bounding box center [467, 102] width 39 height 15
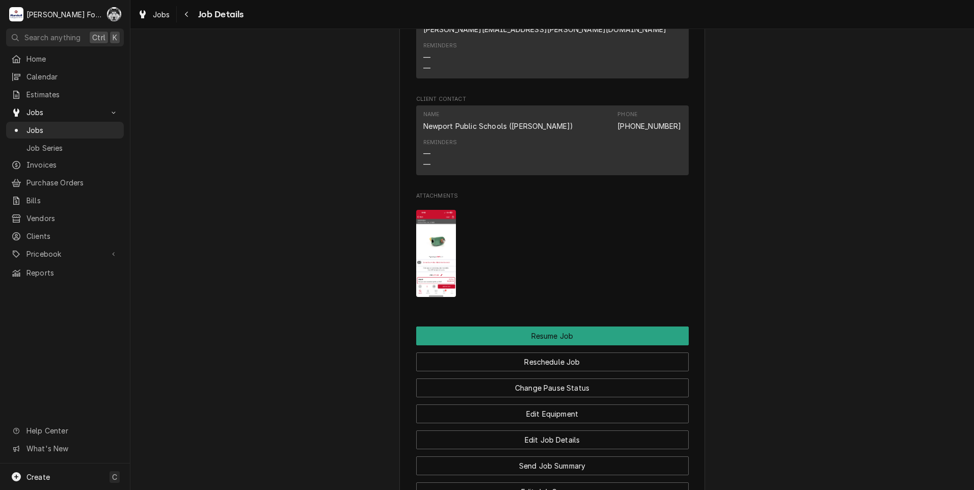
scroll to position [679, 0]
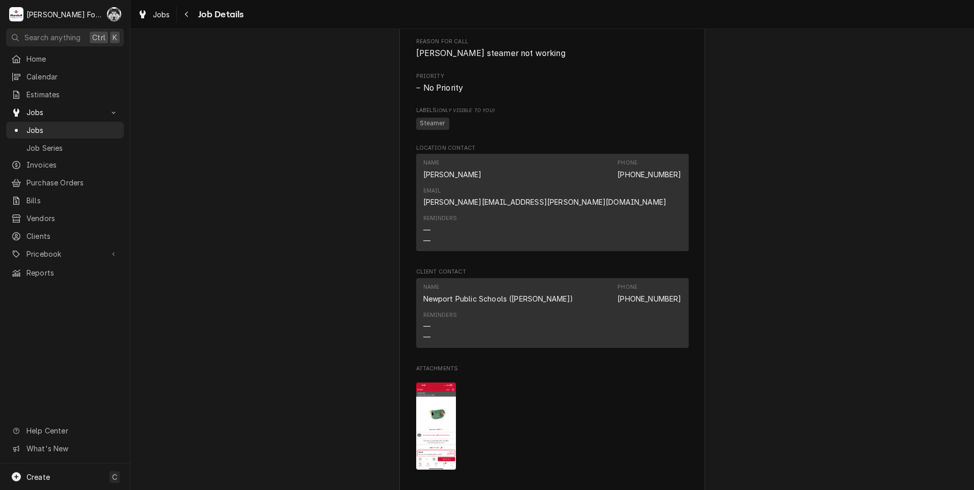
click at [427, 420] on img "Attachments" at bounding box center [436, 426] width 40 height 87
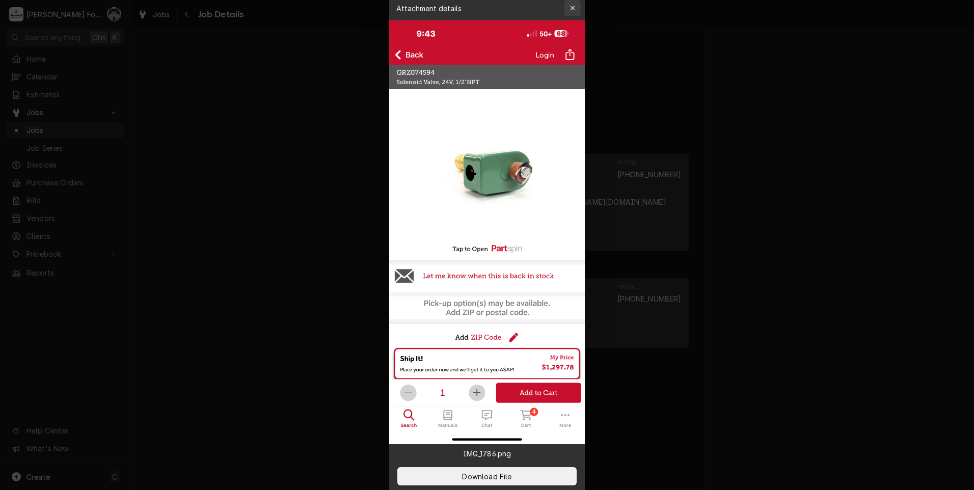
click at [576, 9] on div "button" at bounding box center [572, 8] width 10 height 10
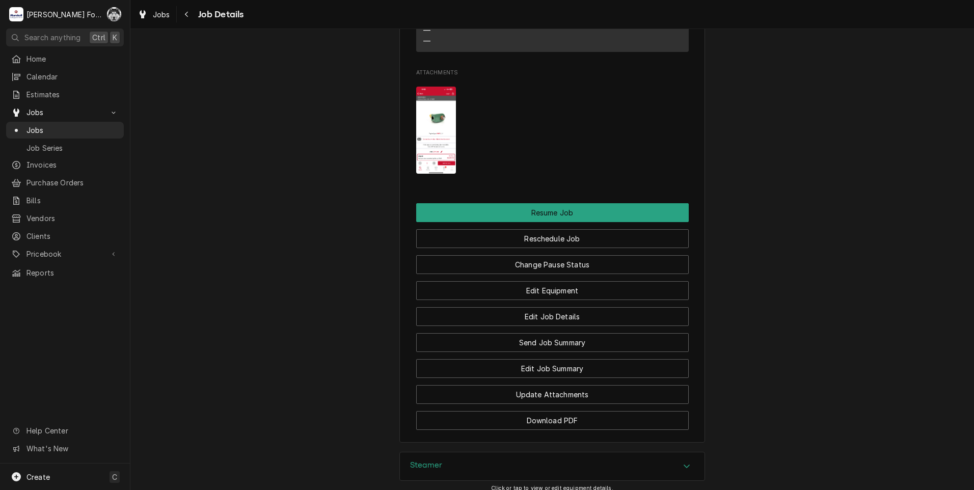
scroll to position [1113, 0]
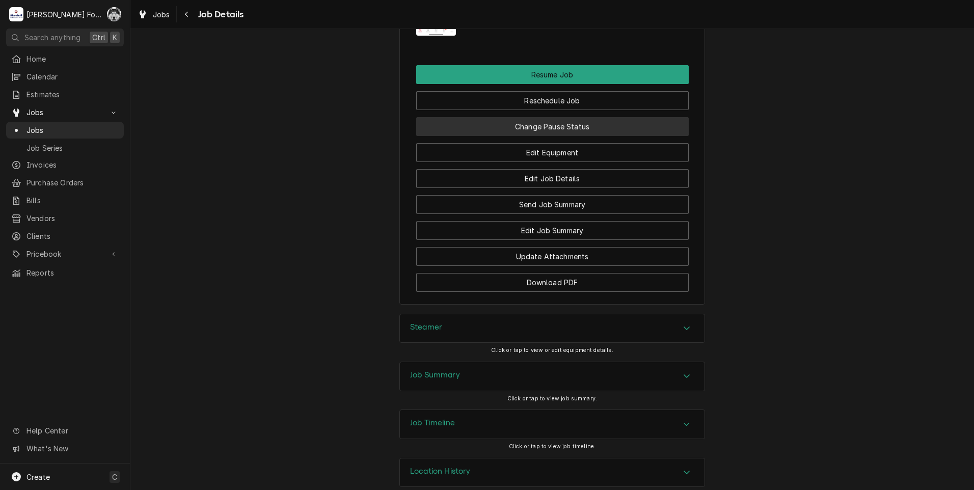
click at [537, 117] on button "Change Pause Status" at bounding box center [552, 126] width 273 height 19
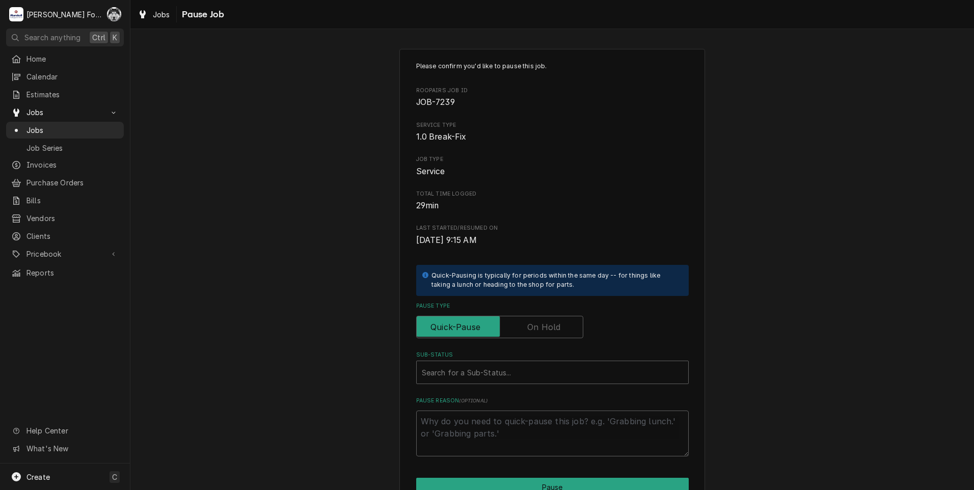
click at [538, 325] on label "Pause Type" at bounding box center [499, 327] width 167 height 22
click at [538, 325] on input "Pause Type" at bounding box center [500, 327] width 158 height 22
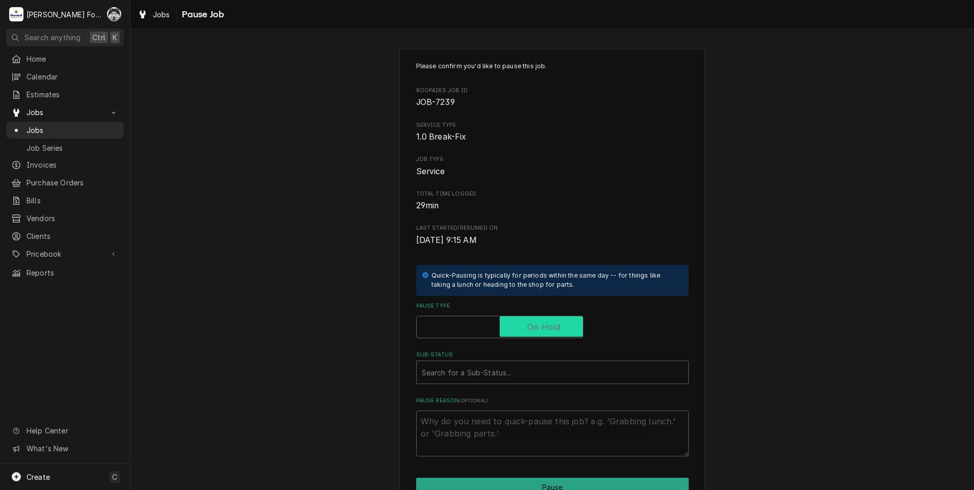
checkbox input "true"
click at [508, 372] on div "Sub-Status" at bounding box center [552, 372] width 261 height 18
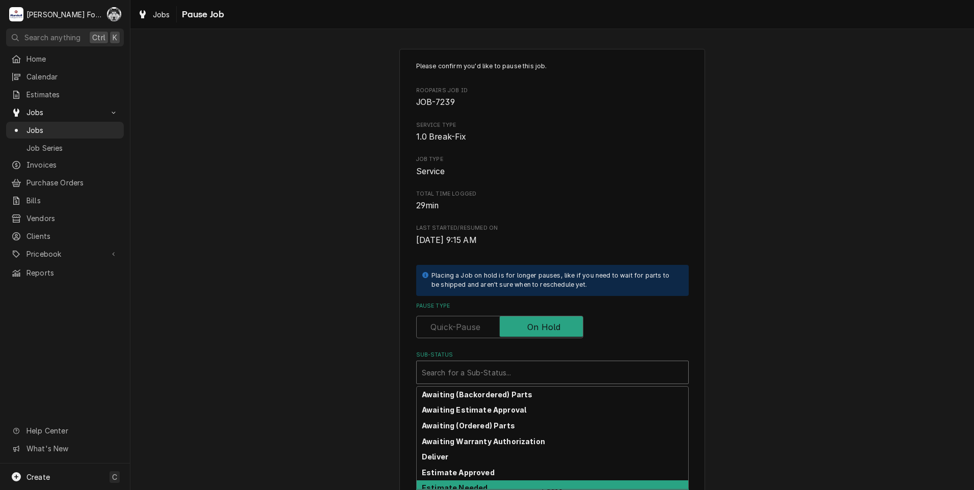
click at [481, 484] on div "Estimate Needed" at bounding box center [552, 488] width 271 height 16
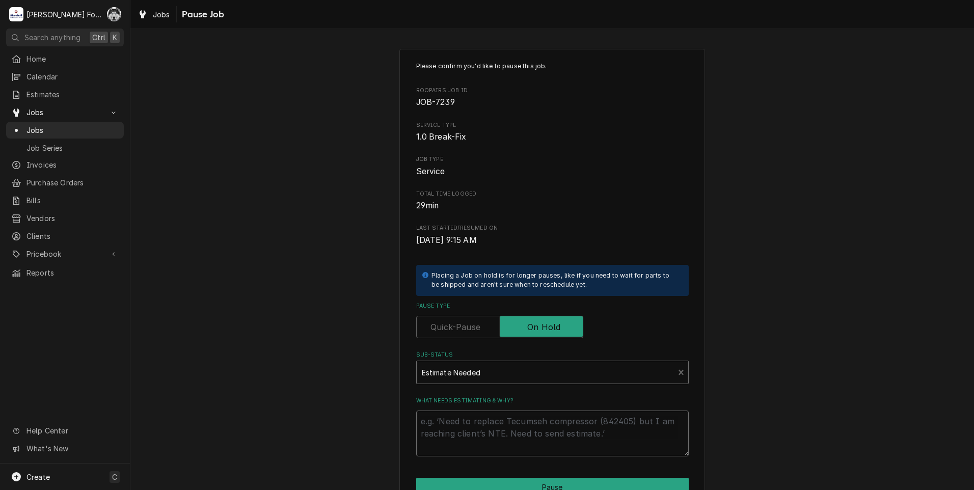
click at [439, 424] on textarea "What needs estimating & why?" at bounding box center [552, 434] width 273 height 46
type textarea "x"
type textarea "P"
type textarea "x"
type textarea "PA"
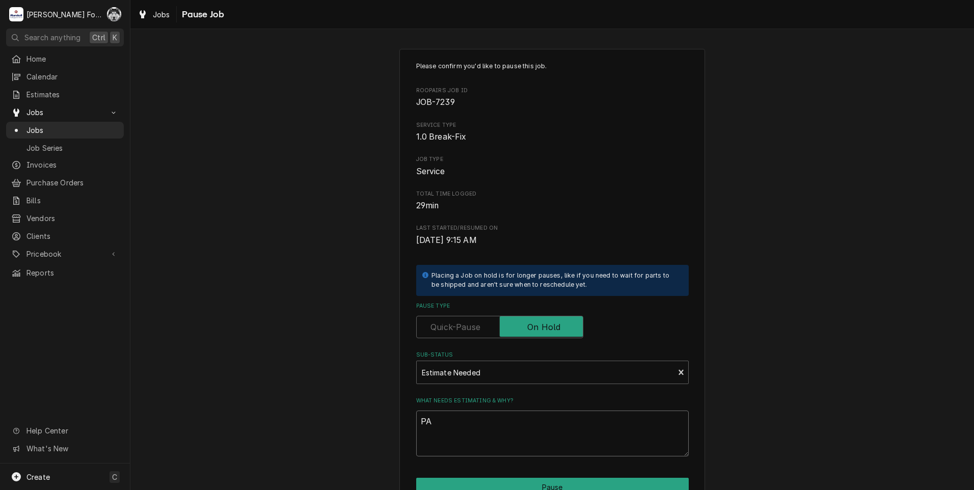
type textarea "x"
type textarea "PAR"
type textarea "x"
type textarea "PART"
type textarea "x"
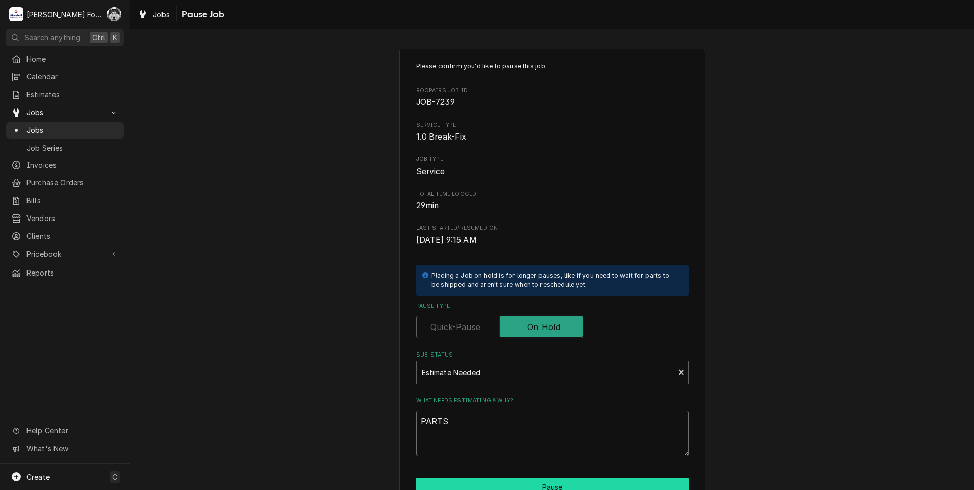
type textarea "PARTS"
click at [519, 486] on button "Pause" at bounding box center [552, 487] width 273 height 19
type textarea "x"
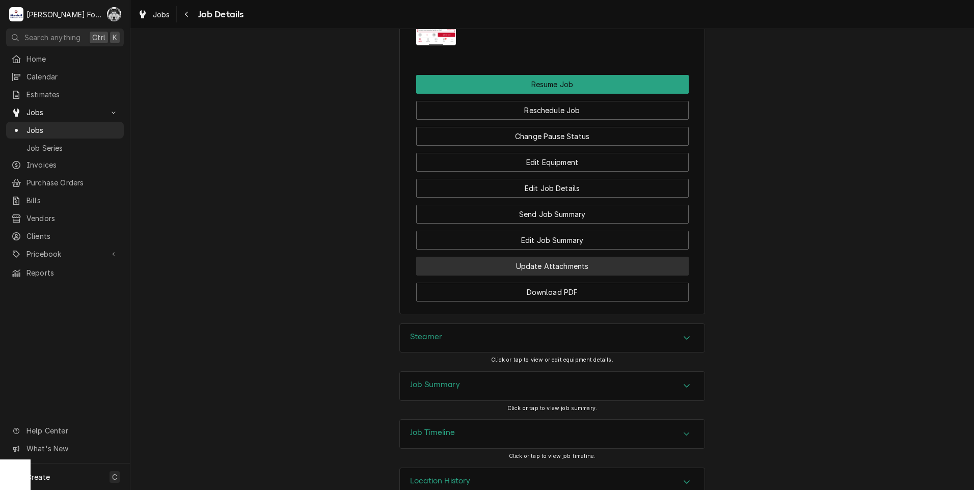
scroll to position [1113, 0]
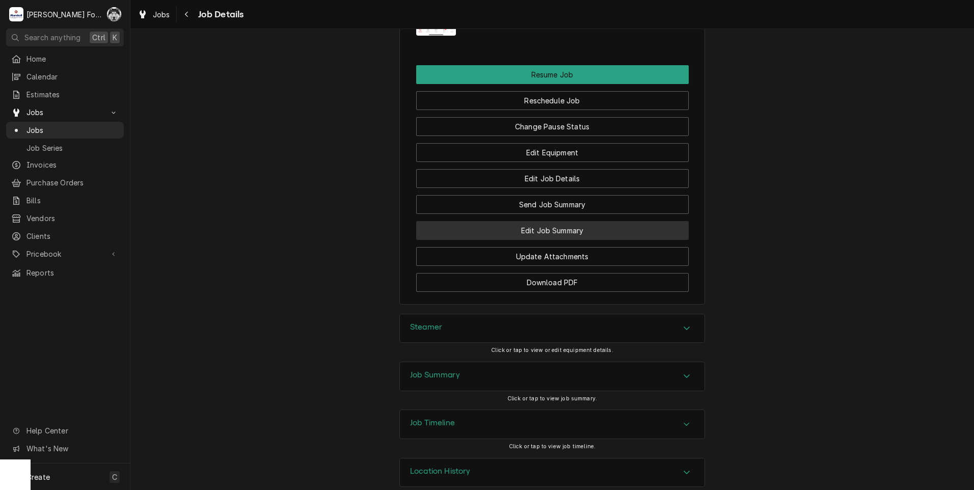
click at [545, 221] on button "Edit Job Summary" at bounding box center [552, 230] width 273 height 19
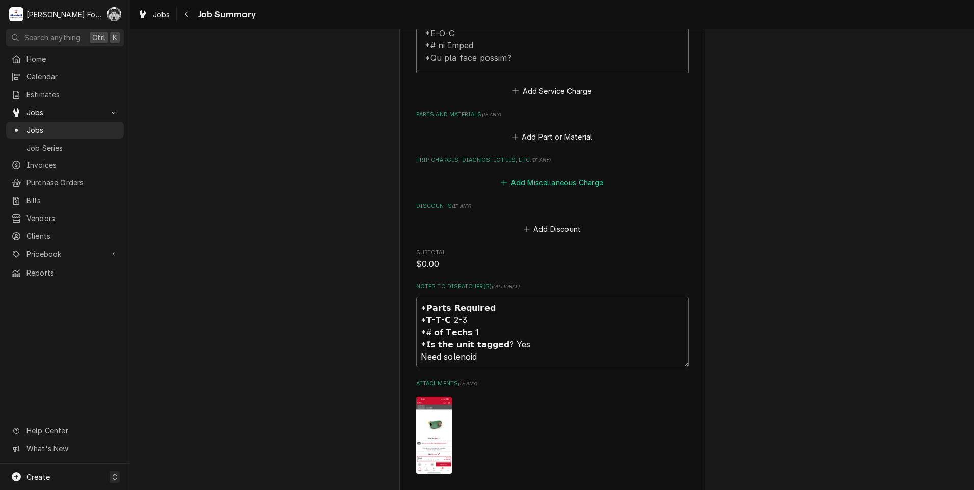
scroll to position [641, 0]
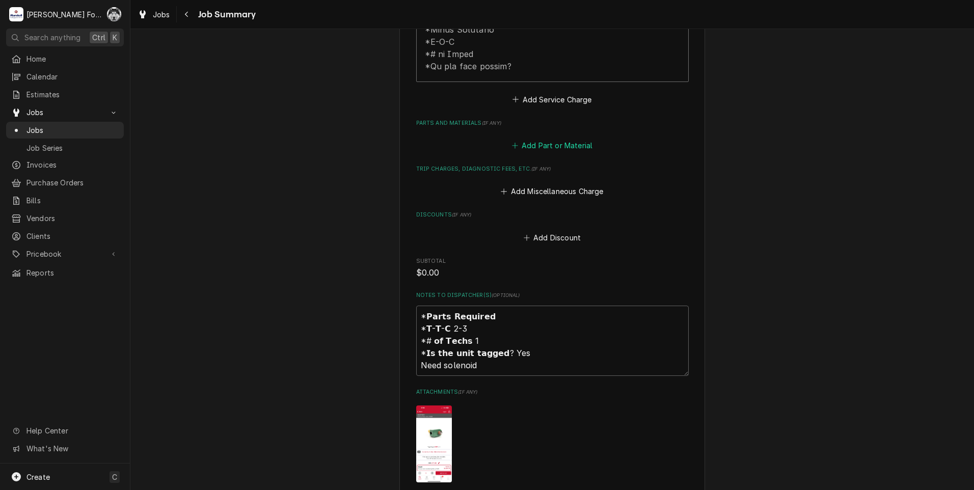
click at [556, 139] on button "Add Part or Material" at bounding box center [552, 146] width 84 height 14
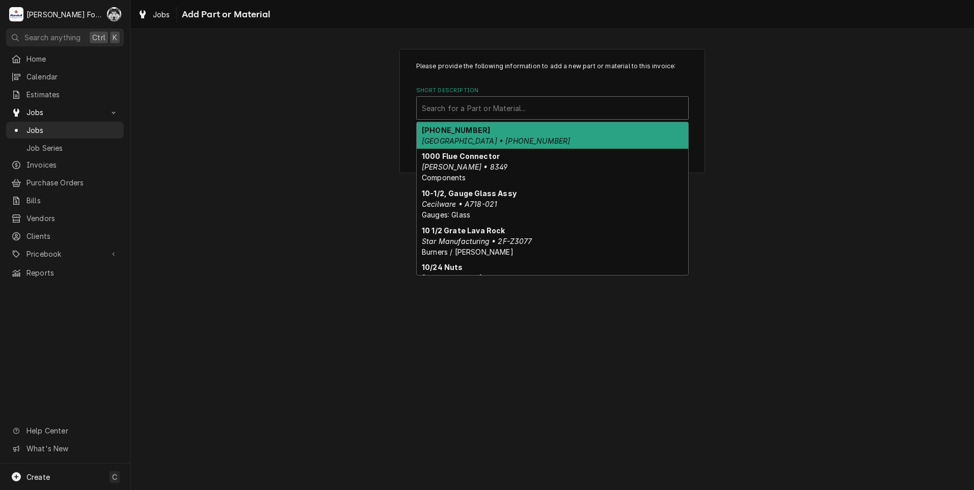
click at [544, 114] on div "Short Description" at bounding box center [552, 108] width 261 height 18
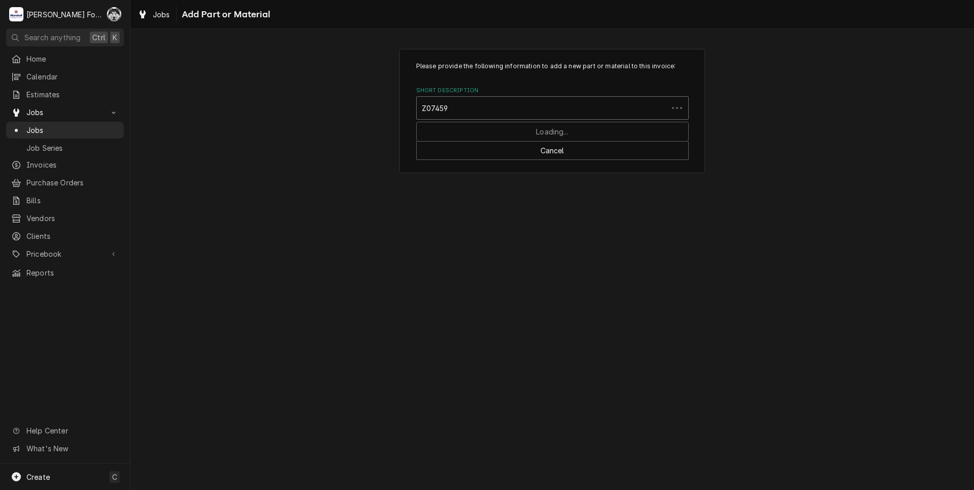
type input "Z074594"
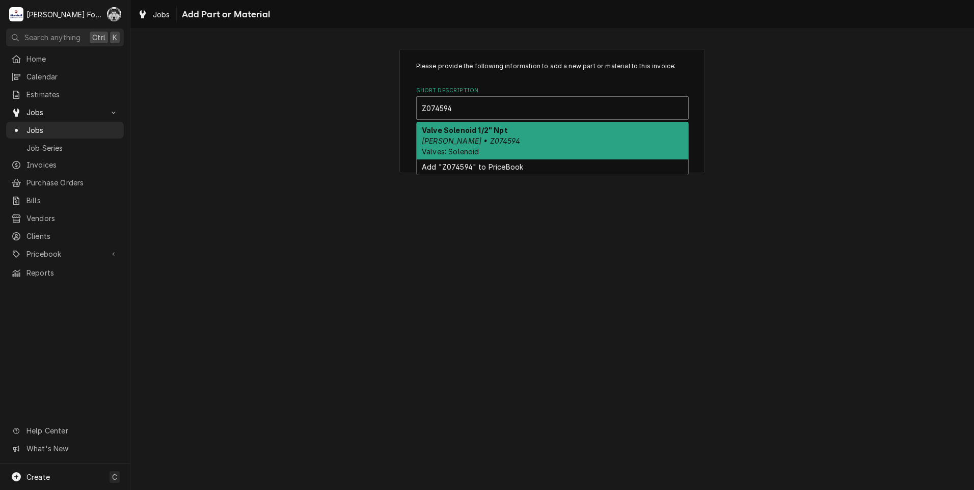
click at [487, 148] on div "Valve Solenoid 1/2" Npt Groen • Z074594 Valves: Solenoid" at bounding box center [552, 140] width 271 height 37
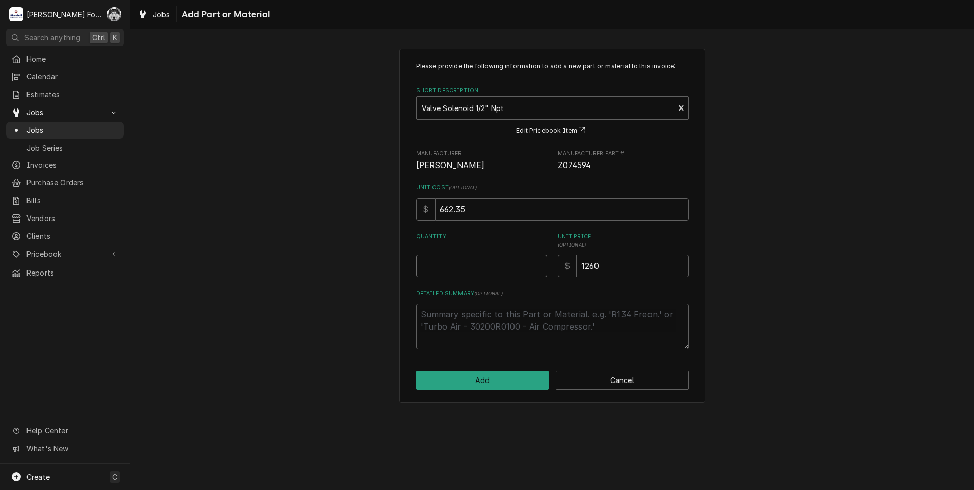
type textarea "x"
type input "0.5"
click at [538, 262] on input "0.5" at bounding box center [481, 266] width 131 height 22
type textarea "x"
type input "1"
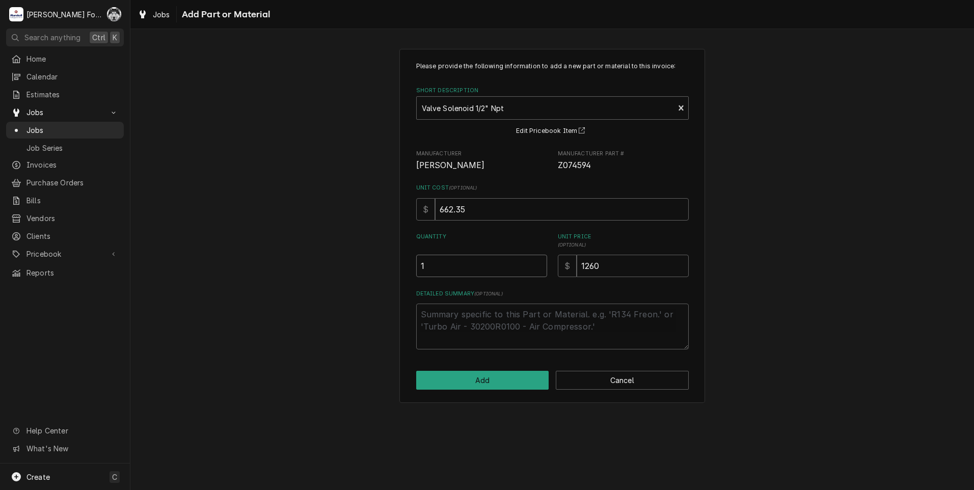
click at [538, 262] on input "1" at bounding box center [481, 266] width 131 height 22
type textarea "x"
type input "1.5"
click at [538, 262] on input "1.5" at bounding box center [481, 266] width 131 height 22
click at [539, 271] on input "1.5" at bounding box center [481, 266] width 131 height 22
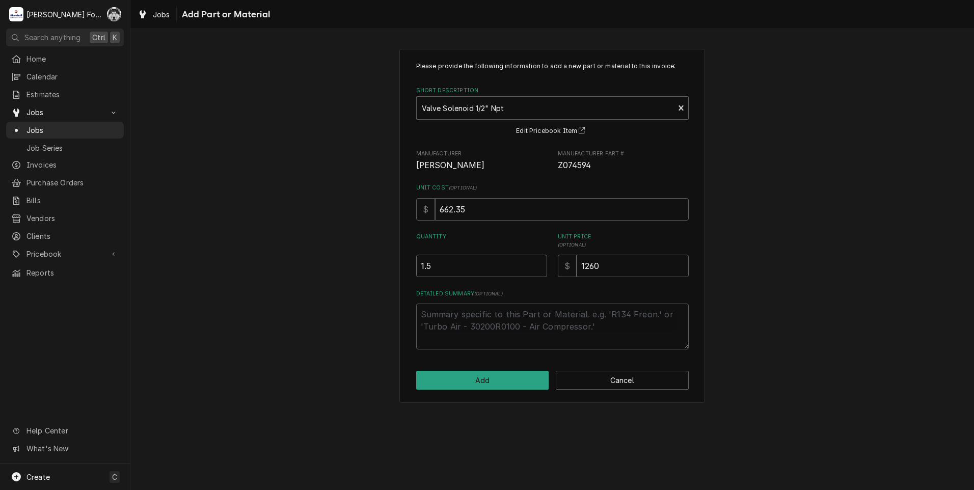
type textarea "x"
type input "1"
click at [539, 268] on input "1" at bounding box center [481, 266] width 131 height 22
drag, startPoint x: 626, startPoint y: 262, endPoint x: 506, endPoint y: 284, distance: 121.7
click at [506, 284] on div "Please provide the following information to add a new part or material to this …" at bounding box center [552, 206] width 273 height 288
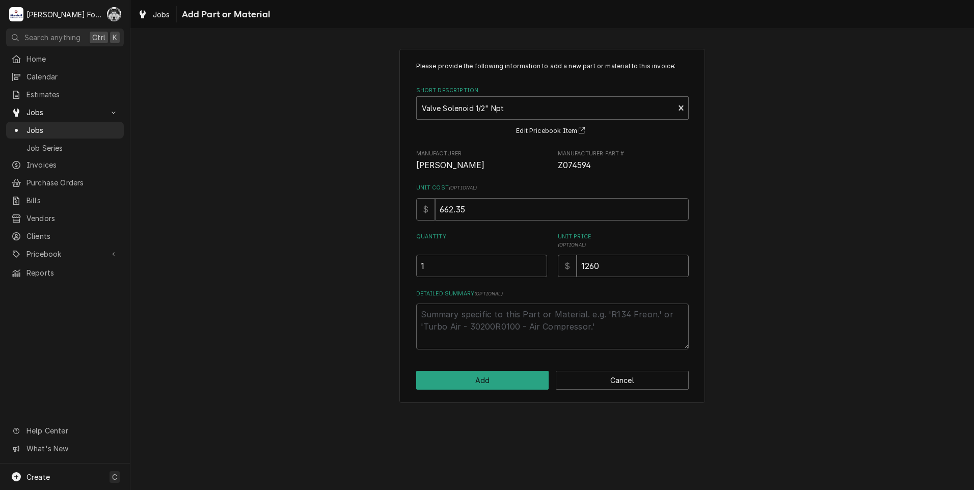
type textarea "x"
type input "1"
type textarea "x"
type input "12"
type textarea "x"
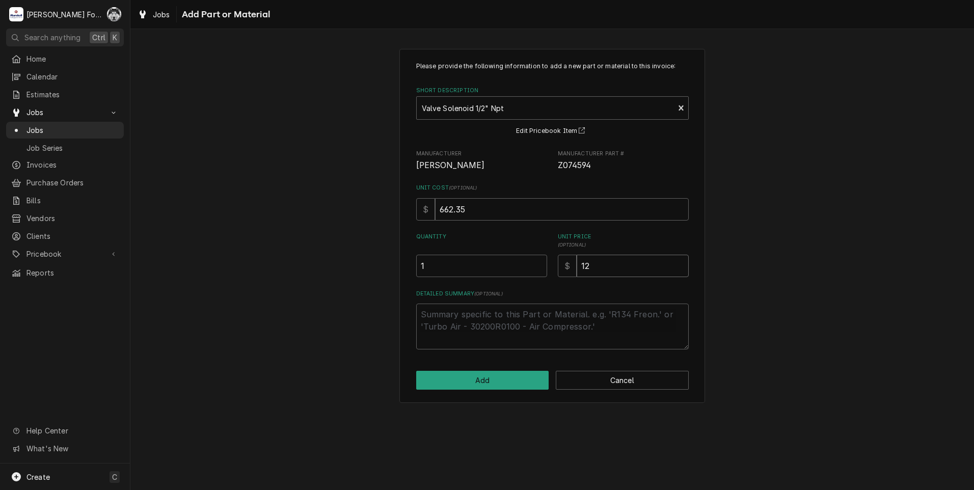
type input "129"
type textarea "x"
type input "1298"
click at [480, 374] on button "Add" at bounding box center [482, 380] width 133 height 19
type textarea "x"
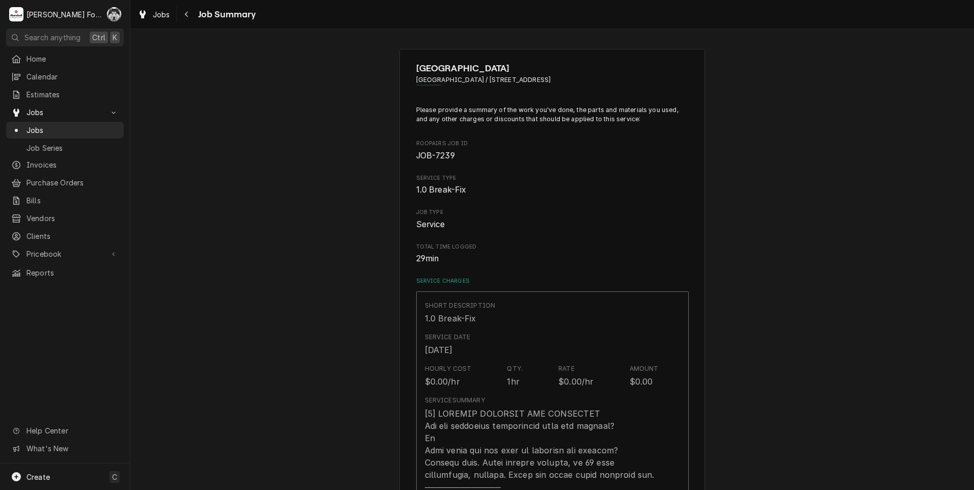
scroll to position [641, 0]
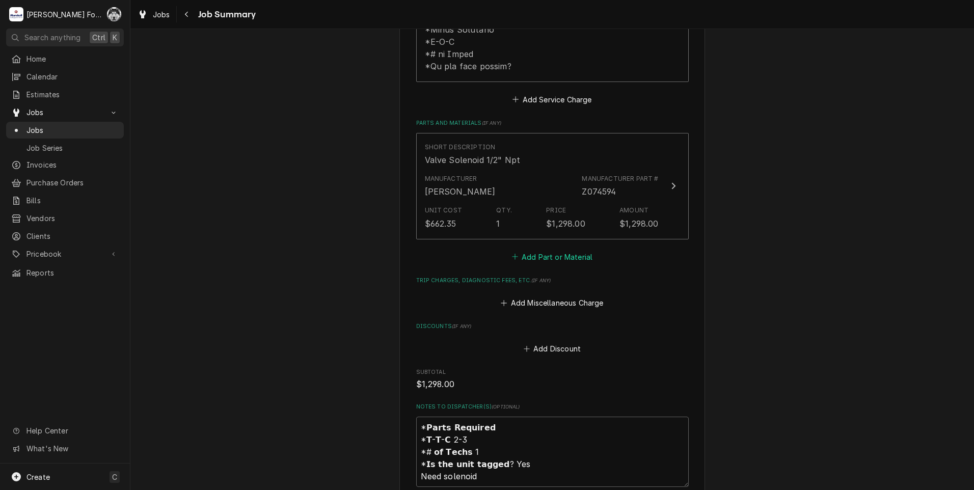
click at [562, 250] on button "Add Part or Material" at bounding box center [552, 257] width 84 height 14
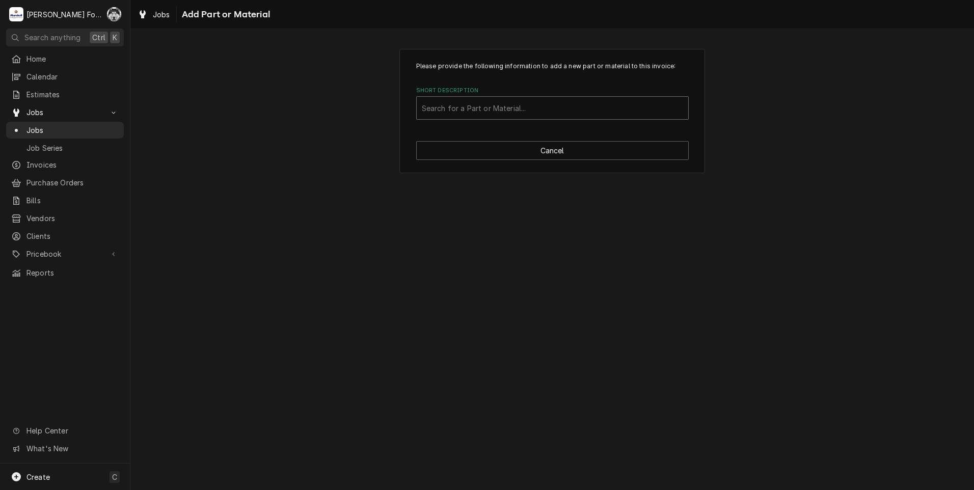
click at [562, 106] on div "Short Description" at bounding box center [552, 108] width 261 height 18
type input "SSDT"
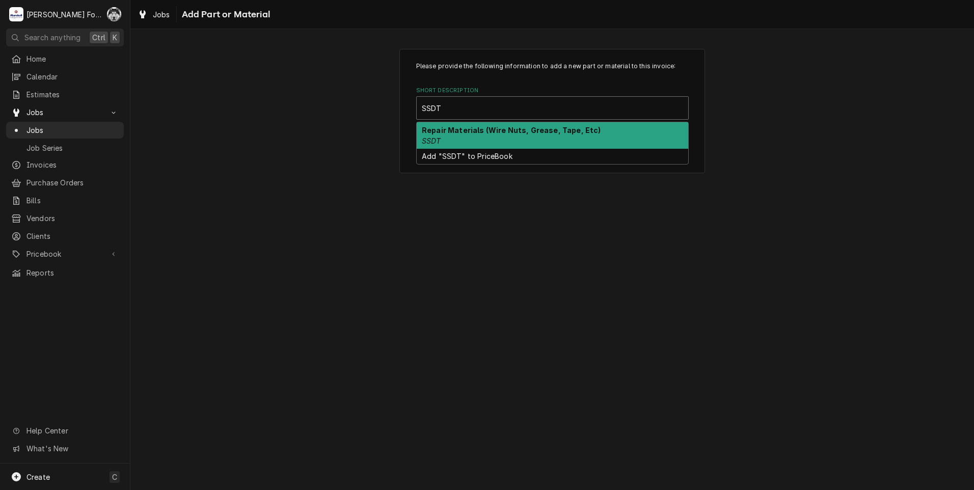
click at [501, 137] on div "Repair Materials (Wire Nuts, Grease, Tape, Etc) SSDT" at bounding box center [552, 135] width 271 height 26
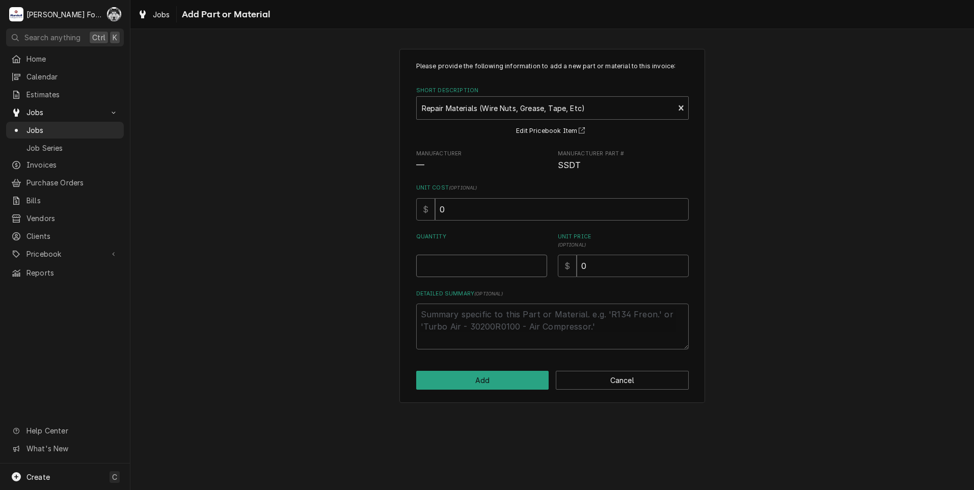
type textarea "x"
type input "0.5"
click at [539, 264] on input "0.5" at bounding box center [481, 266] width 131 height 22
type textarea "x"
type input "1"
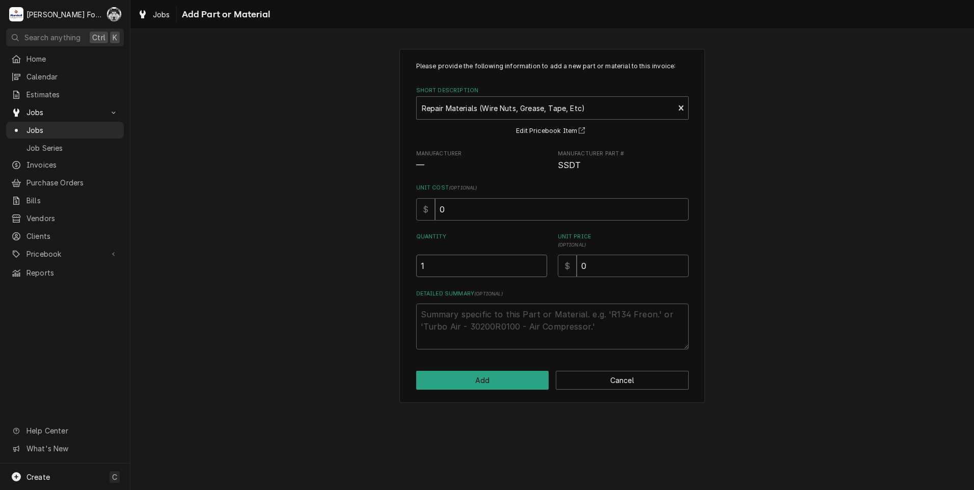
click at [539, 264] on input "1" at bounding box center [481, 266] width 131 height 22
drag, startPoint x: 635, startPoint y: 266, endPoint x: 529, endPoint y: 287, distance: 108.1
click at [534, 287] on div "Please provide the following information to add a new part or material to this …" at bounding box center [552, 206] width 273 height 288
type textarea "x"
type input "2"
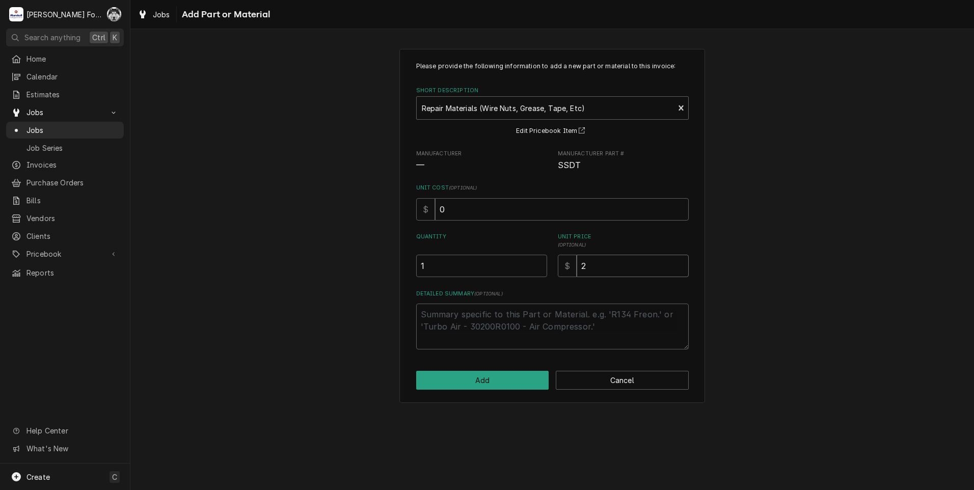
type textarea "x"
type input "20"
click at [505, 377] on button "Add" at bounding box center [482, 380] width 133 height 19
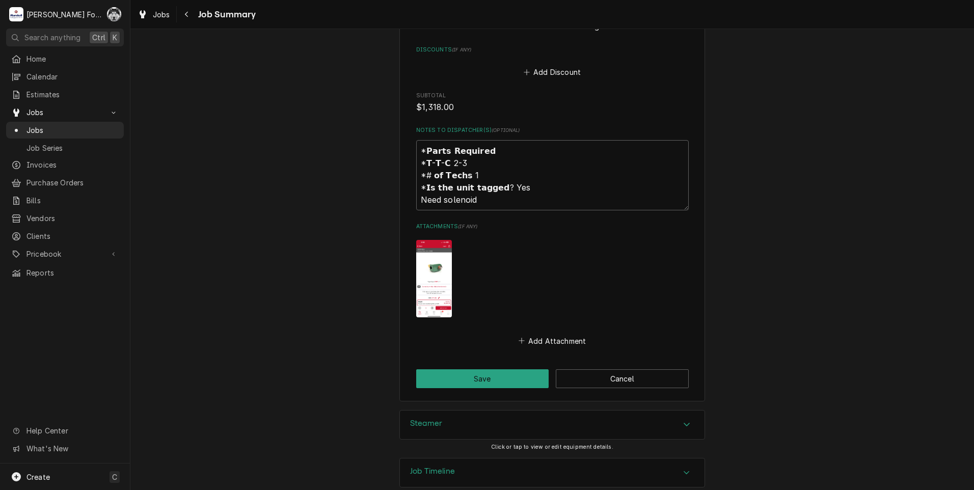
scroll to position [1033, 0]
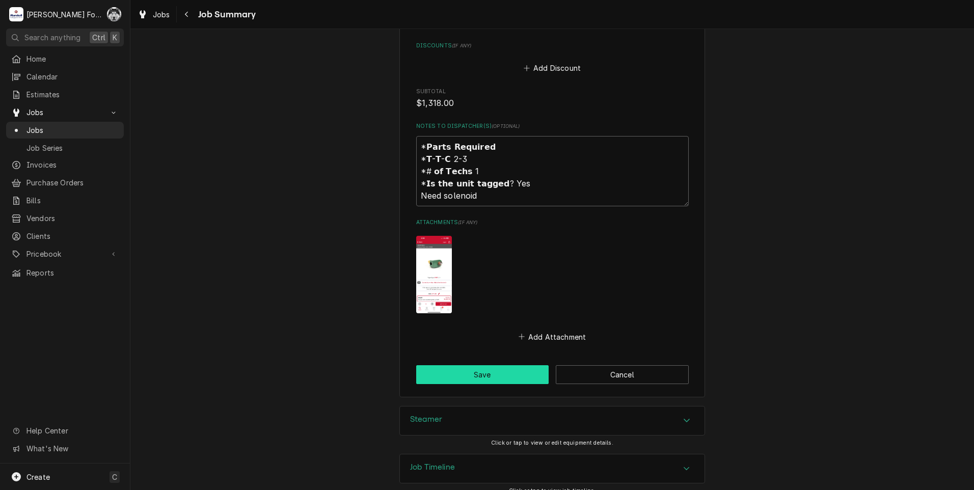
click at [468, 365] on button "Save" at bounding box center [482, 374] width 133 height 19
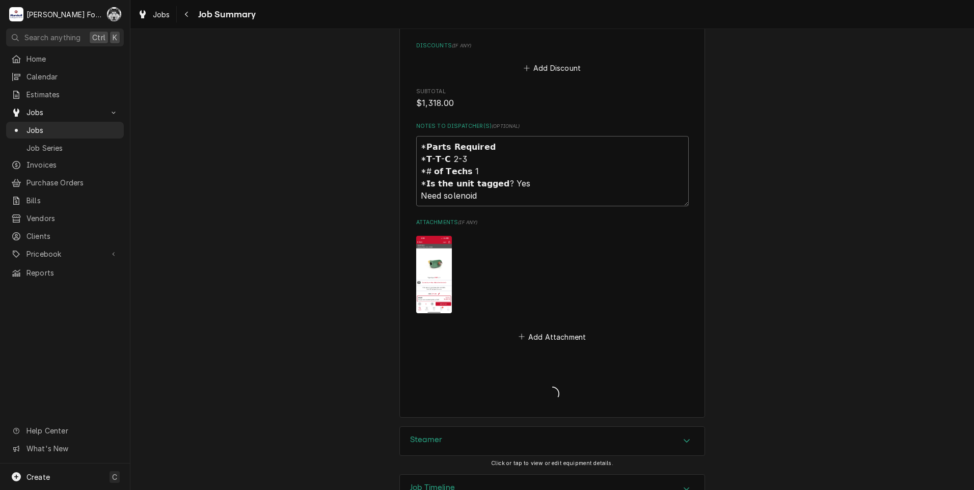
type textarea "x"
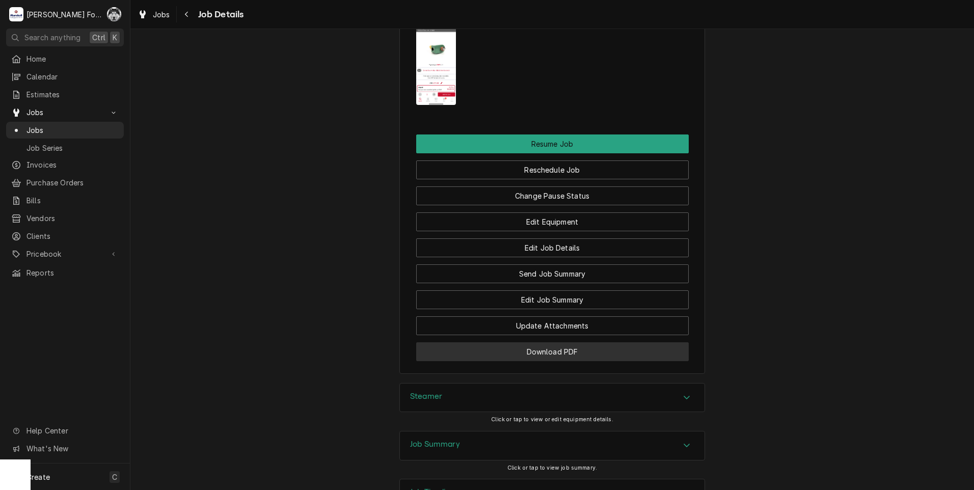
scroll to position [1113, 0]
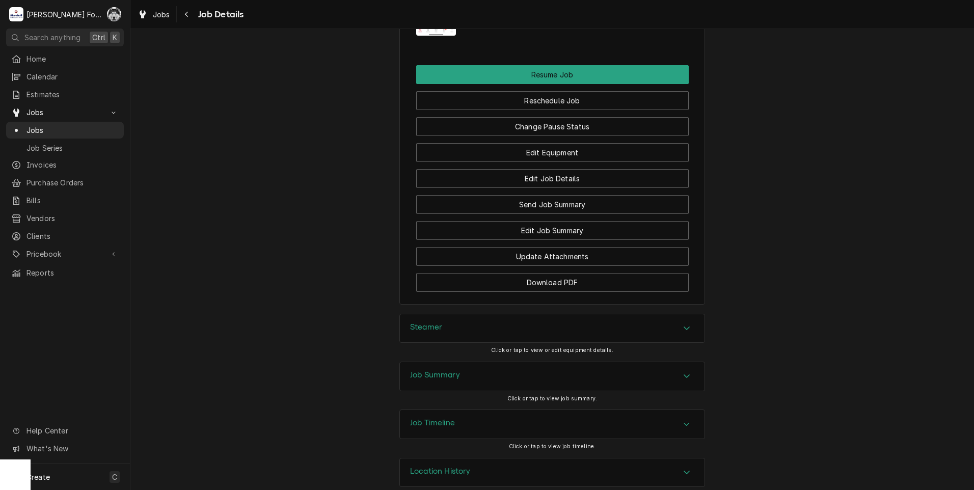
click at [467, 318] on div "Steamer" at bounding box center [552, 328] width 305 height 29
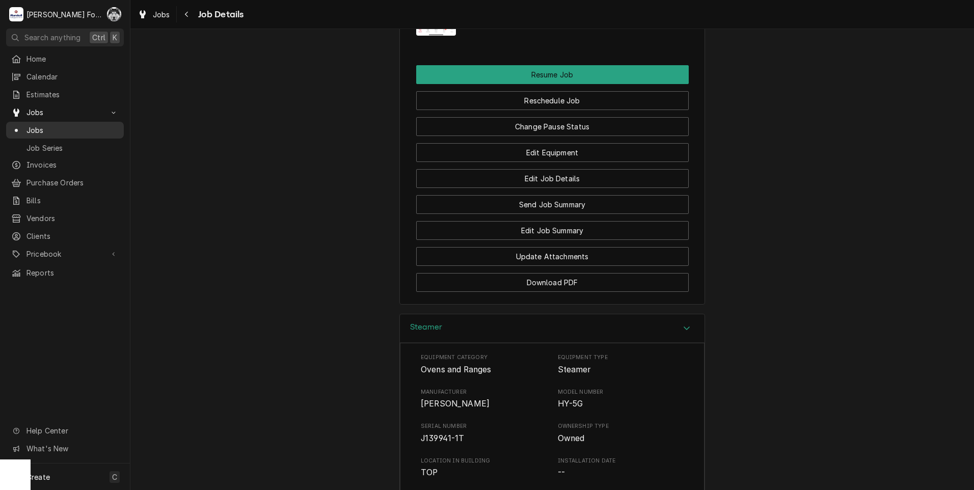
click at [39, 126] on span "Jobs" at bounding box center [72, 130] width 92 height 11
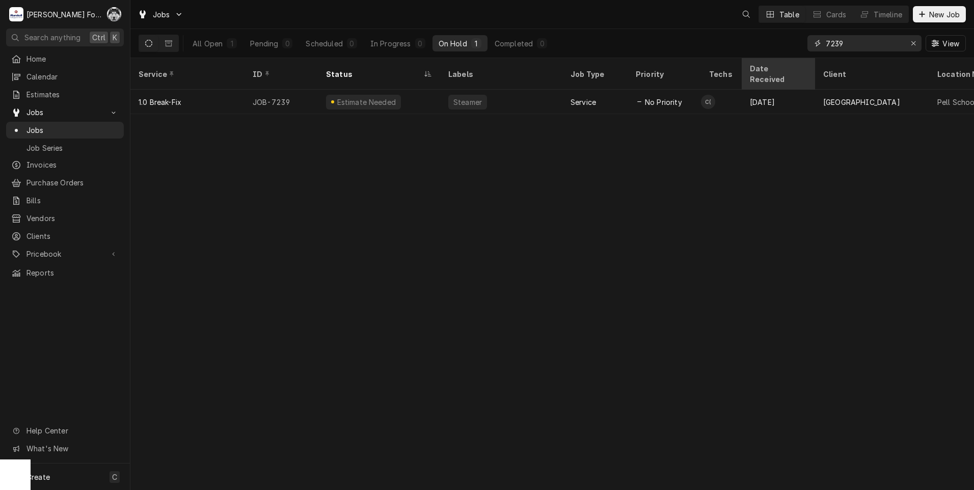
drag, startPoint x: 854, startPoint y: 47, endPoint x: 761, endPoint y: 66, distance: 94.6
click at [762, 66] on div "Jobs Table Cards Timeline New Job All Open 1 Pending 0 Scheduled 0 In Progress …" at bounding box center [551, 245] width 843 height 490
type input "7233"
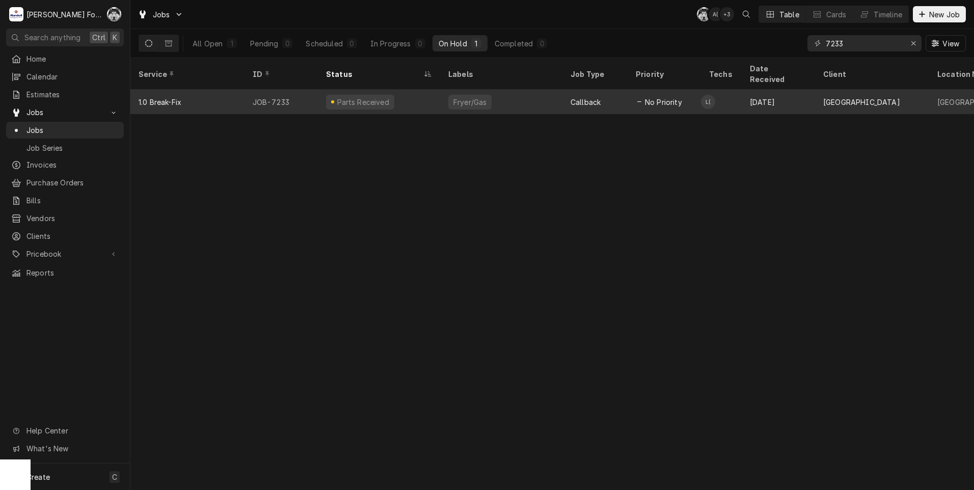
click at [506, 100] on div "Fryer/Gas" at bounding box center [501, 102] width 122 height 24
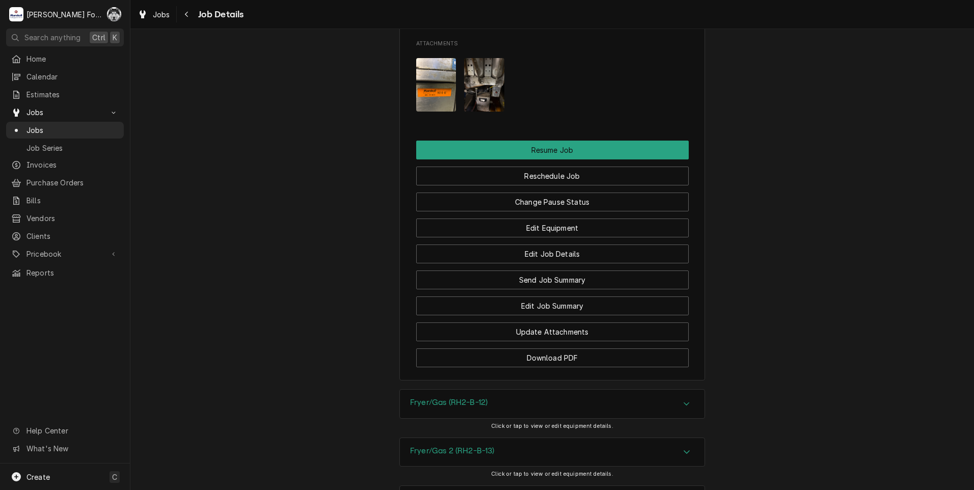
scroll to position [1528, 0]
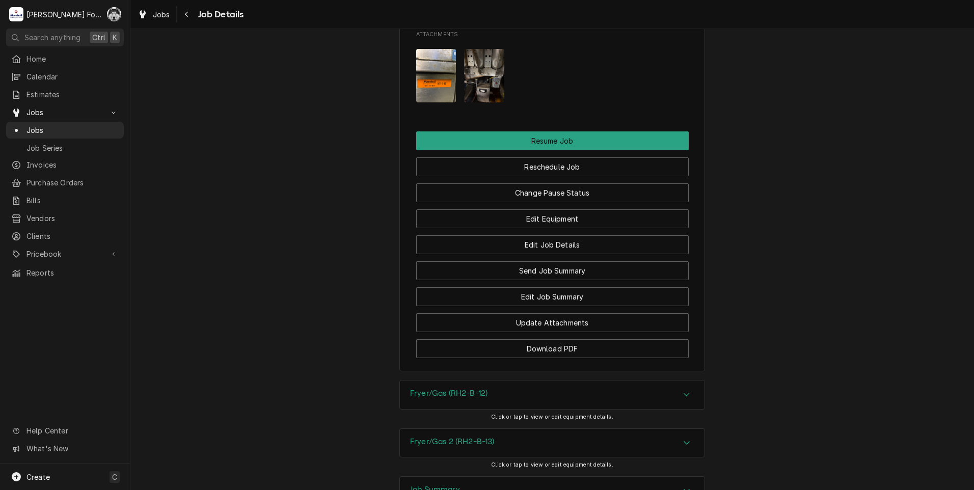
click at [493, 477] on div "Job Summary" at bounding box center [552, 491] width 305 height 29
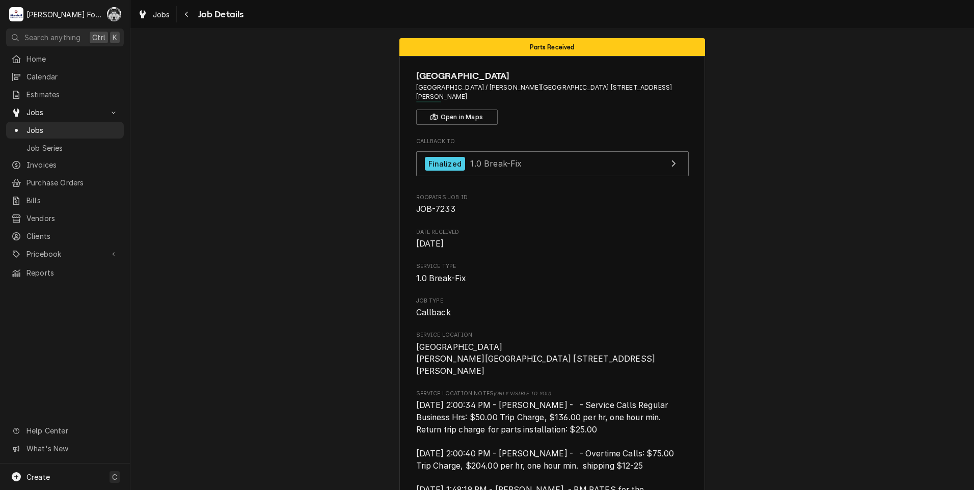
scroll to position [0, 0]
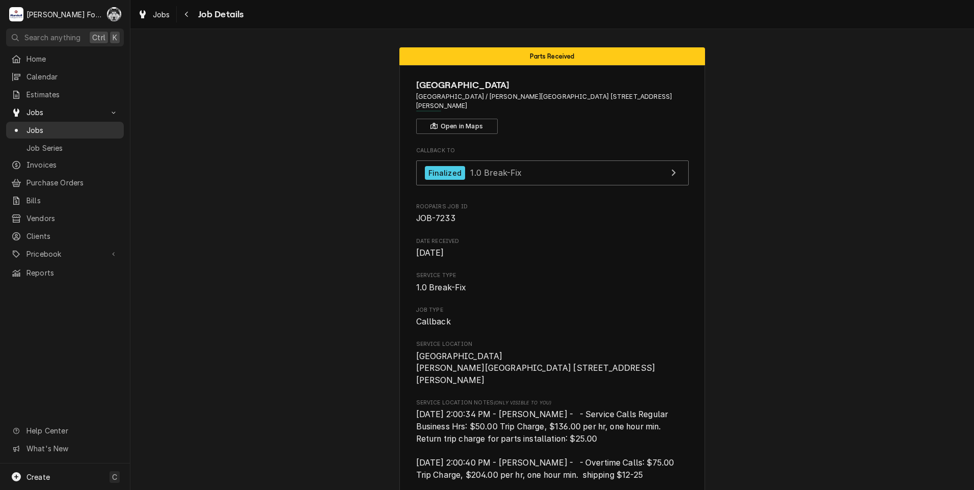
click at [40, 126] on span "Jobs" at bounding box center [72, 130] width 92 height 11
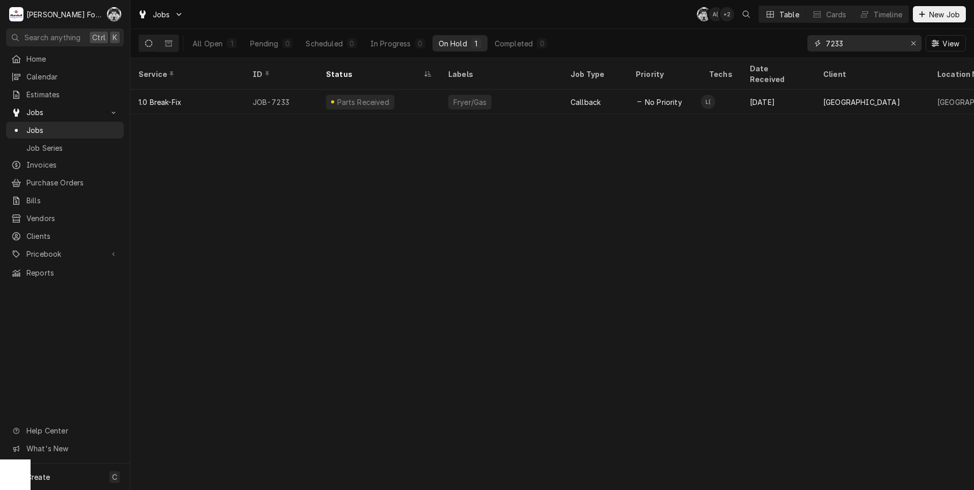
drag, startPoint x: 845, startPoint y: 49, endPoint x: 772, endPoint y: 53, distance: 72.4
click at [778, 51] on div "All Open 1 Pending 0 Scheduled 0 In Progress 0 On Hold 1 Completed 0 7233 View" at bounding box center [552, 43] width 827 height 29
type input "7"
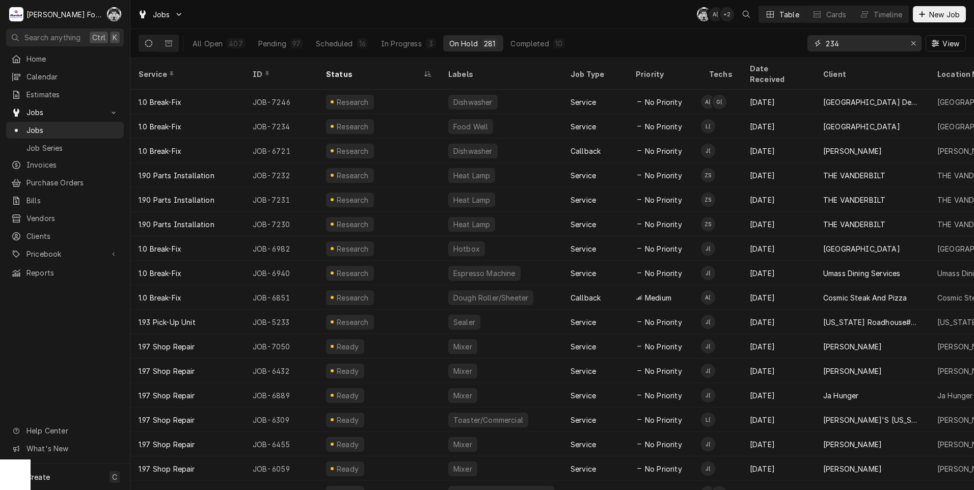
type input "234"
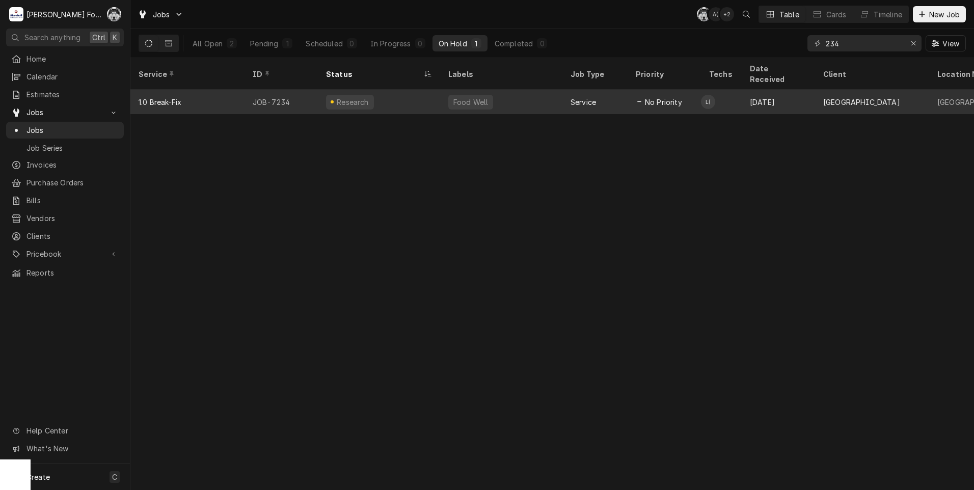
click at [404, 92] on div "Research" at bounding box center [379, 102] width 122 height 24
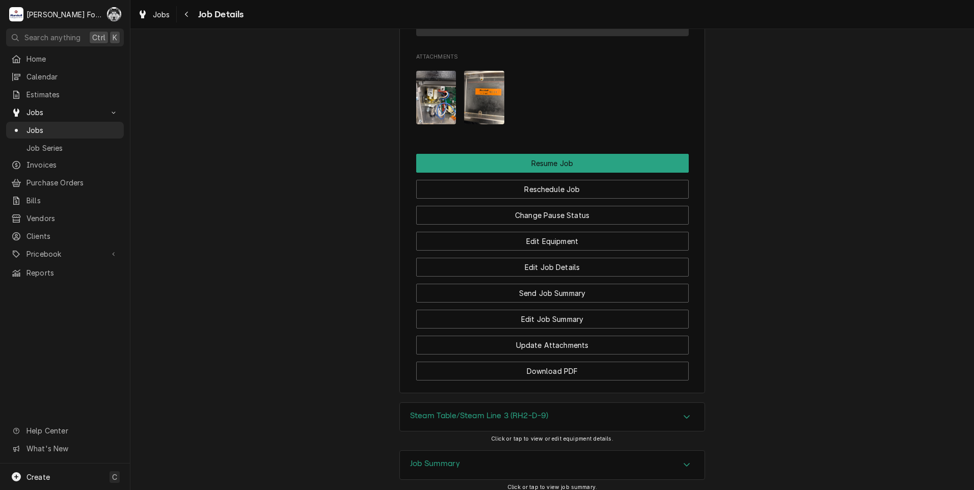
scroll to position [1096, 0]
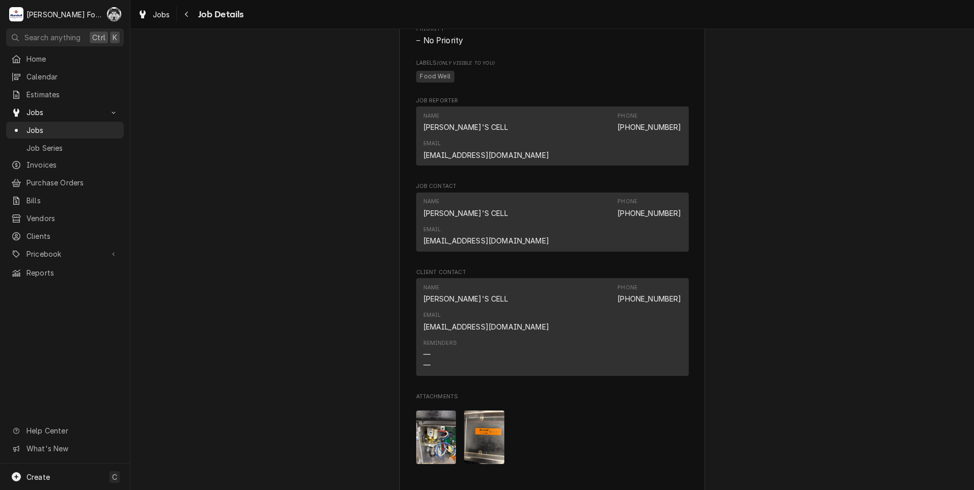
click at [431, 411] on img "Attachments" at bounding box center [436, 437] width 40 height 53
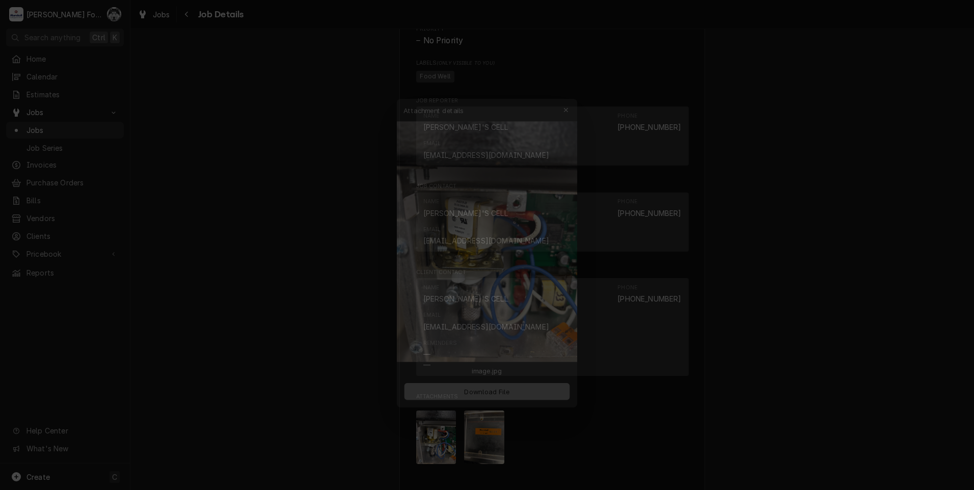
click at [468, 391] on span "Download File" at bounding box center [486, 395] width 53 height 11
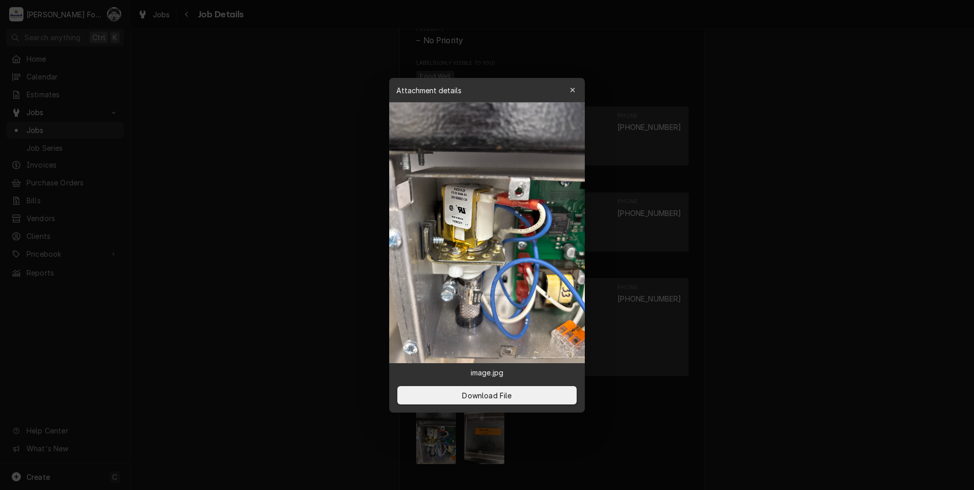
click at [201, 211] on div at bounding box center [487, 245] width 974 height 490
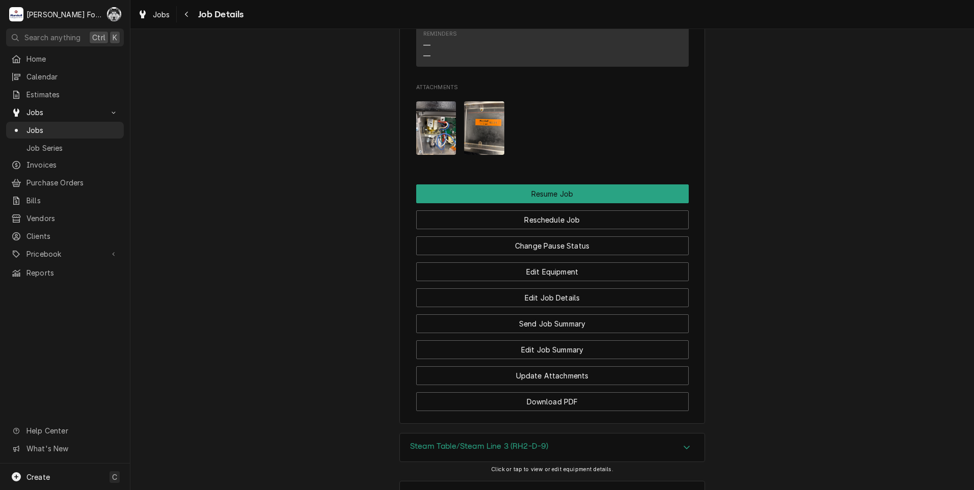
scroll to position [1436, 0]
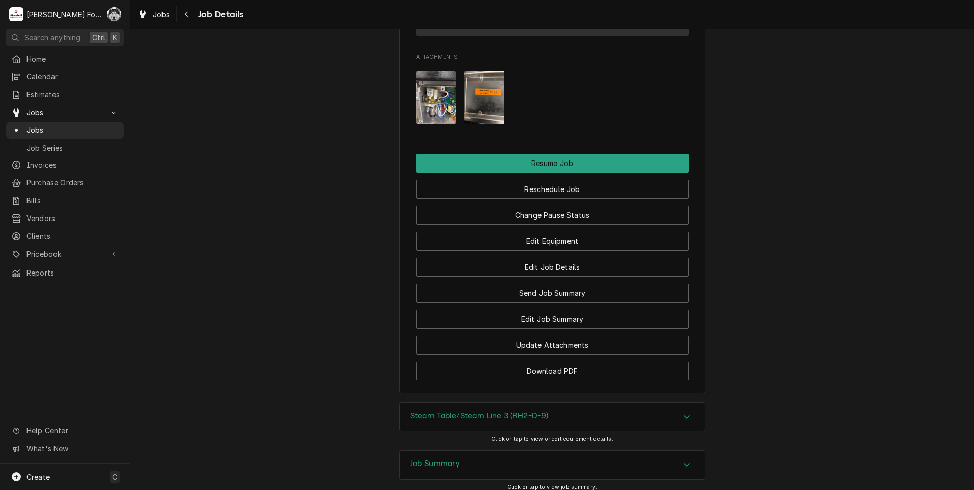
click at [450, 411] on h3 "Steam Table/Steam Line 3 (RH2-D-9)" at bounding box center [479, 416] width 138 height 10
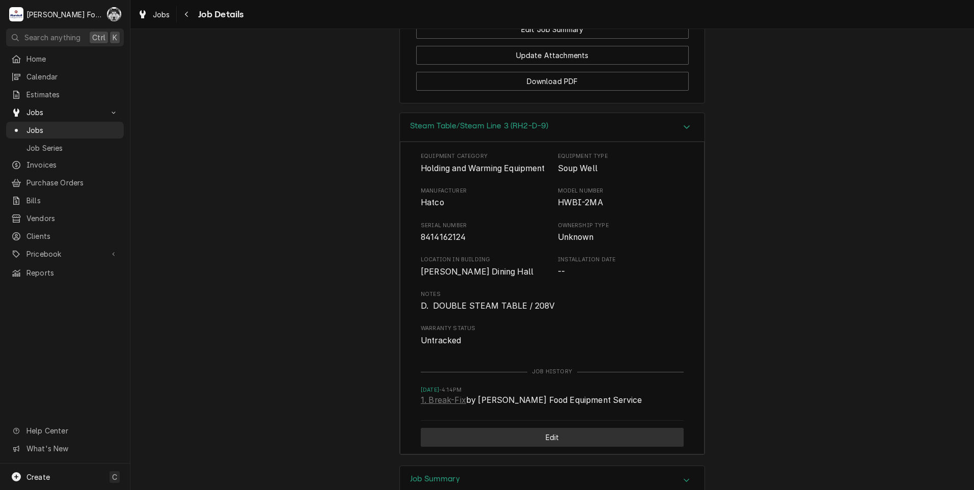
scroll to position [1753, 0]
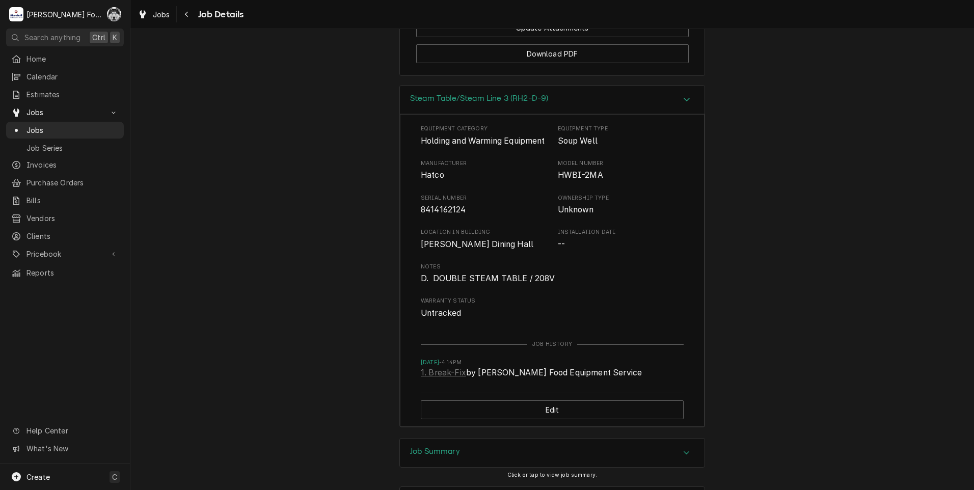
drag, startPoint x: 508, startPoint y: 379, endPoint x: 509, endPoint y: 372, distance: 7.2
click at [508, 438] on div "Job Summary Click or tap to view job summary." at bounding box center [552, 462] width 306 height 48
click at [509, 439] on div "Job Summary" at bounding box center [552, 453] width 305 height 29
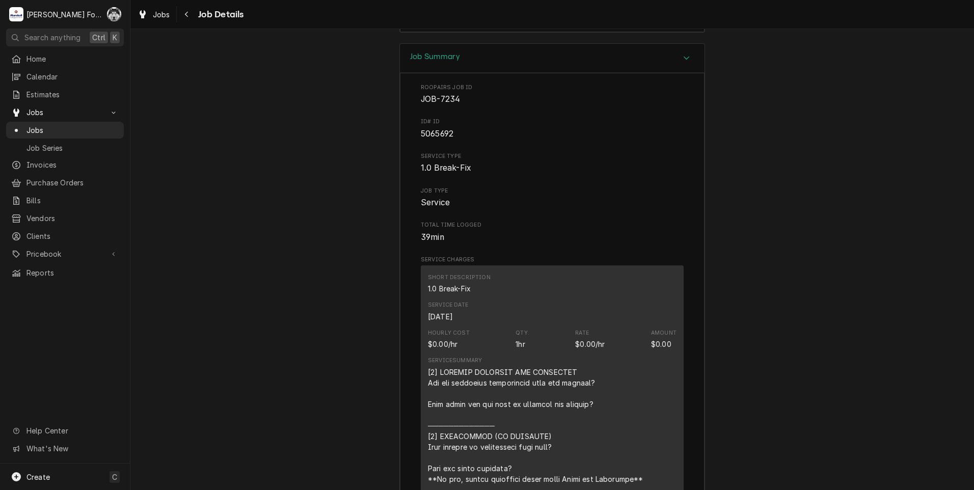
scroll to position [2488, 0]
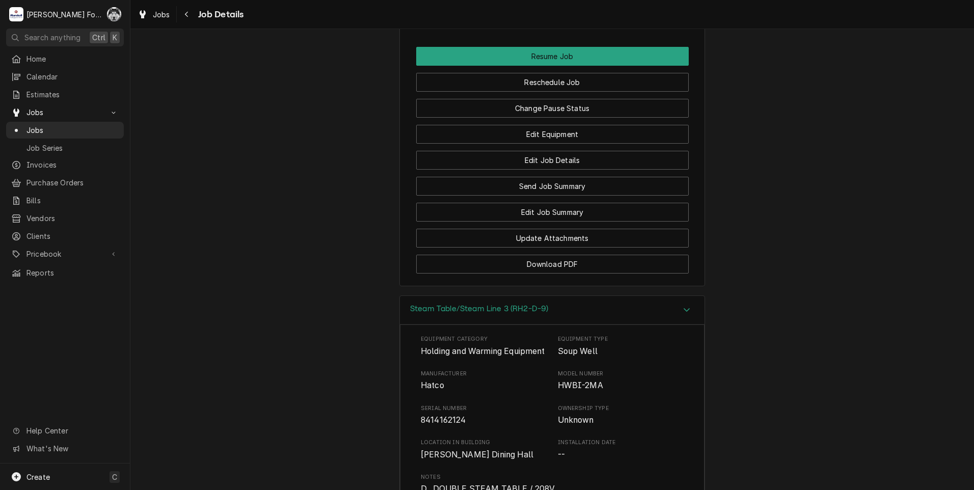
scroll to position [1534, 0]
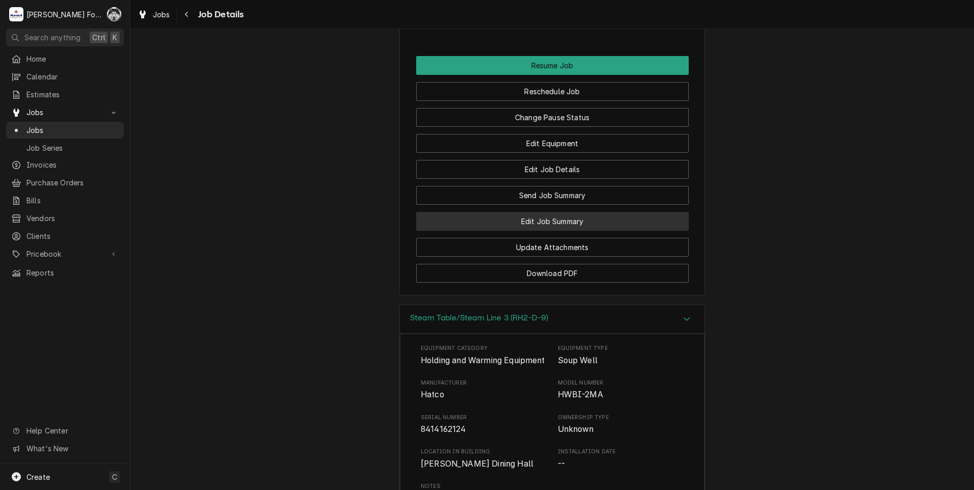
click at [549, 212] on button "Edit Job Summary" at bounding box center [552, 221] width 273 height 19
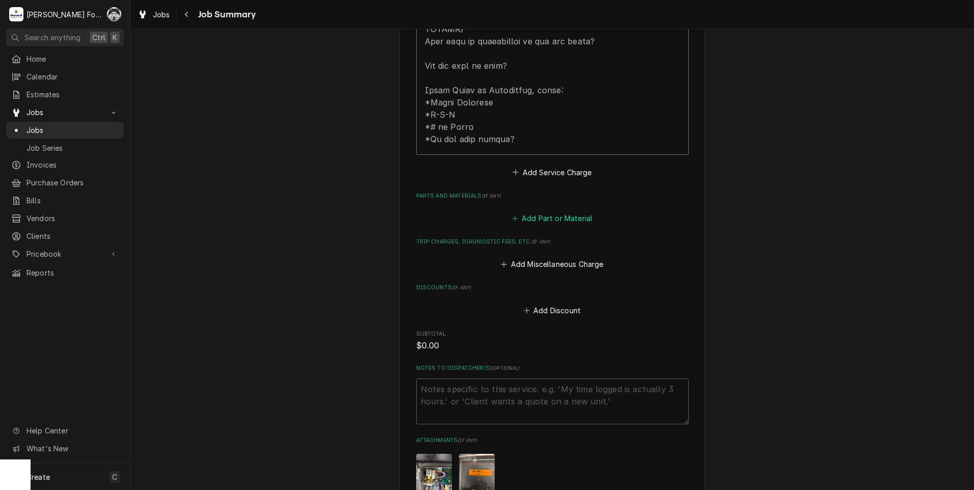
scroll to position [609, 0]
click at [557, 209] on div "Add Part or Material" at bounding box center [552, 219] width 273 height 20
click at [556, 214] on button "Add Part or Material" at bounding box center [552, 221] width 84 height 14
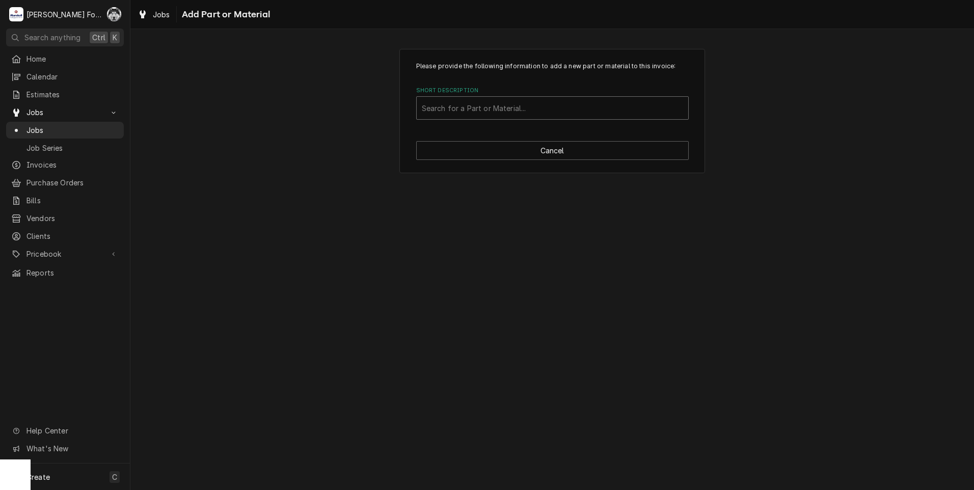
click at [568, 105] on div "Short Description" at bounding box center [552, 108] width 261 height 18
type input "03.02.048A.00"
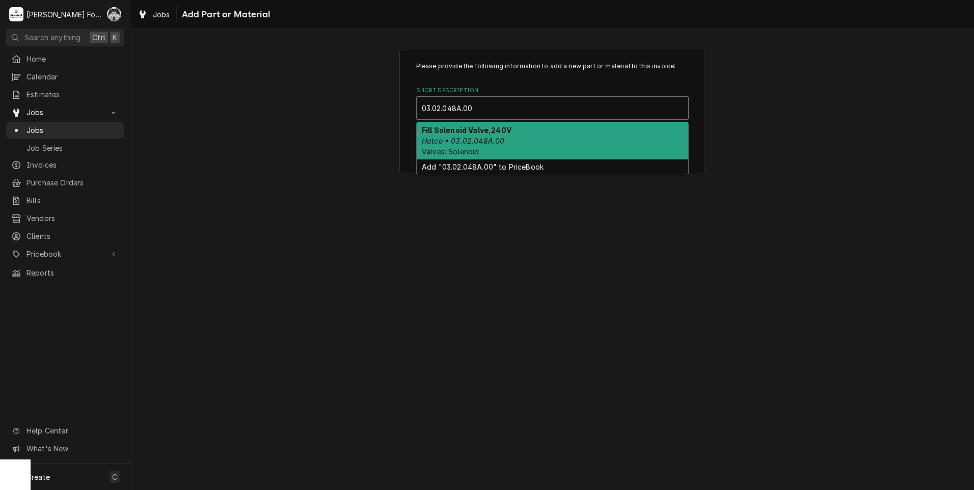
click at [492, 139] on em "Hatco • 03.02.048A.00" at bounding box center [463, 141] width 83 height 9
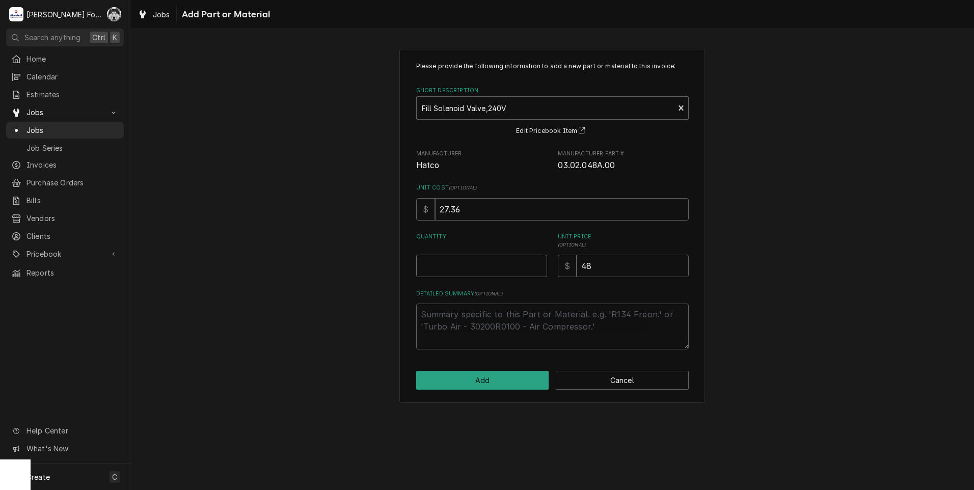
type textarea "x"
type input "0.5"
click at [541, 263] on input "0.5" at bounding box center [481, 266] width 131 height 22
type textarea "x"
type input "1"
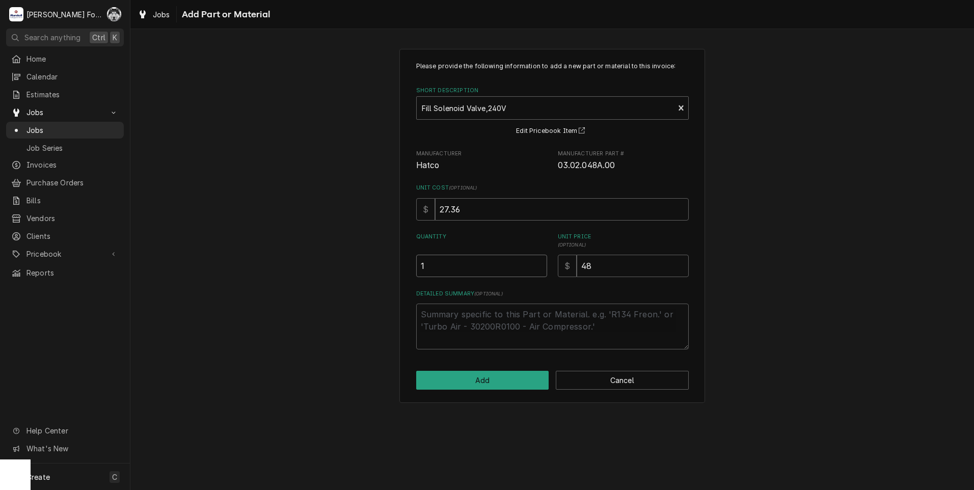
click at [541, 263] on input "1" at bounding box center [481, 266] width 131 height 22
drag, startPoint x: 602, startPoint y: 262, endPoint x: 576, endPoint y: 271, distance: 27.5
click at [577, 271] on input "48" at bounding box center [633, 266] width 112 height 22
type textarea "x"
type input "6"
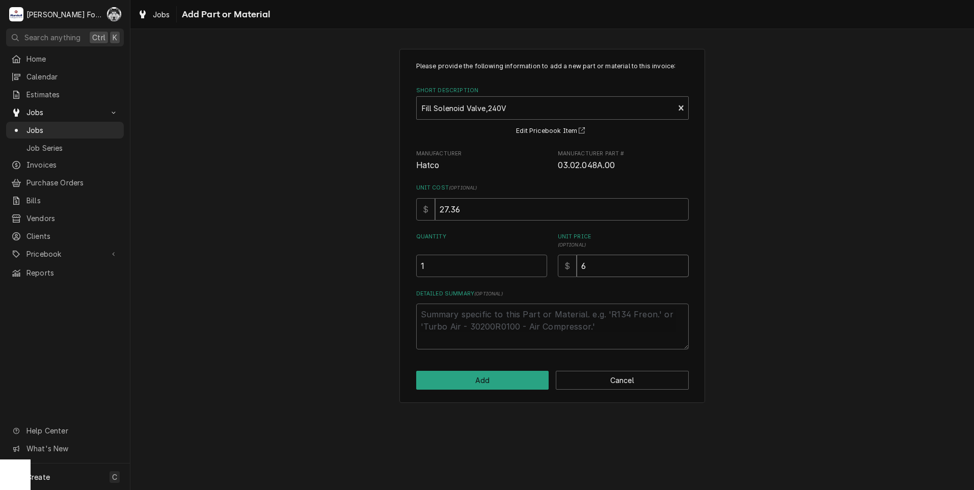
type textarea "x"
type input "63"
click at [478, 380] on button "Add" at bounding box center [482, 380] width 133 height 19
type textarea "x"
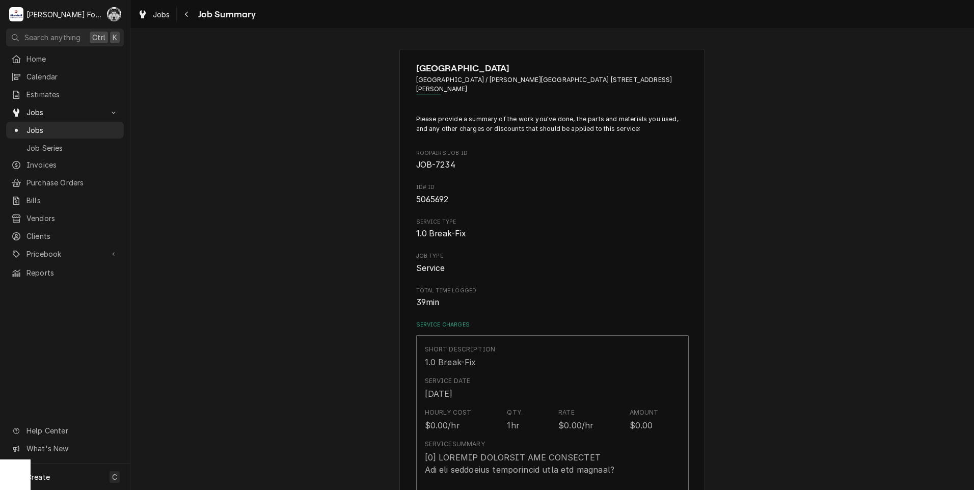
scroll to position [609, 0]
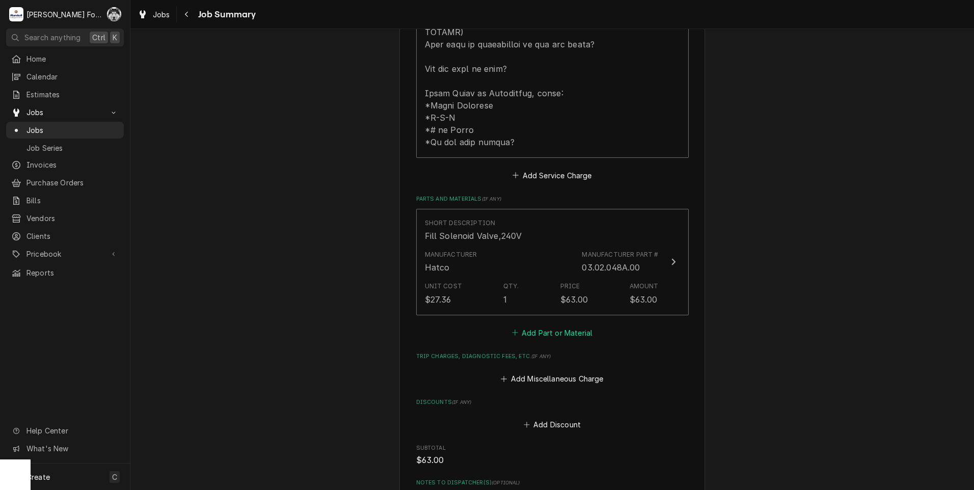
click at [548, 325] on button "Add Part or Material" at bounding box center [552, 332] width 84 height 14
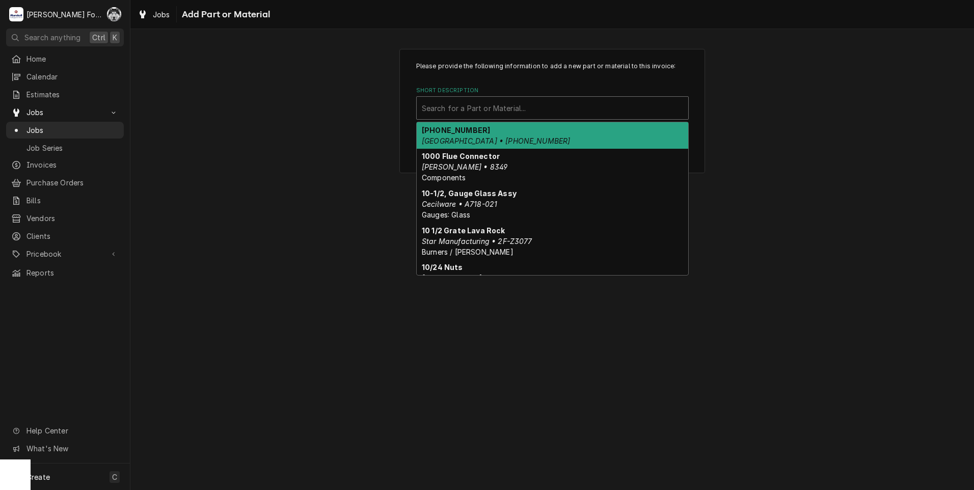
click at [542, 115] on div "Short Description" at bounding box center [552, 108] width 261 height 18
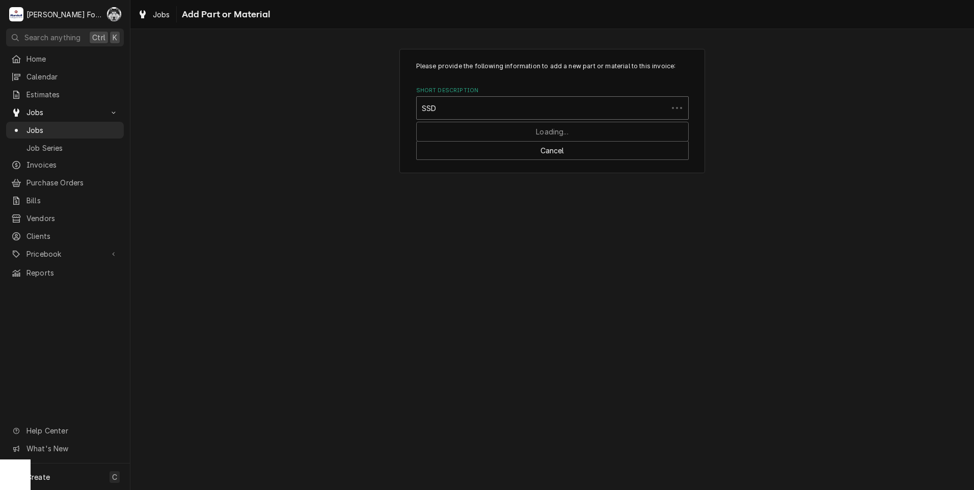
type input "SSDT"
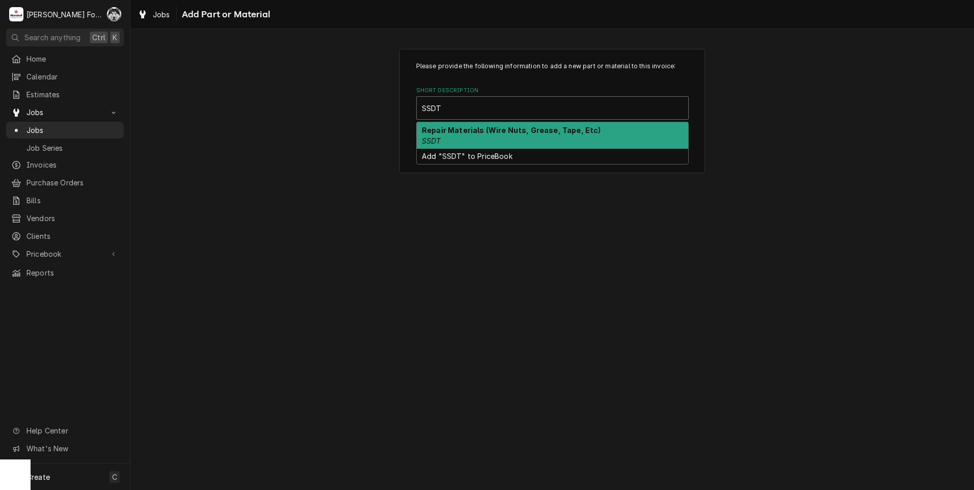
click at [539, 131] on strong "Repair Materials (Wire Nuts, Grease, Tape, Etc)" at bounding box center [511, 130] width 179 height 9
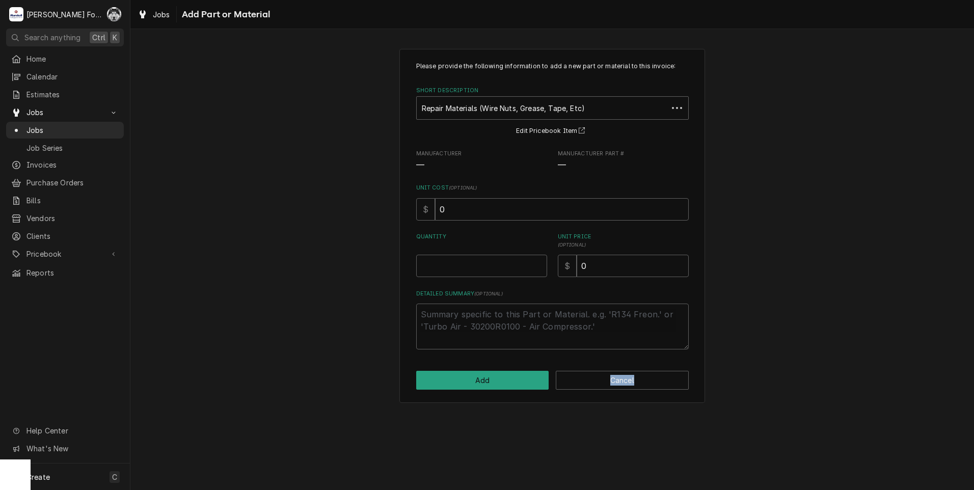
click at [539, 131] on div "Please provide the following information to add a new part or material to this …" at bounding box center [552, 226] width 306 height 354
type textarea "x"
type input "0.5"
click at [536, 262] on input "0.5" at bounding box center [481, 266] width 131 height 22
type textarea "x"
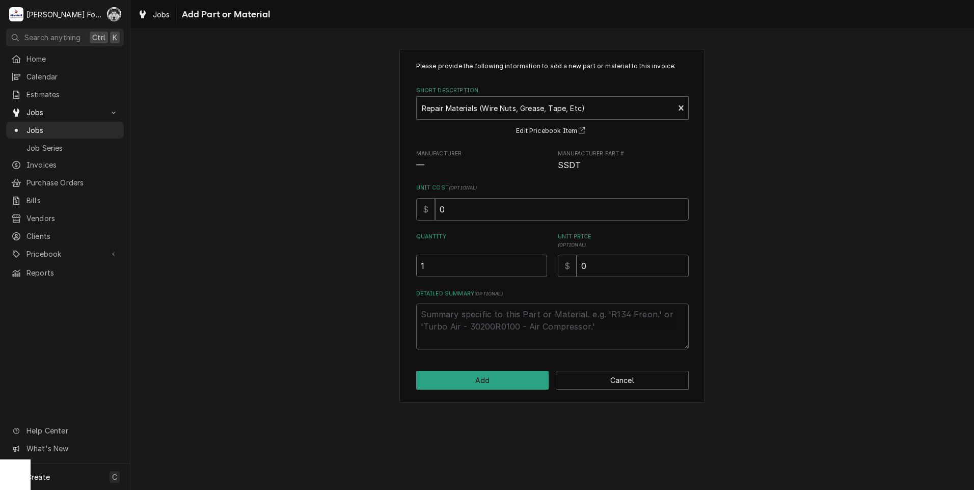
type input "1"
click at [536, 262] on input "1" at bounding box center [481, 266] width 131 height 22
drag, startPoint x: 578, startPoint y: 271, endPoint x: 539, endPoint y: 276, distance: 39.0
click at [553, 276] on div "Quantity 1 Unit Price ( optional ) $ 0" at bounding box center [552, 255] width 273 height 44
type textarea "x"
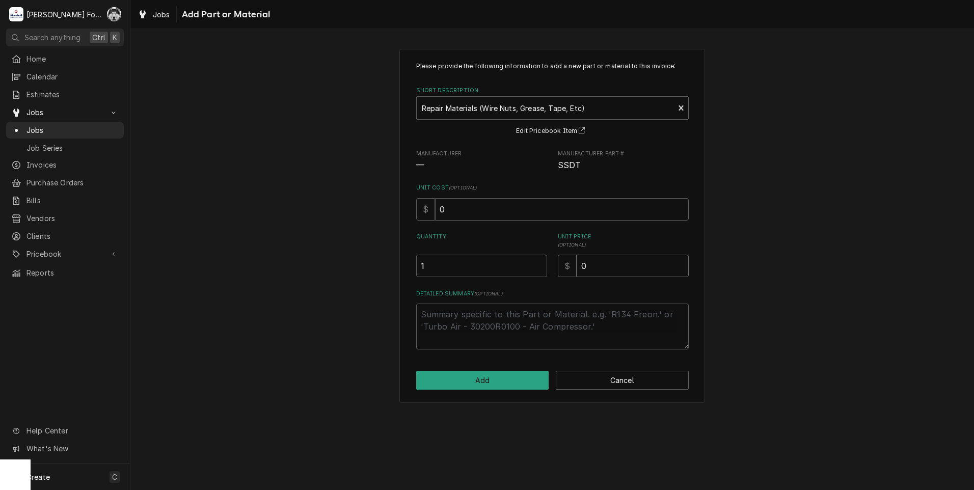
type input "2"
type textarea "x"
type input "20"
click at [489, 382] on button "Add" at bounding box center [482, 380] width 133 height 19
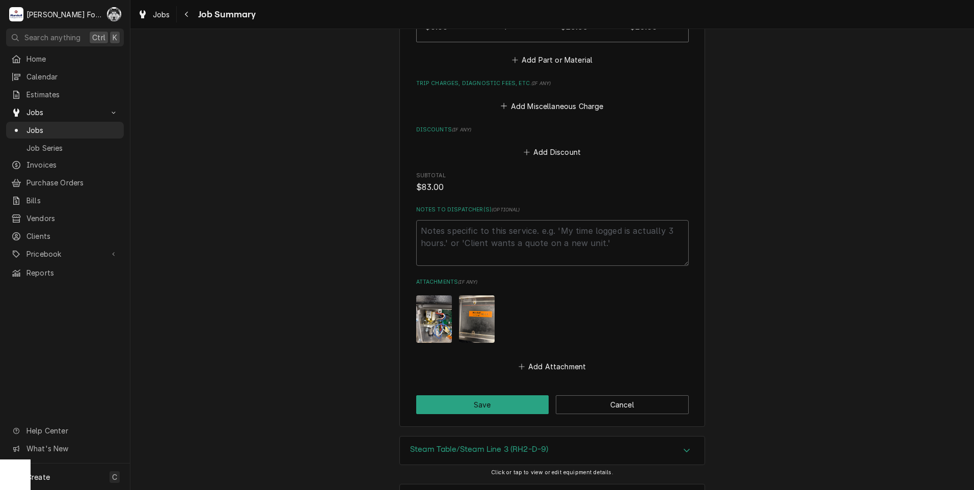
scroll to position [1001, 0]
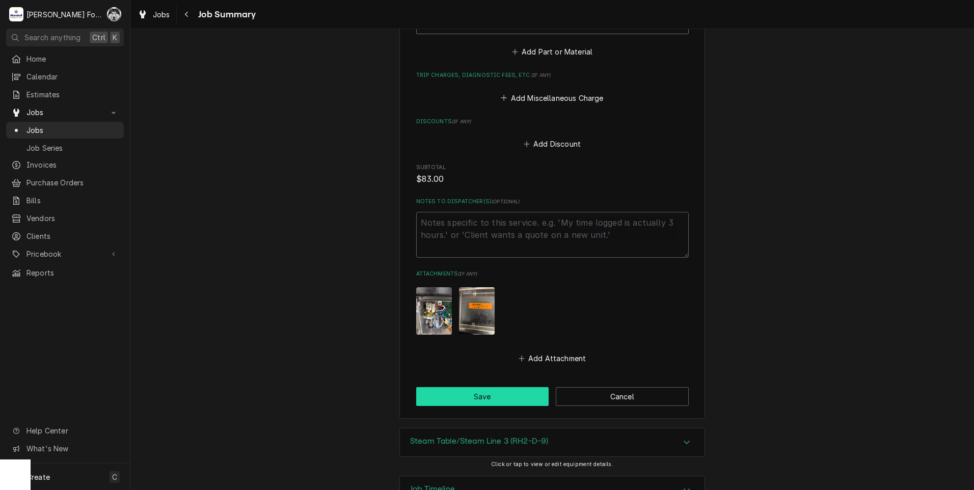
click at [498, 387] on button "Save" at bounding box center [482, 396] width 133 height 19
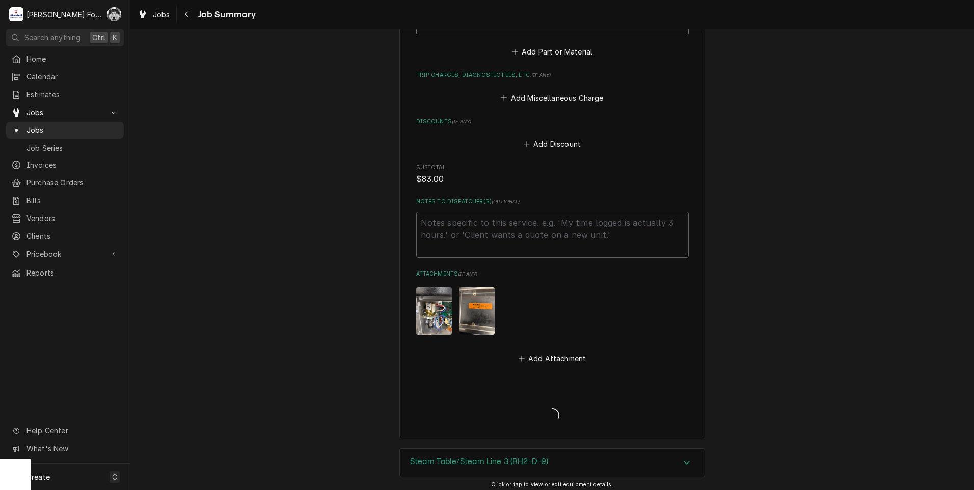
type textarea "x"
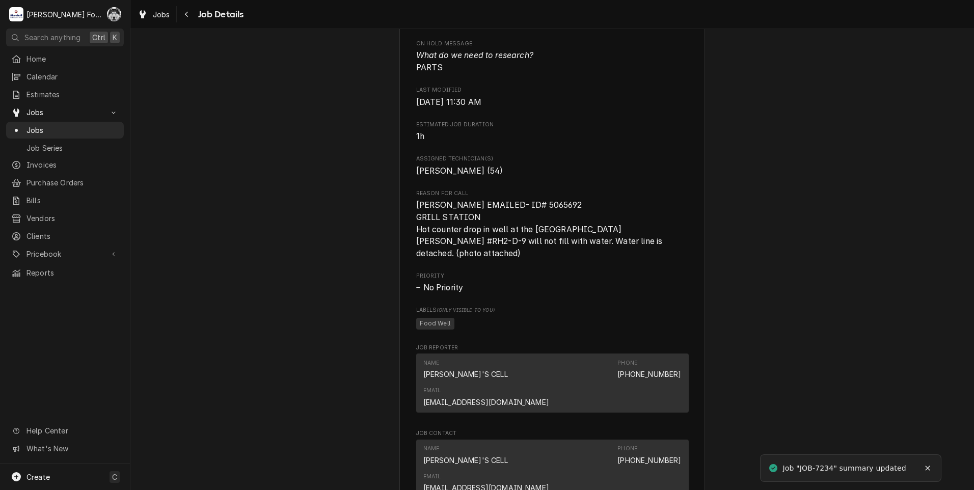
scroll to position [1436, 0]
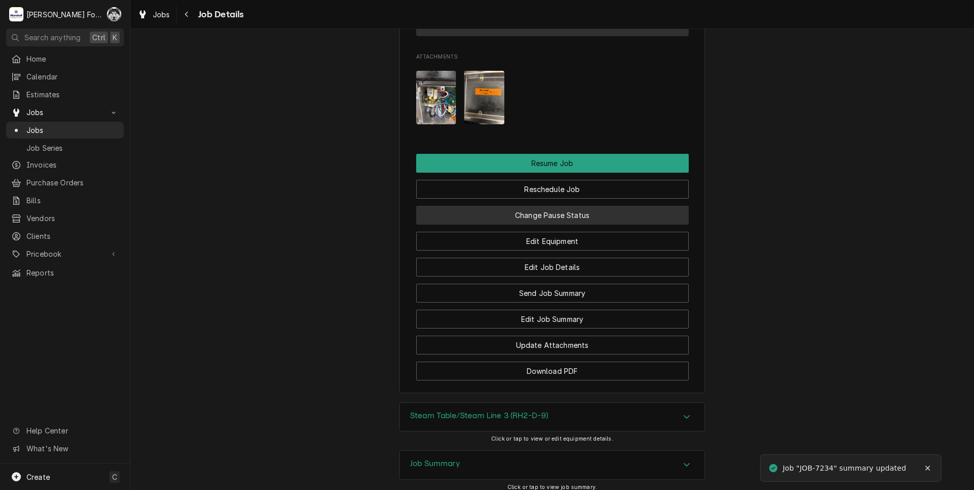
click at [543, 206] on button "Change Pause Status" at bounding box center [552, 215] width 273 height 19
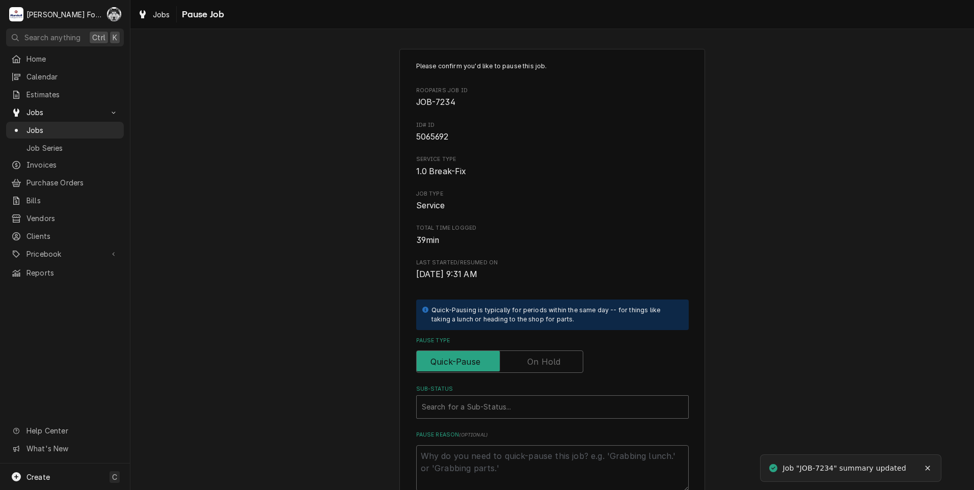
click at [534, 363] on label "Pause Type" at bounding box center [499, 361] width 167 height 22
click at [534, 363] on input "Pause Type" at bounding box center [500, 361] width 158 height 22
checkbox input "true"
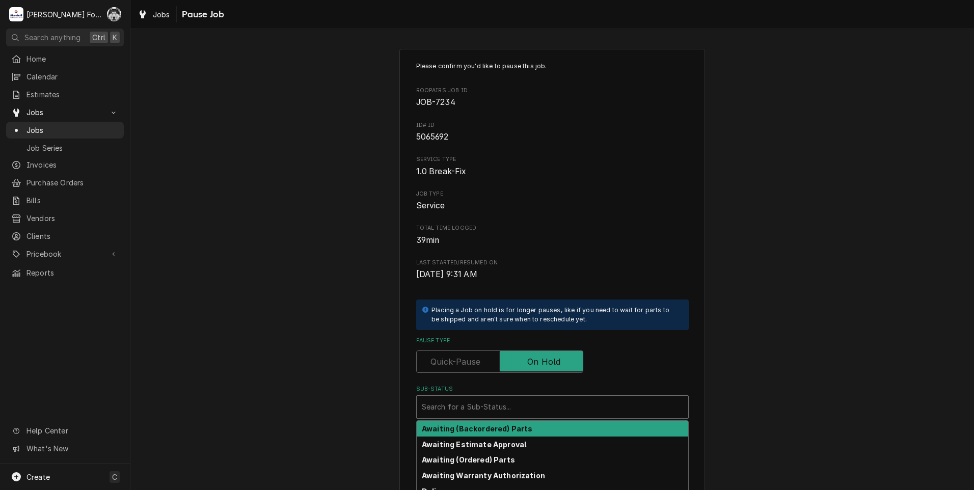
click at [516, 409] on div "Sub-Status" at bounding box center [552, 407] width 261 height 18
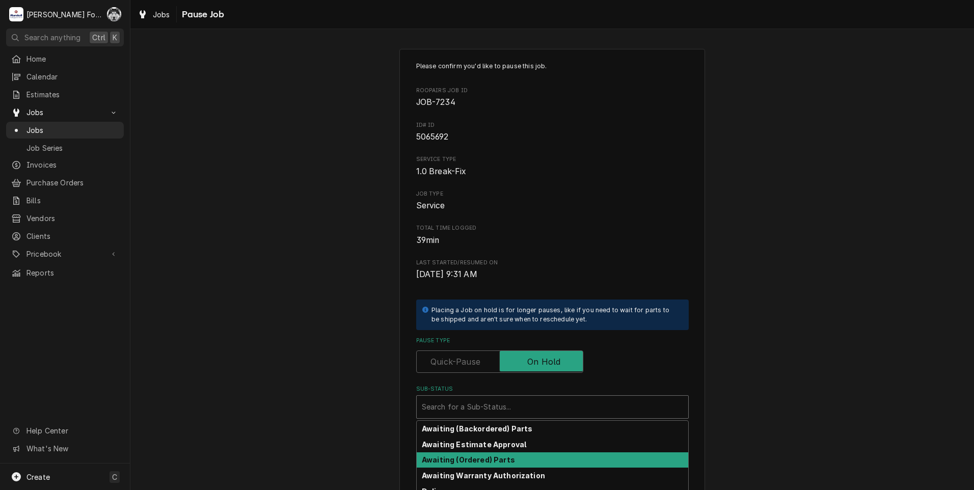
click at [487, 458] on strong "Awaiting (Ordered) Parts" at bounding box center [468, 459] width 93 height 9
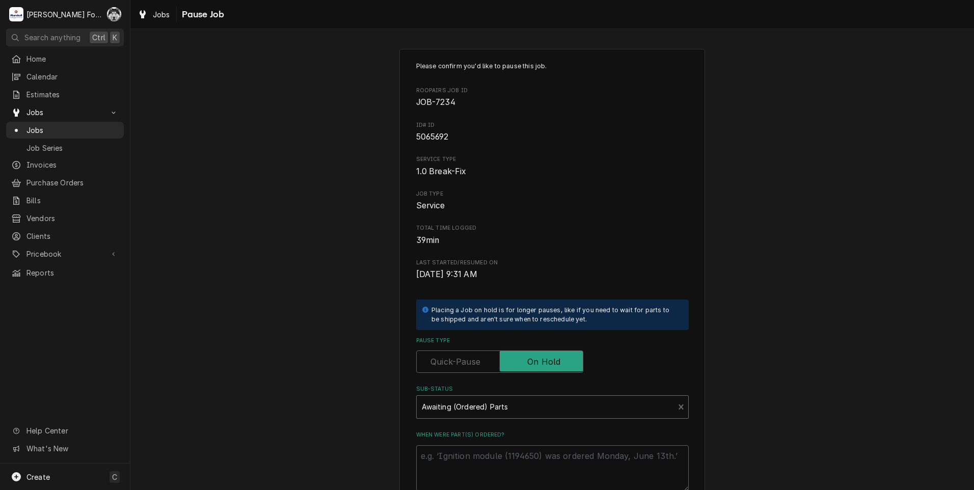
click at [495, 431] on label "When were part(s) ordered?" at bounding box center [552, 435] width 273 height 8
click at [495, 445] on textarea "When were part(s) ordered?" at bounding box center [552, 468] width 273 height 46
click at [494, 457] on textarea "When were part(s) ordered?" at bounding box center [552, 468] width 273 height 46
type textarea "x"
type textarea "9"
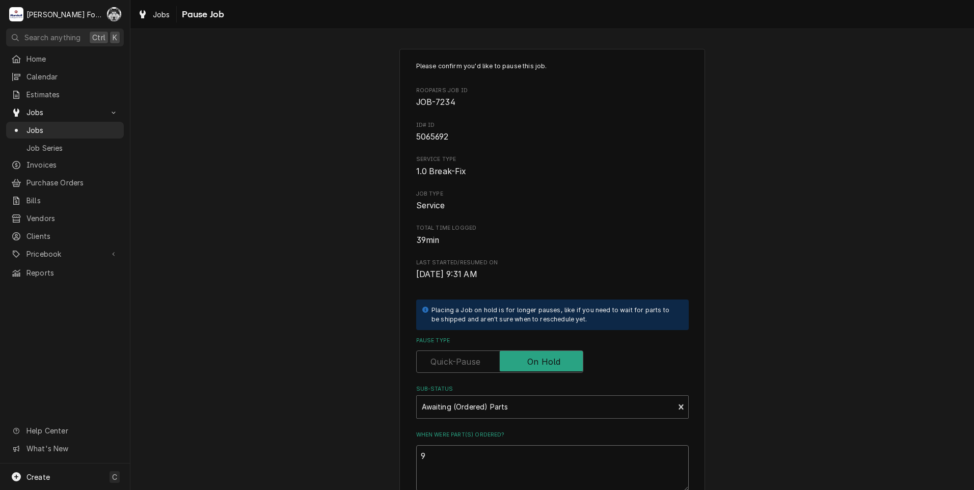
type textarea "x"
type textarea "9/"
type textarea "x"
type textarea "9/4"
type textarea "x"
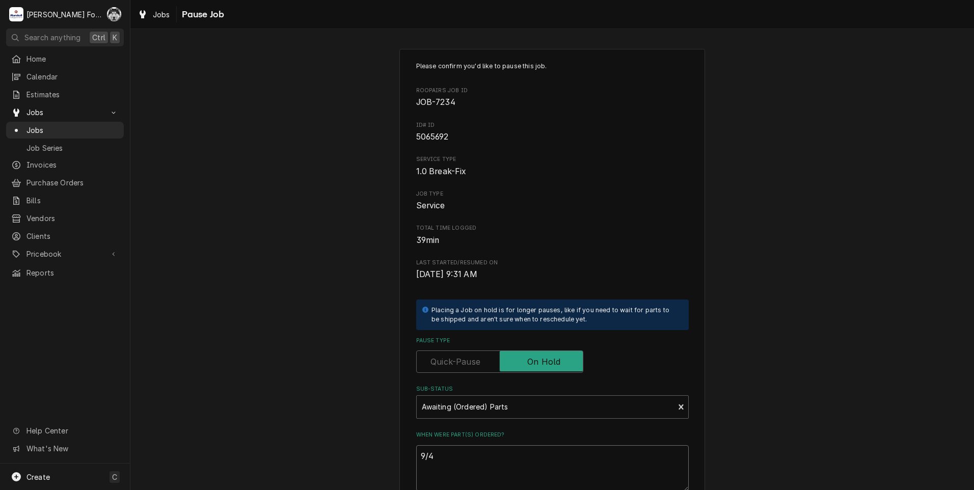
type textarea "9/4/"
type textarea "x"
type textarea "9/4/2"
type textarea "x"
type textarea "9/4/20"
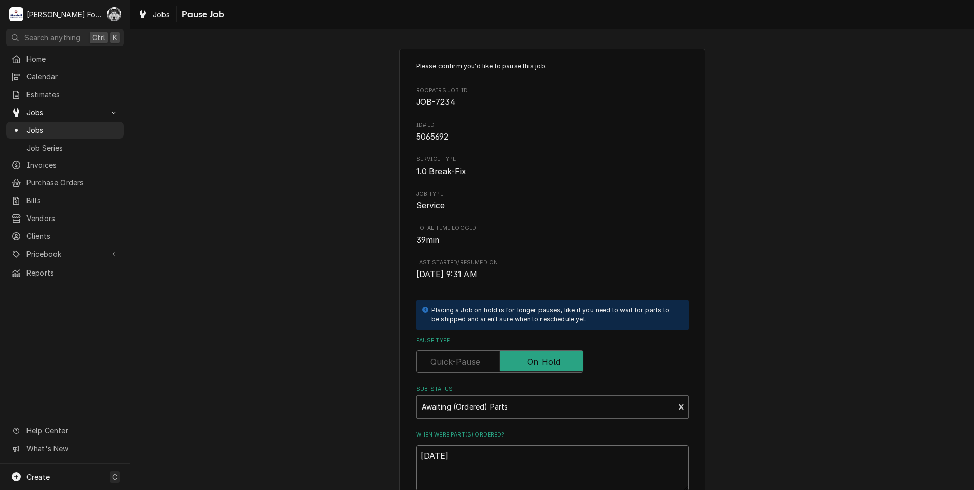
type textarea "x"
type textarea "9/4/202"
type textarea "x"
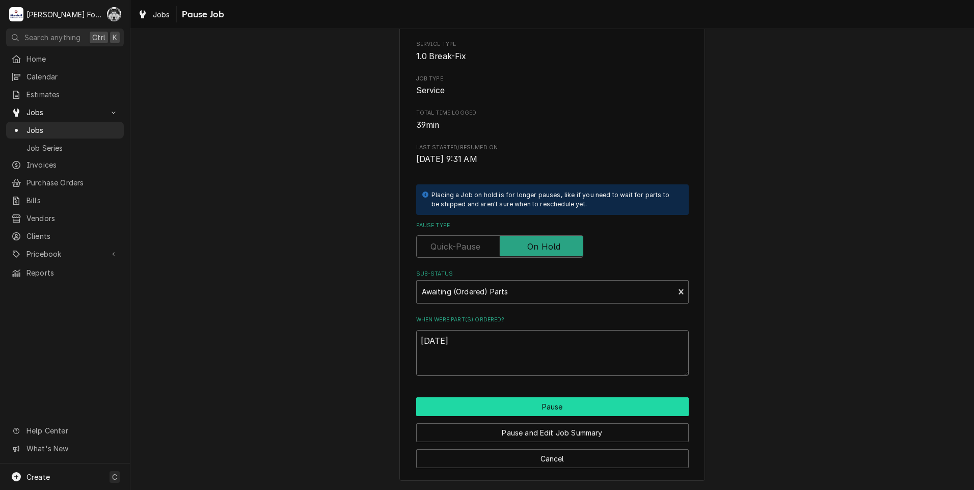
type textarea "9/4/2025"
click at [503, 411] on button "Pause" at bounding box center [552, 406] width 273 height 19
type textarea "x"
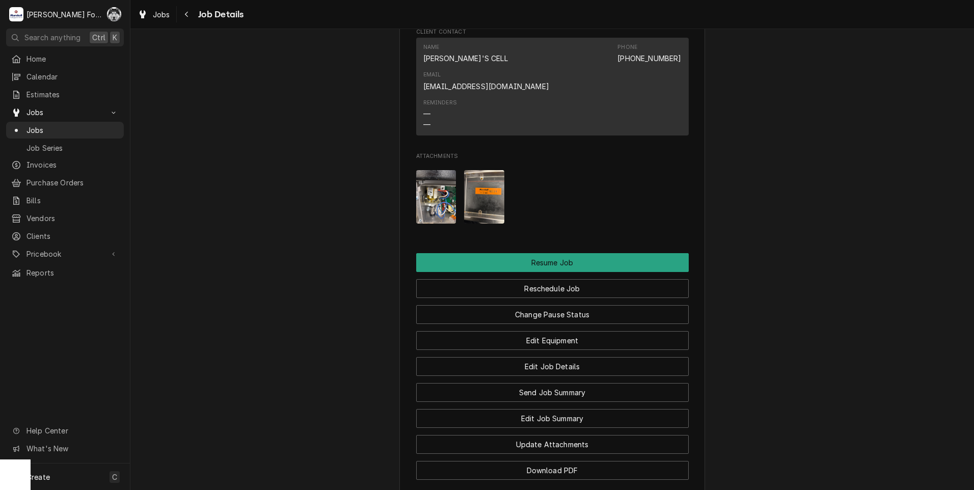
scroll to position [1436, 0]
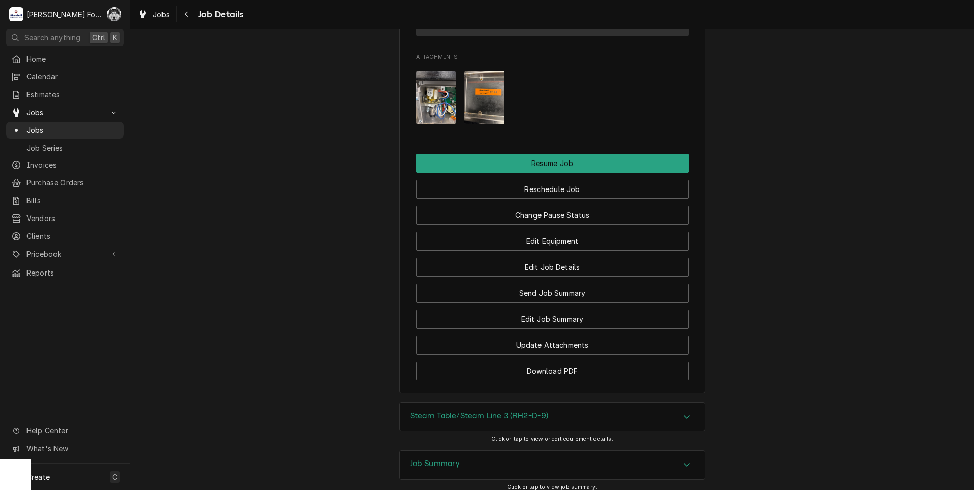
click at [502, 403] on div "Steam Table/Steam Line 3 (RH2-D-9)" at bounding box center [552, 417] width 305 height 29
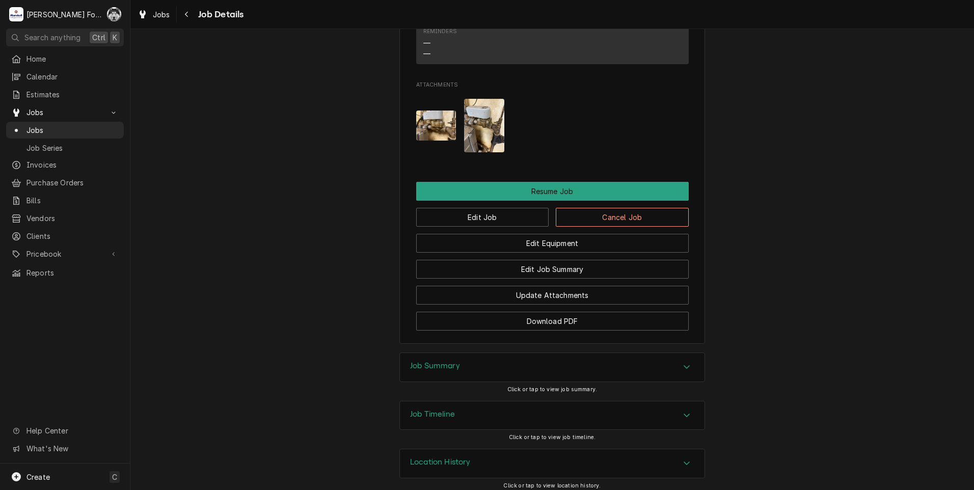
scroll to position [1104, 0]
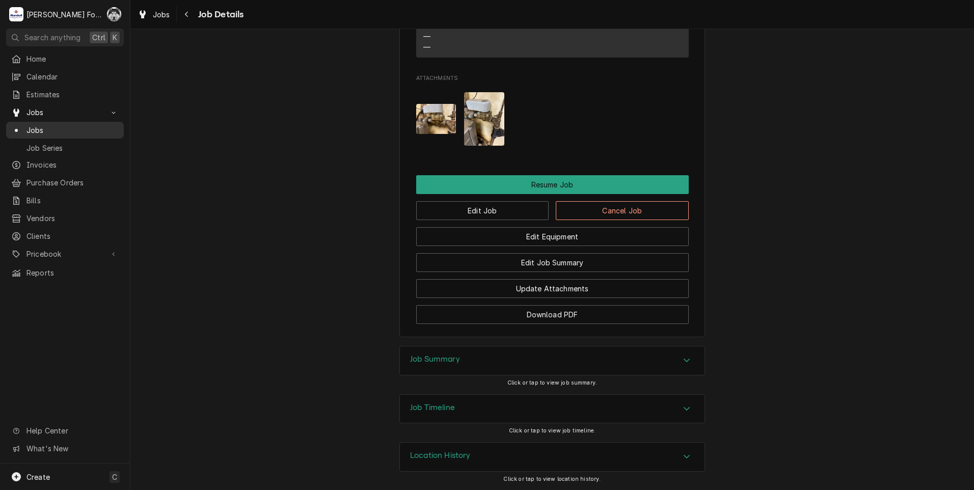
click at [38, 125] on span "Jobs" at bounding box center [72, 130] width 92 height 11
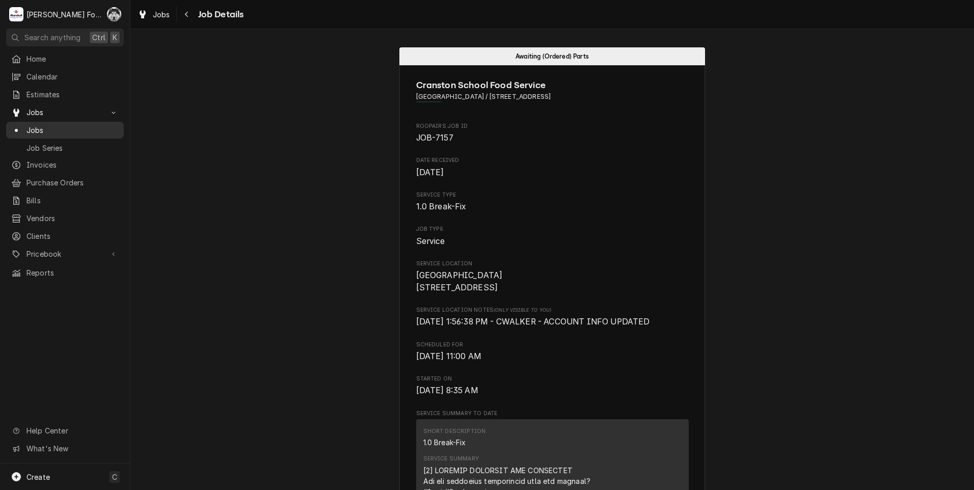
click at [17, 125] on div "Dynamic Content Wrapper" at bounding box center [16, 130] width 10 height 10
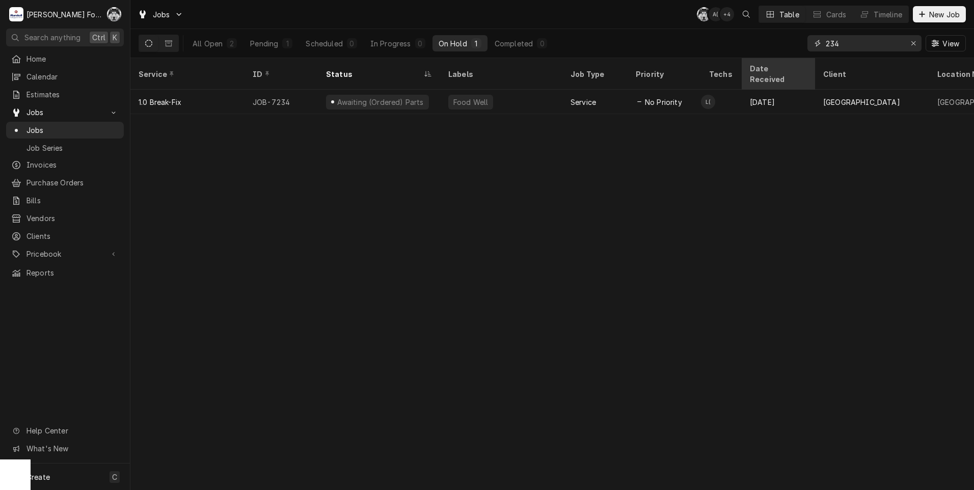
drag, startPoint x: 852, startPoint y: 49, endPoint x: 784, endPoint y: 59, distance: 69.0
click at [784, 59] on div "Jobs C( A( + 4 Table Cards Timeline New Job All Open 2 Pending 1 Scheduled 0 In…" at bounding box center [551, 245] width 843 height 490
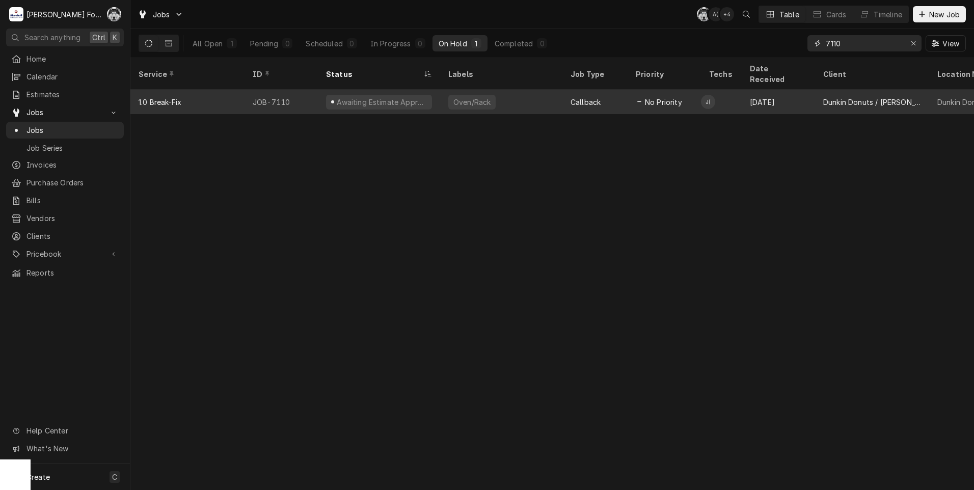
type input "7110"
click at [453, 97] on div "Oven/Rack" at bounding box center [471, 102] width 39 height 11
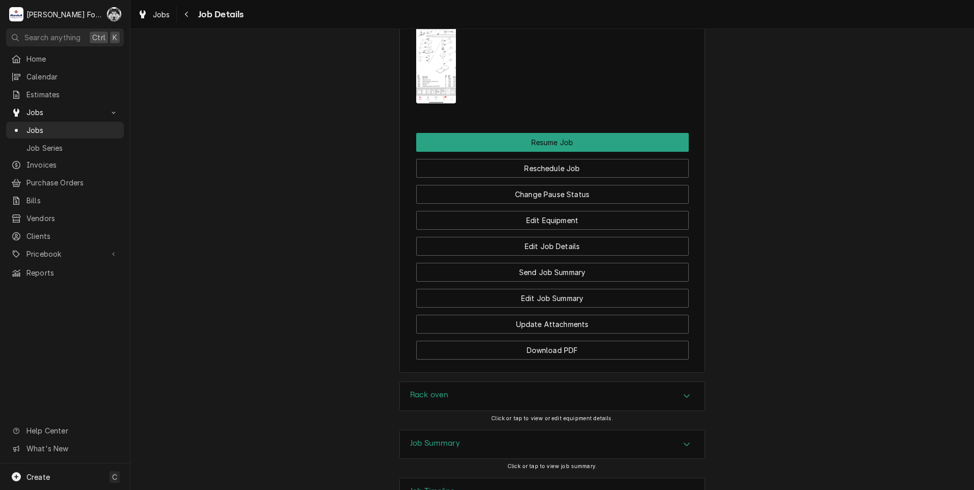
scroll to position [1475, 0]
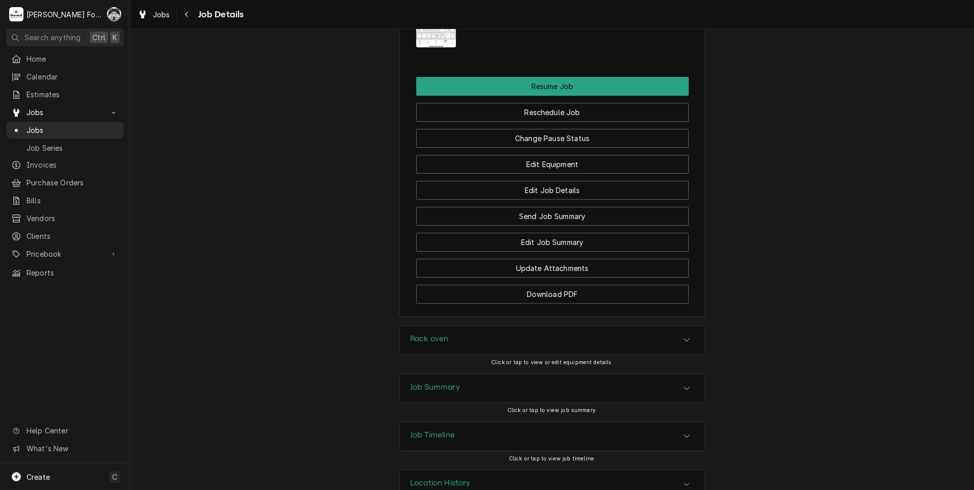
click at [473, 326] on div "Rack oven" at bounding box center [552, 340] width 305 height 29
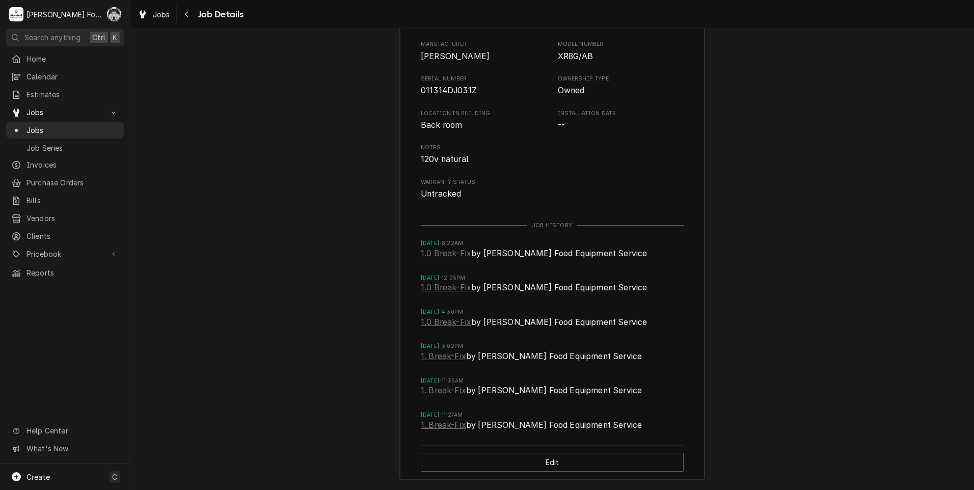
scroll to position [1951, 0]
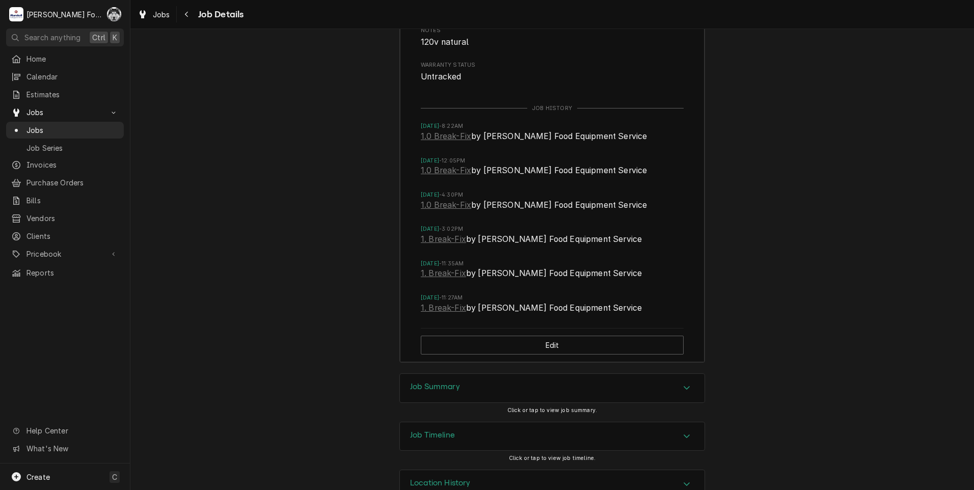
click at [471, 374] on div "Job Summary" at bounding box center [552, 388] width 305 height 29
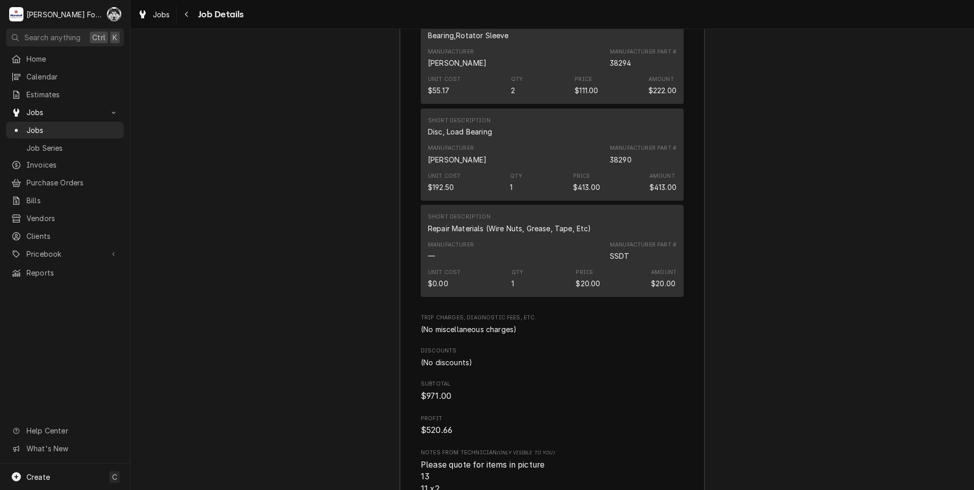
scroll to position [3140, 0]
